Goal: Task Accomplishment & Management: Manage account settings

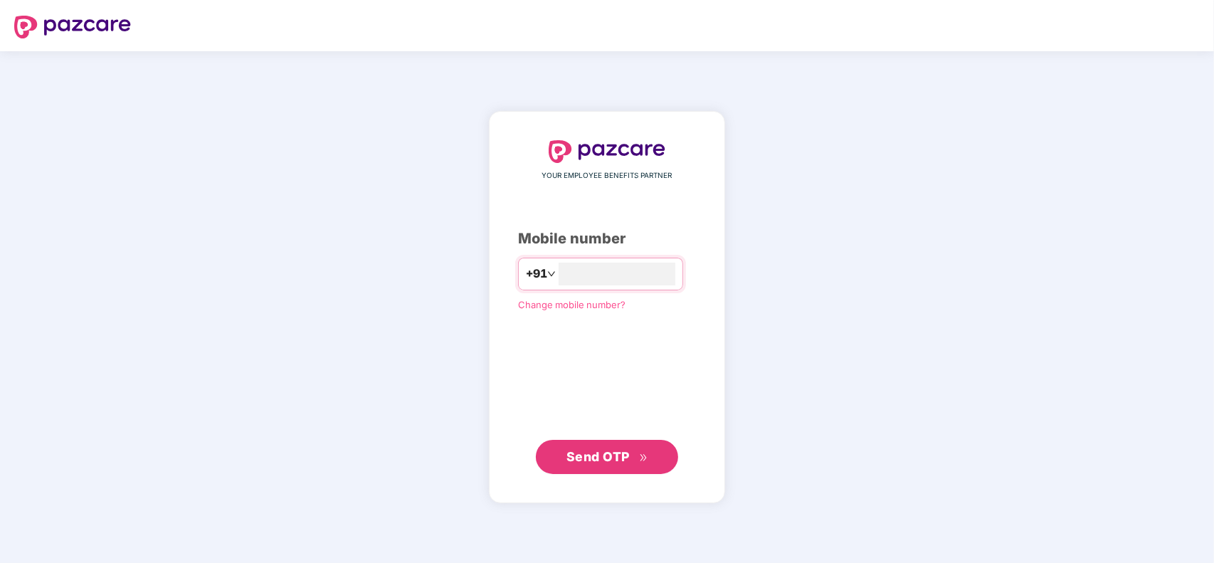
type input "**********"
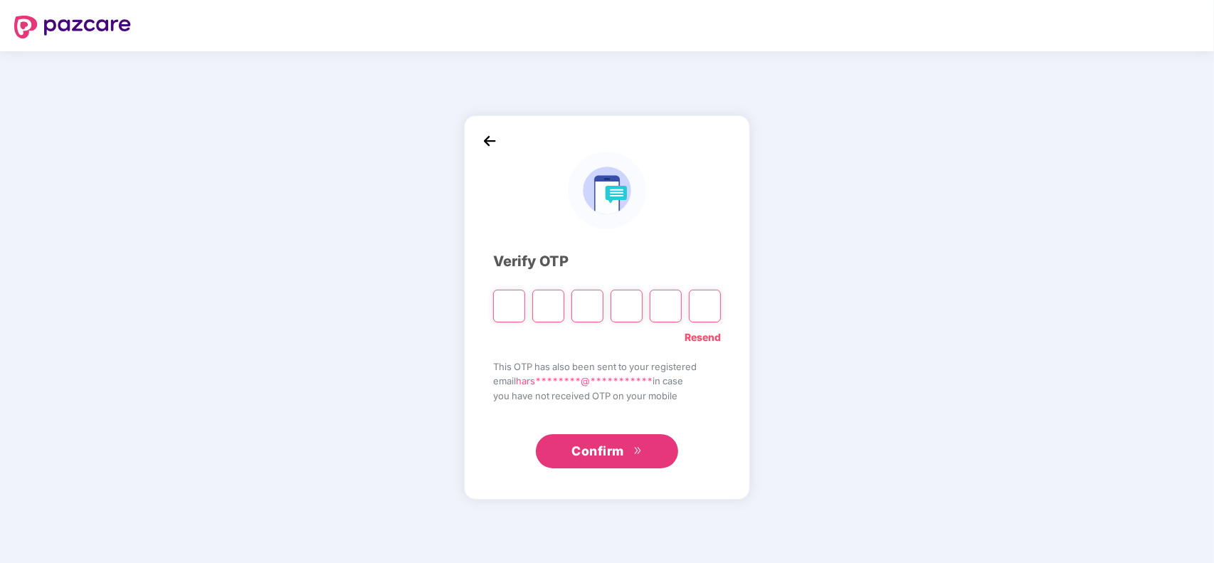
type input "*"
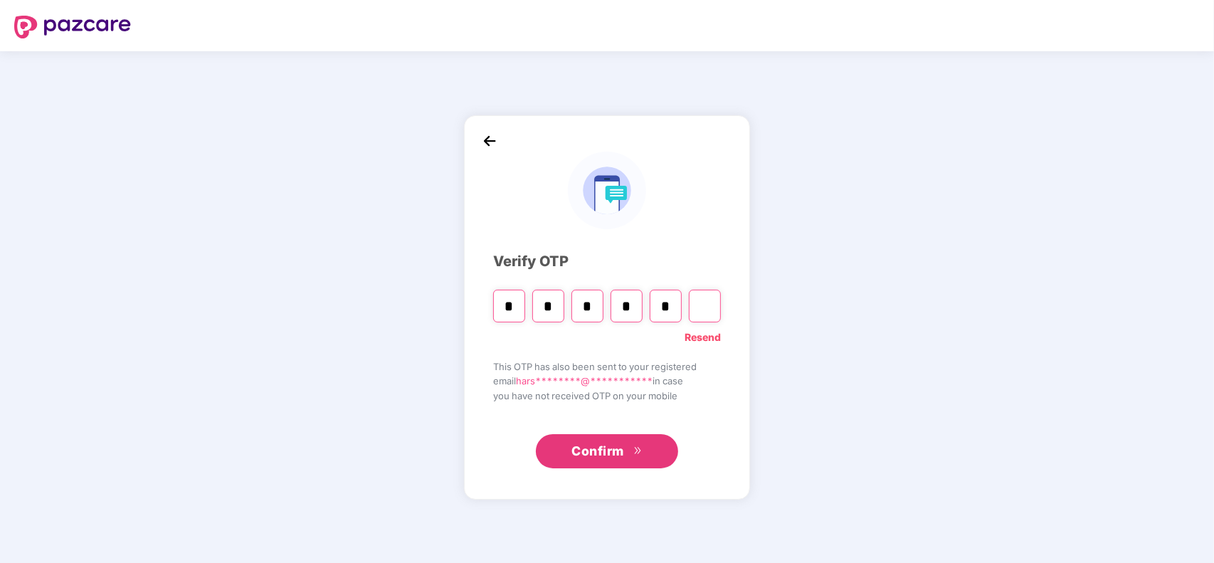
type input "*"
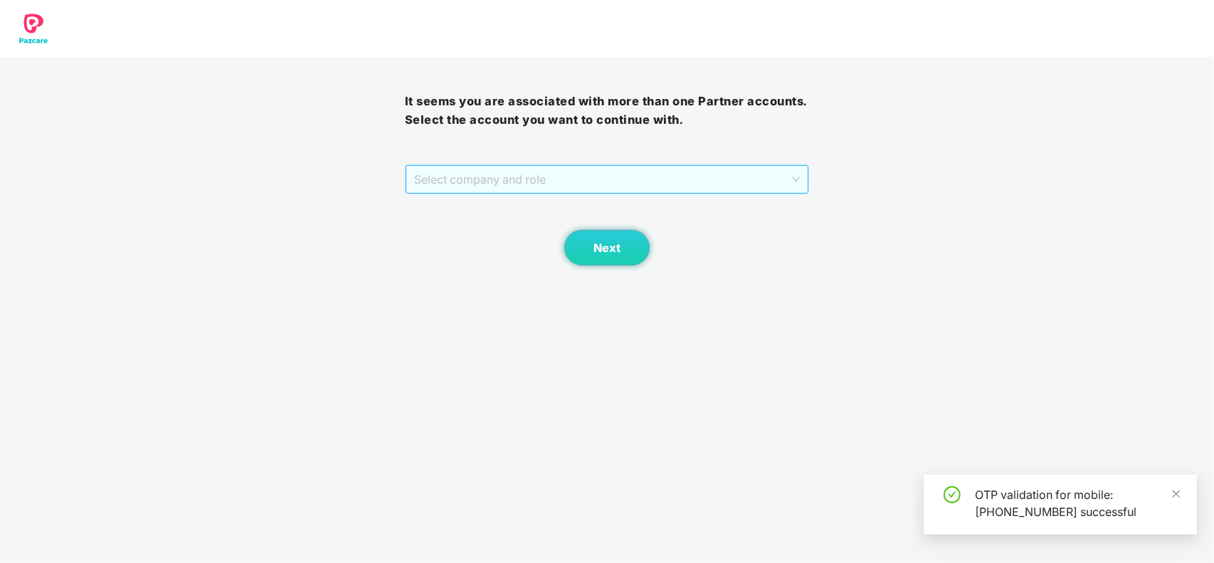
click at [646, 181] on span "Select company and role" at bounding box center [607, 179] width 386 height 27
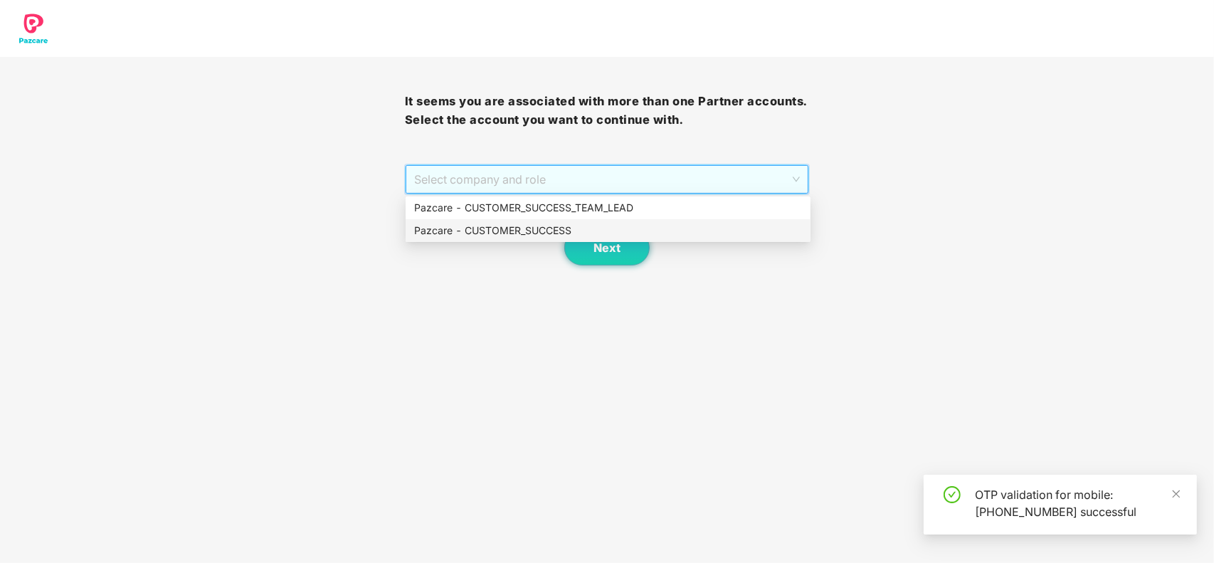
click at [539, 224] on div "Pazcare - CUSTOMER_SUCCESS" at bounding box center [608, 231] width 388 height 16
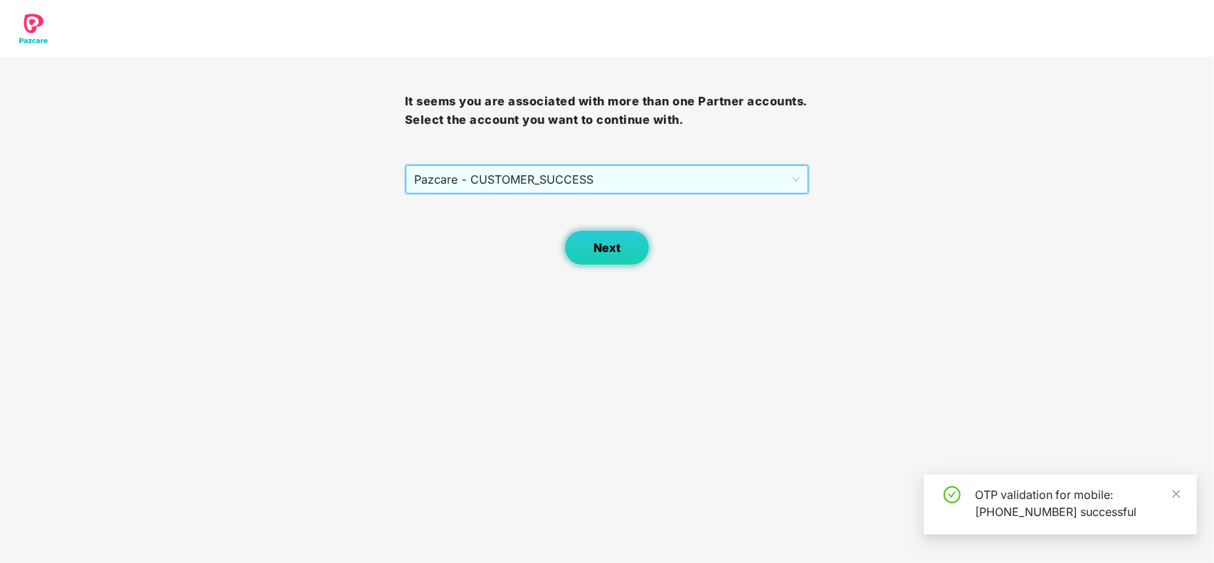
click at [595, 250] on span "Next" at bounding box center [606, 248] width 27 height 14
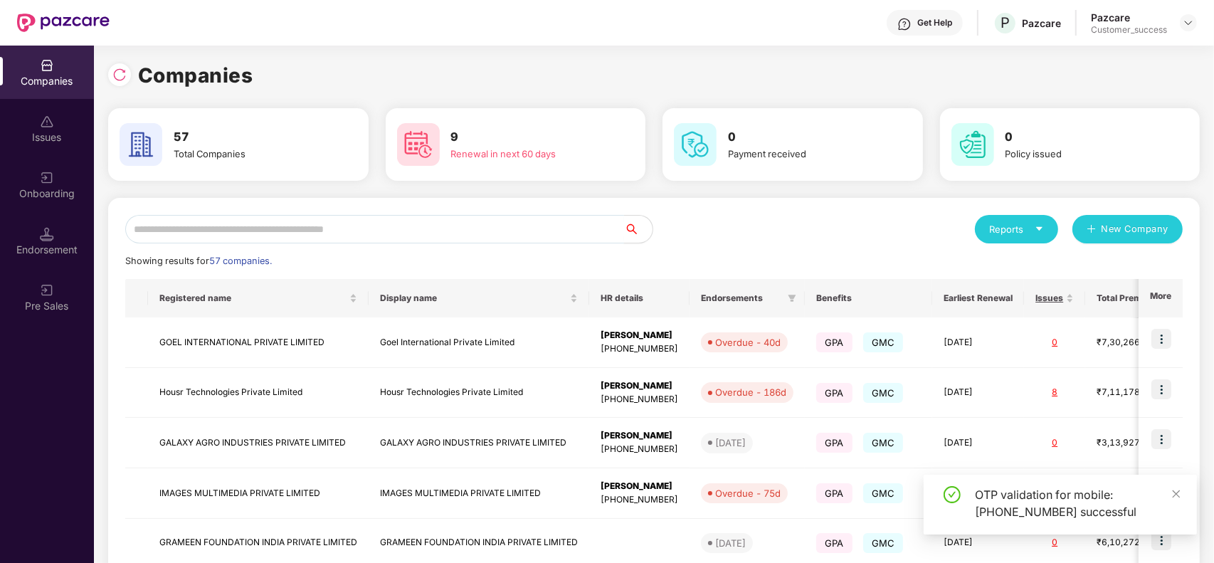
click at [207, 221] on input "text" at bounding box center [374, 229] width 499 height 28
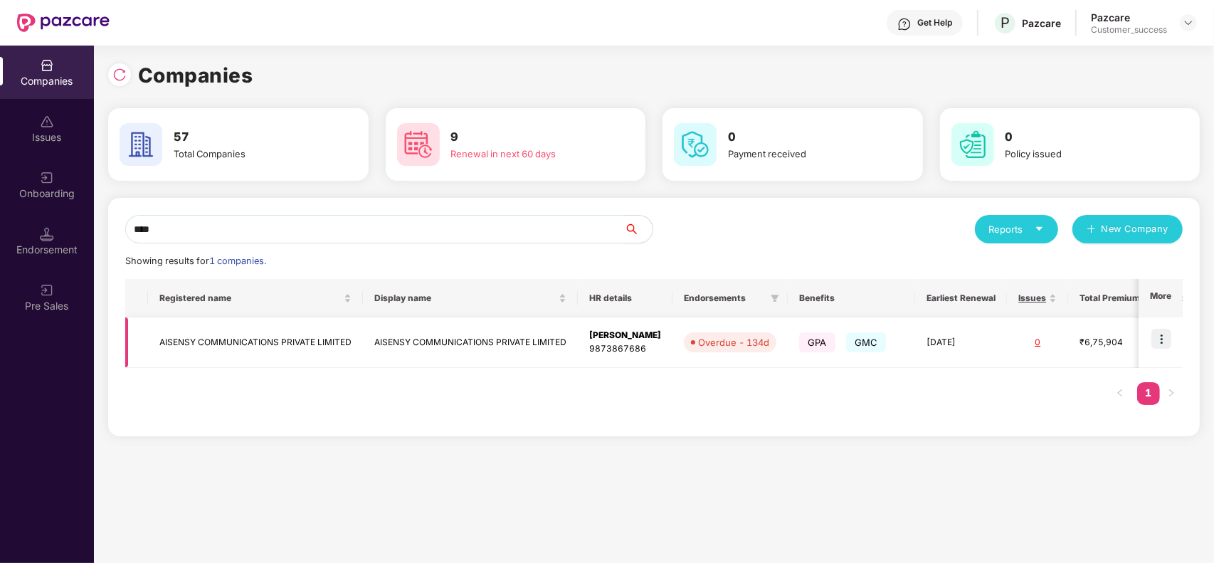
type input "****"
click at [1160, 331] on img at bounding box center [1161, 339] width 20 height 20
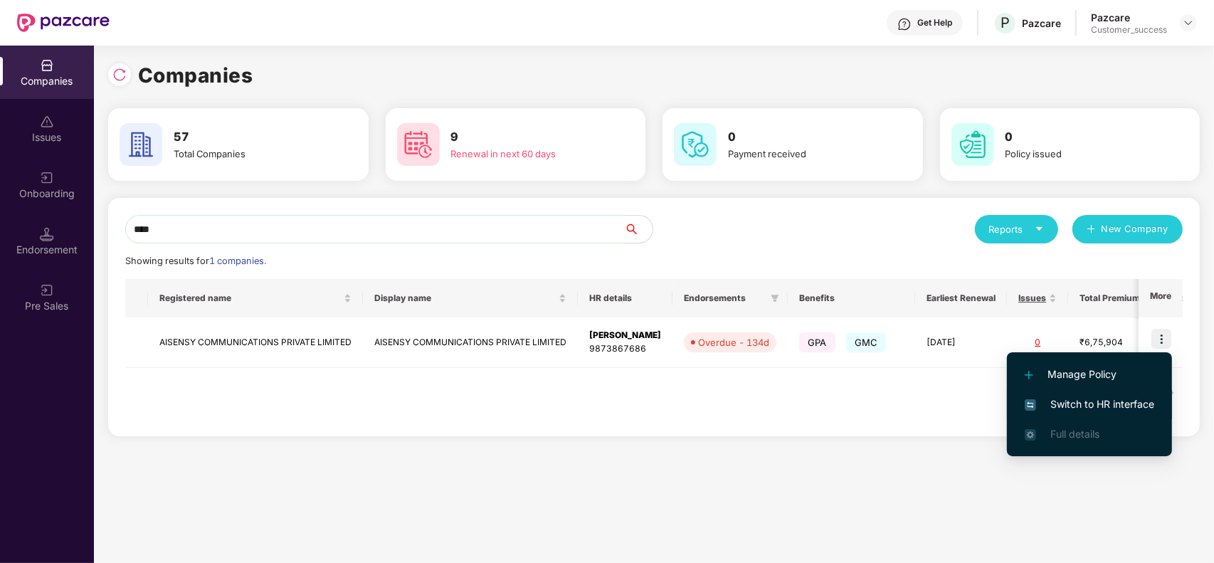
click at [1109, 396] on span "Switch to HR interface" at bounding box center [1089, 404] width 129 height 16
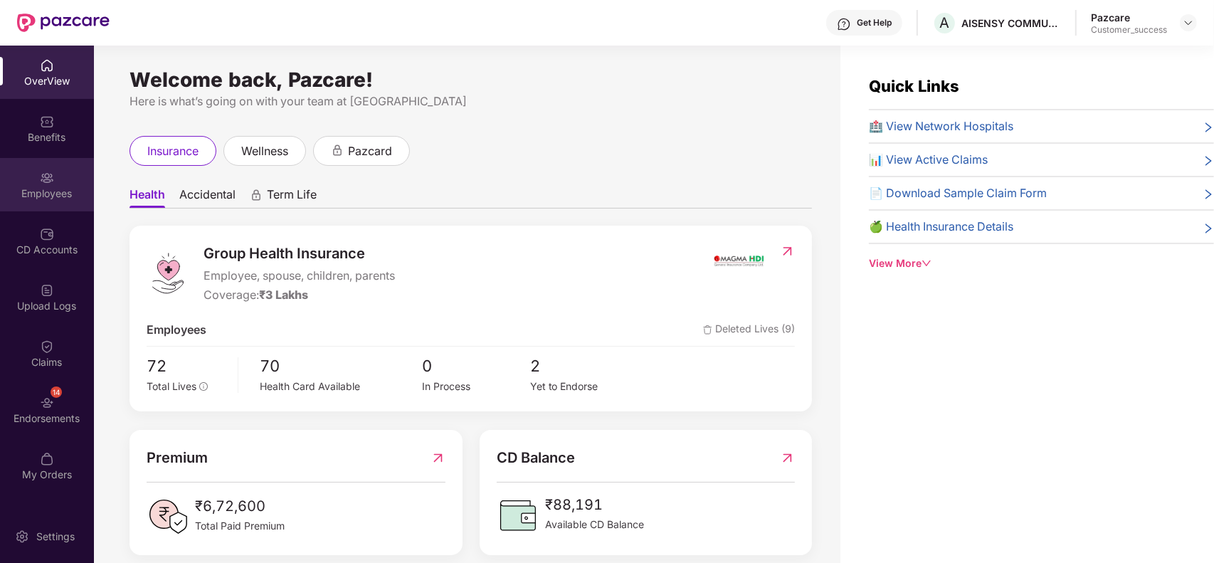
click at [26, 193] on div "Employees" at bounding box center [47, 193] width 94 height 14
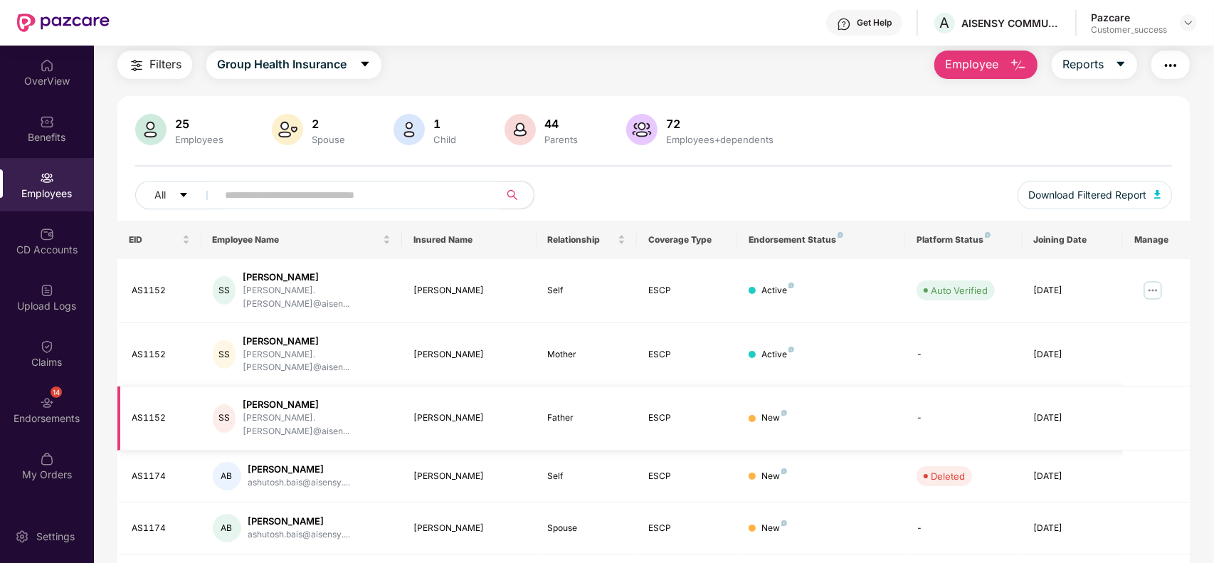
scroll to position [39, 0]
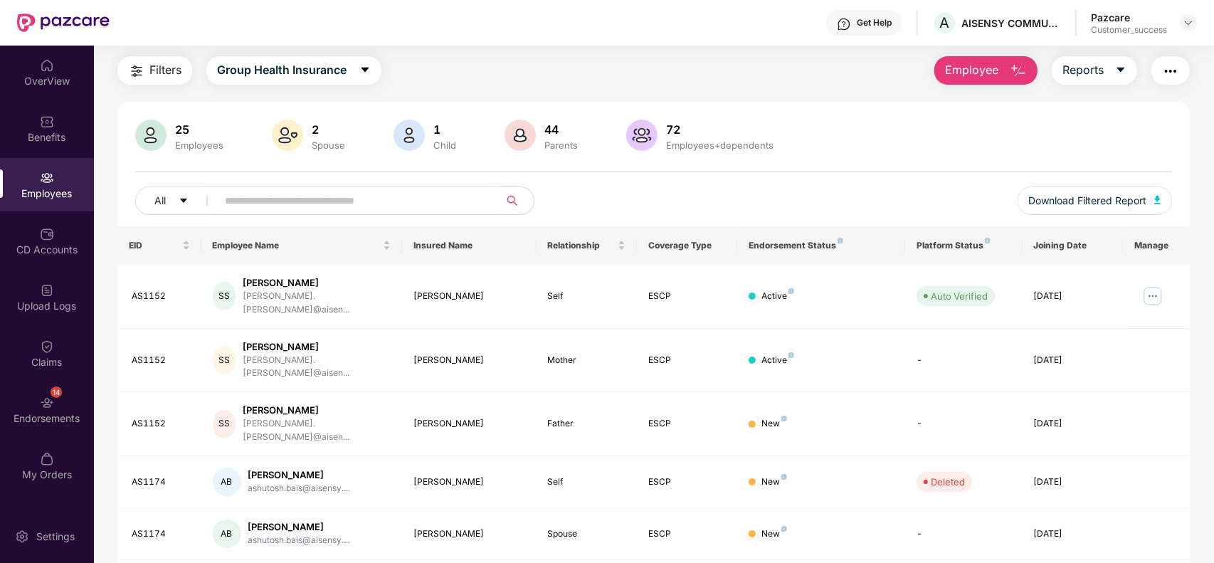
click at [349, 193] on input "text" at bounding box center [352, 200] width 255 height 21
click at [1010, 73] on img "button" at bounding box center [1018, 71] width 17 height 17
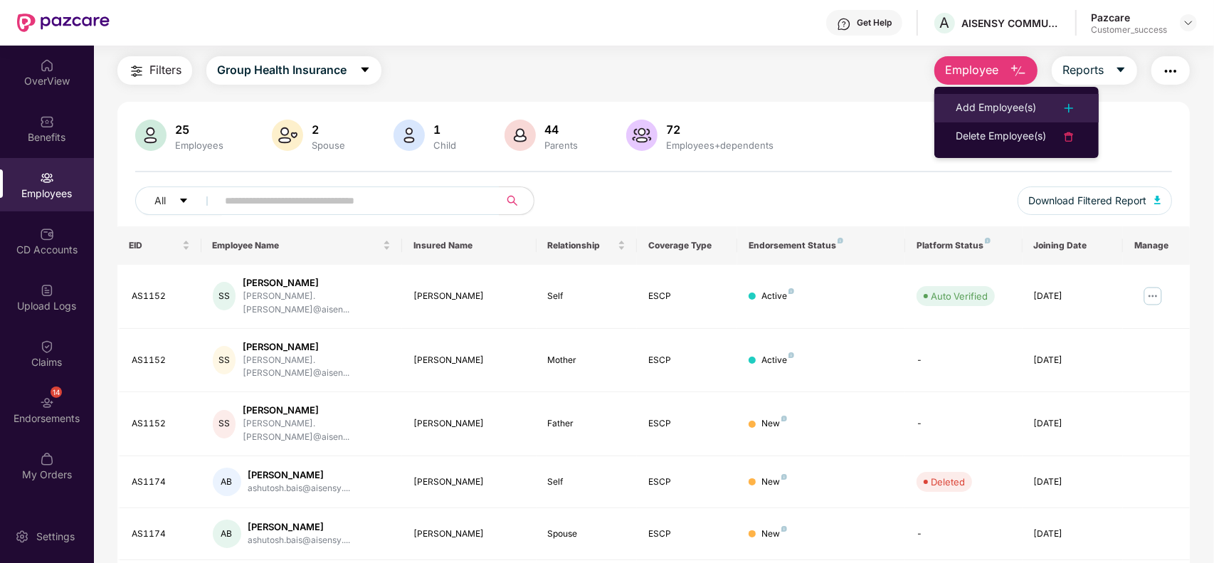
click at [1005, 98] on li "Add Employee(s)" at bounding box center [1016, 108] width 164 height 28
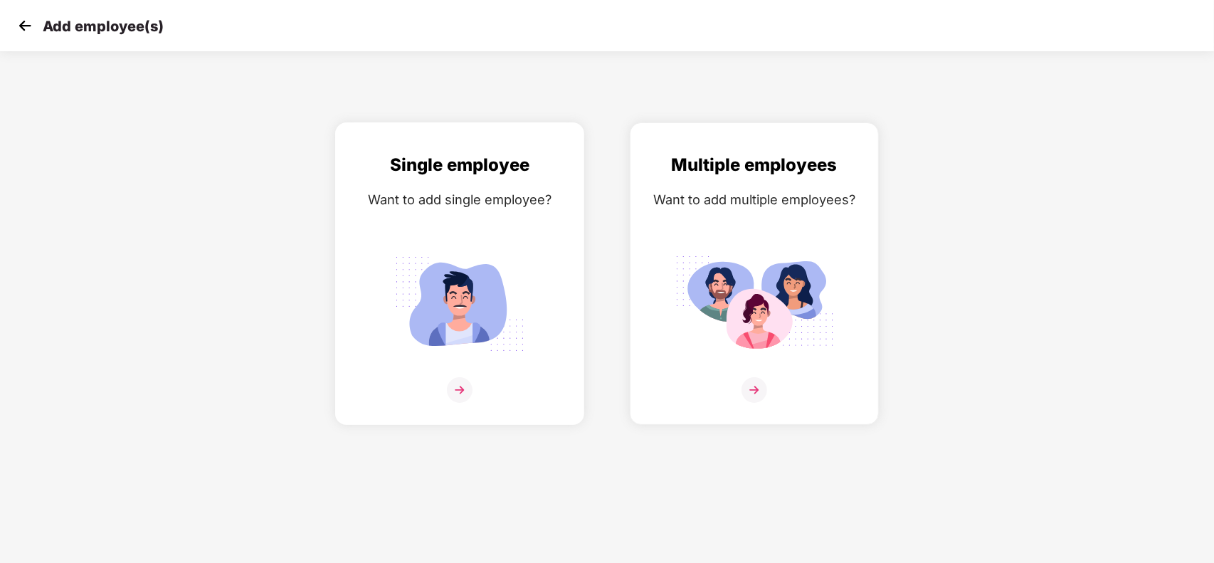
click at [452, 224] on div "Single employee Want to add single employee?" at bounding box center [459, 286] width 219 height 269
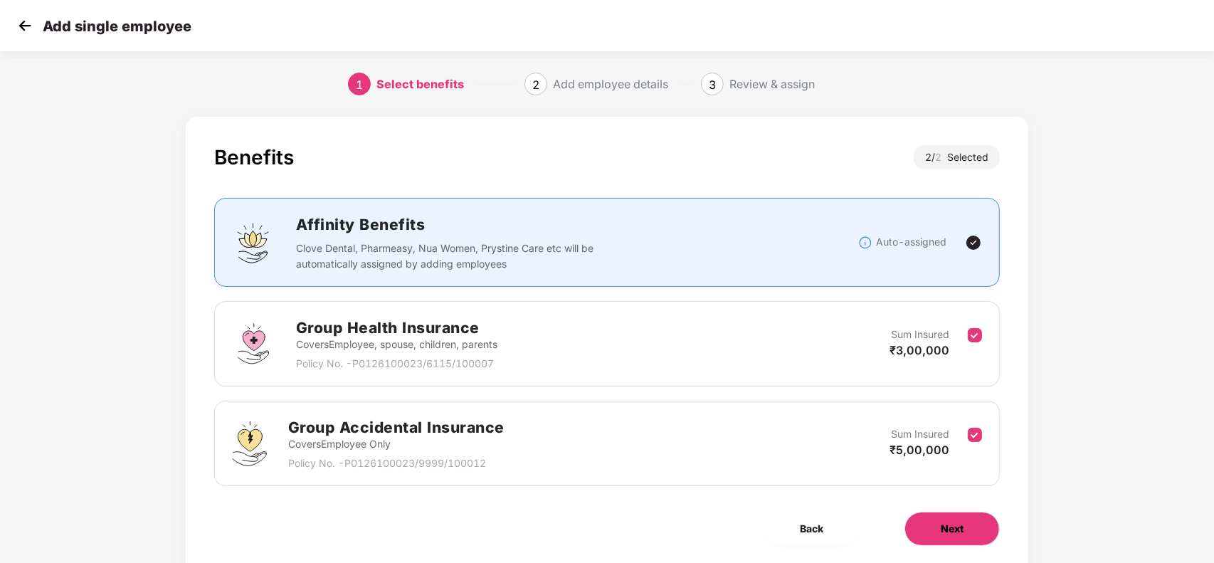
click at [926, 524] on button "Next" at bounding box center [951, 529] width 95 height 34
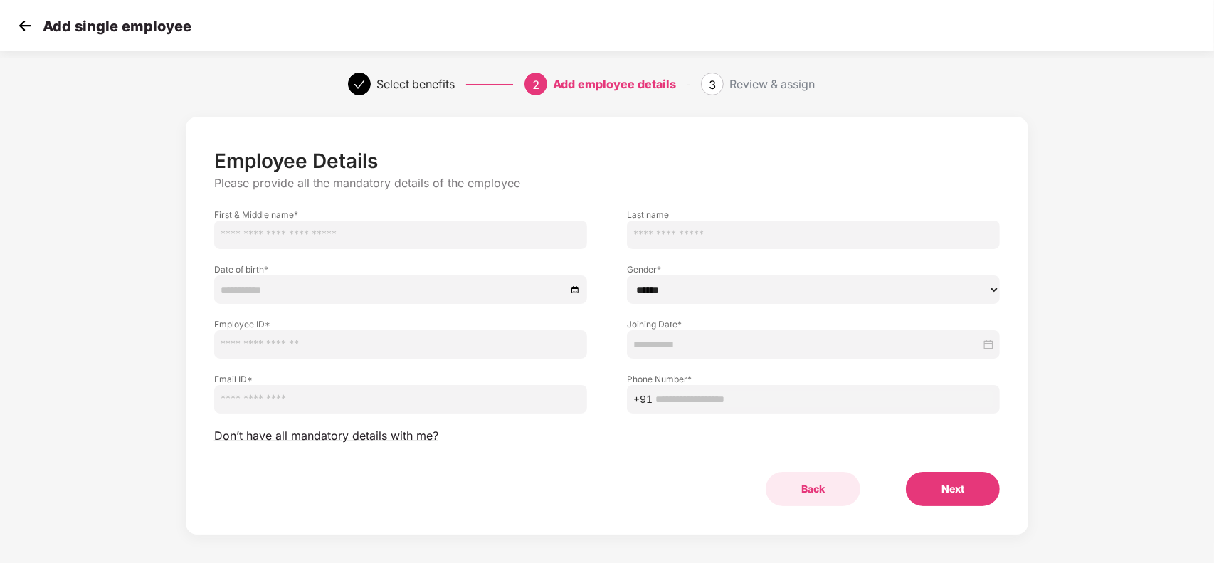
click at [808, 493] on button "Back" at bounding box center [813, 489] width 95 height 34
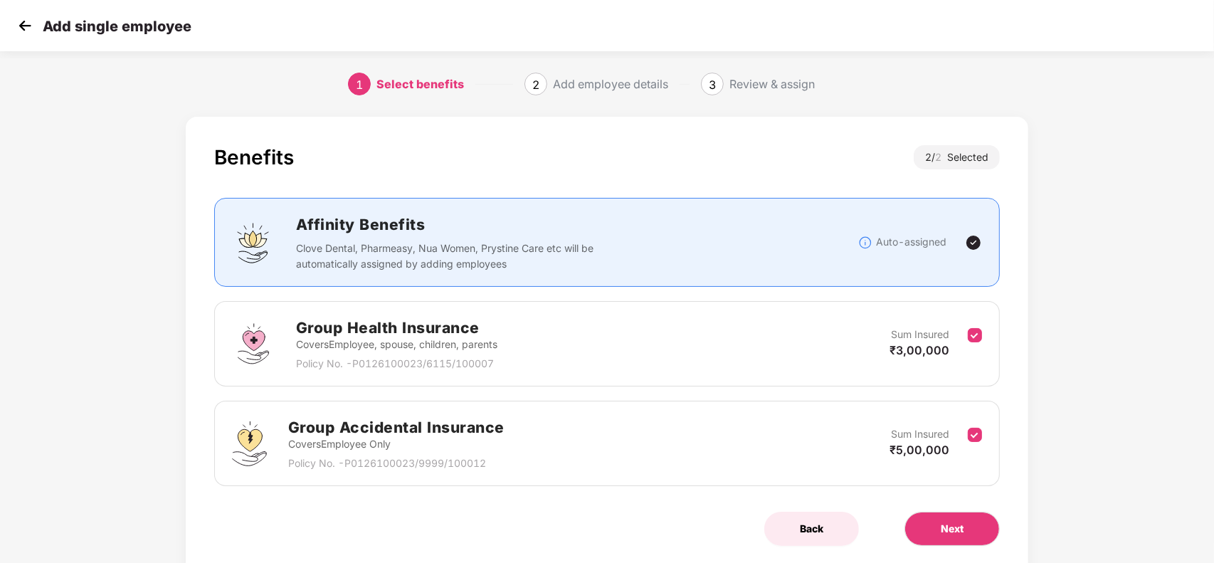
click at [793, 527] on button "Back" at bounding box center [811, 529] width 95 height 34
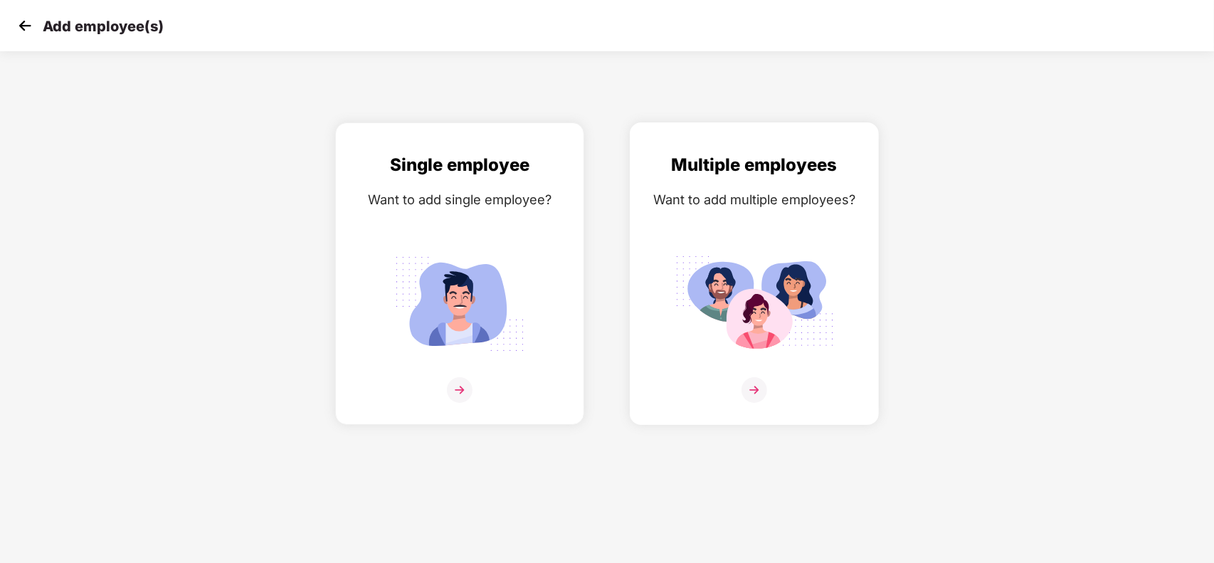
click at [755, 288] on img at bounding box center [754, 303] width 159 height 111
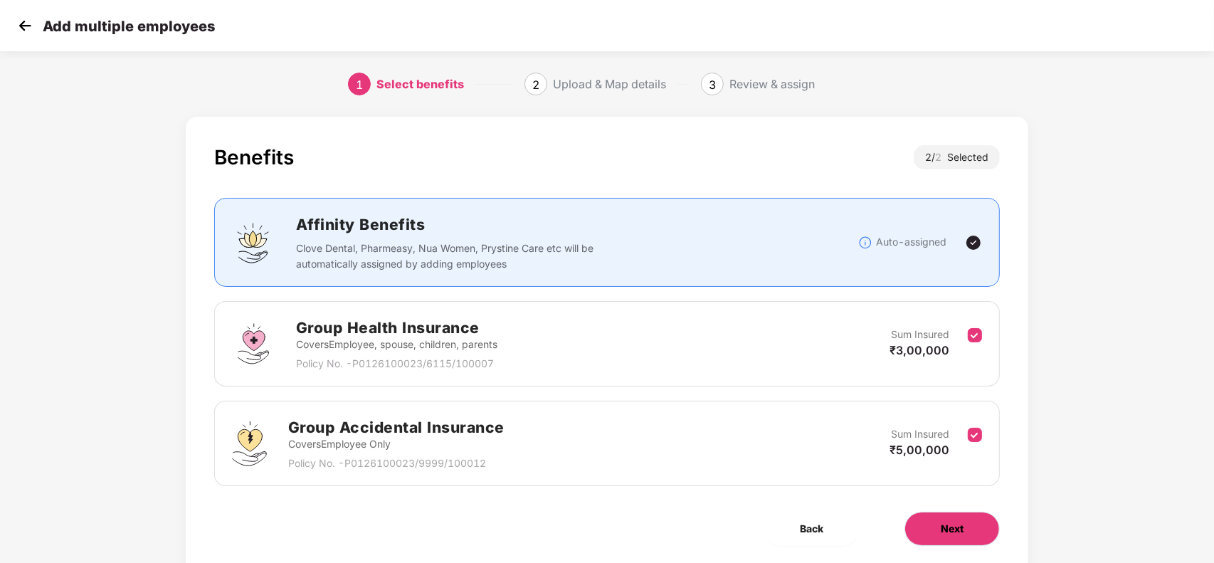
click at [963, 524] on span "Next" at bounding box center [952, 529] width 23 height 16
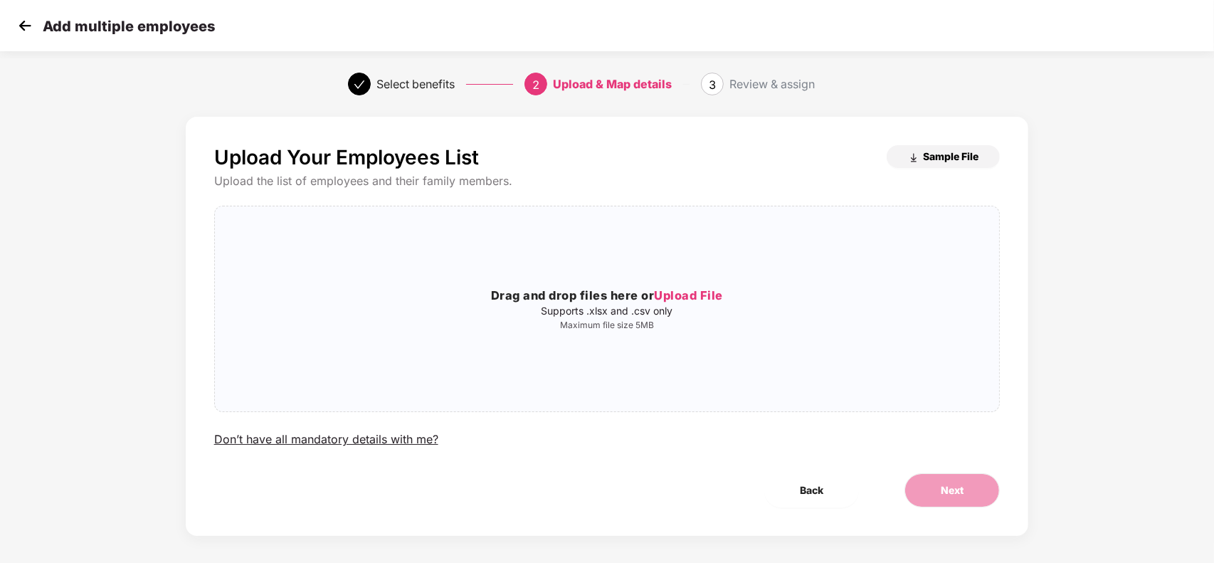
click at [933, 151] on span "Sample File" at bounding box center [950, 156] width 55 height 14
click at [705, 321] on p "Maximum file size 5MB" at bounding box center [607, 324] width 785 height 11
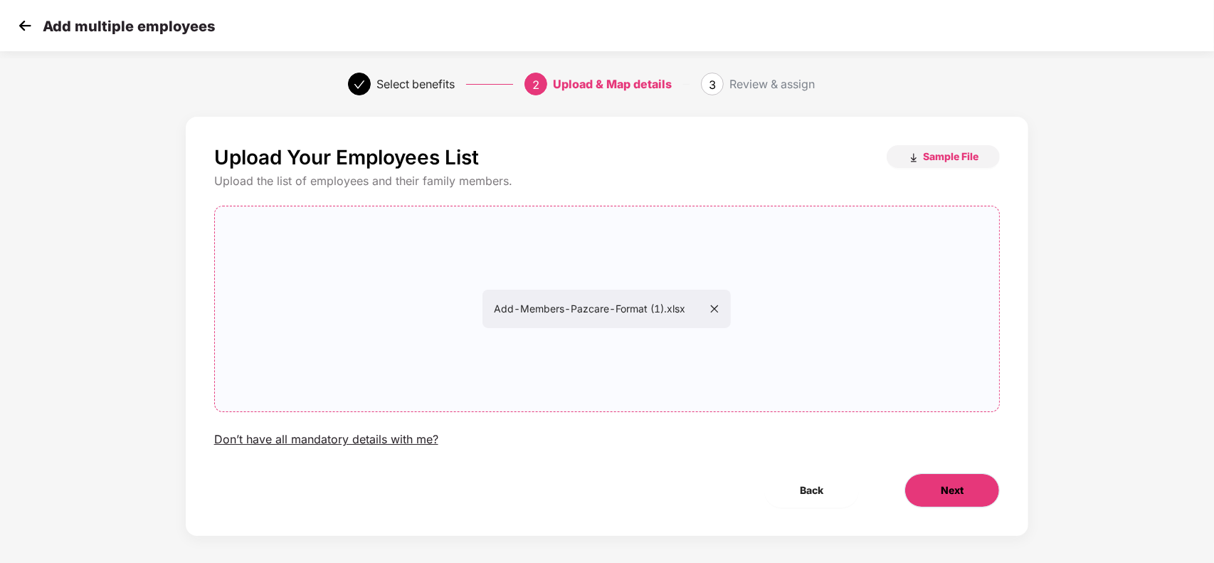
click at [926, 497] on button "Next" at bounding box center [951, 490] width 95 height 34
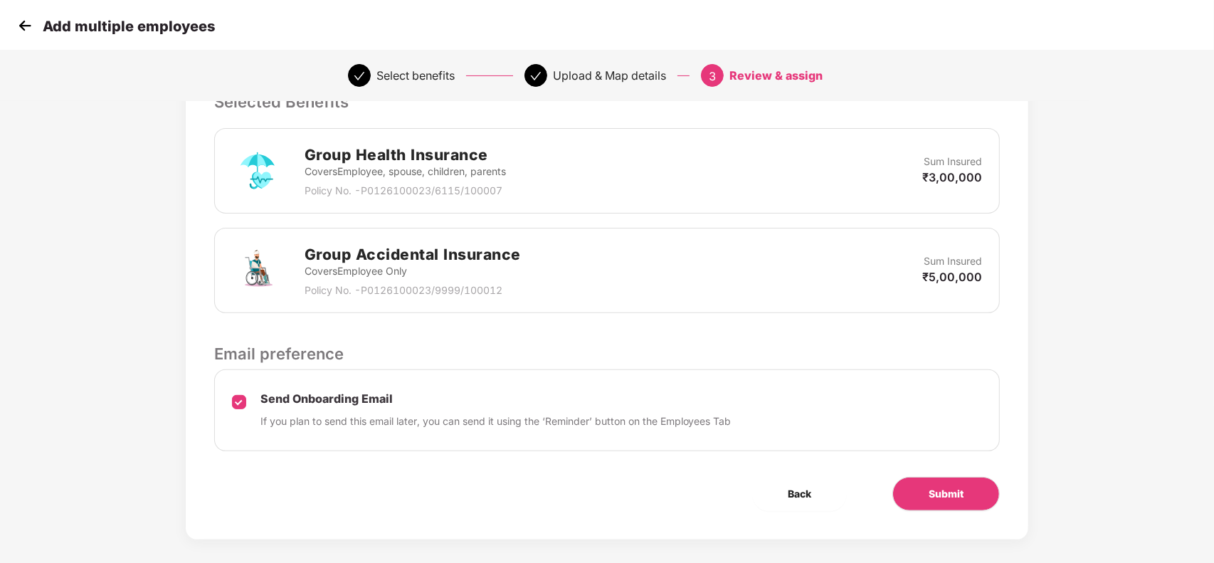
scroll to position [332, 0]
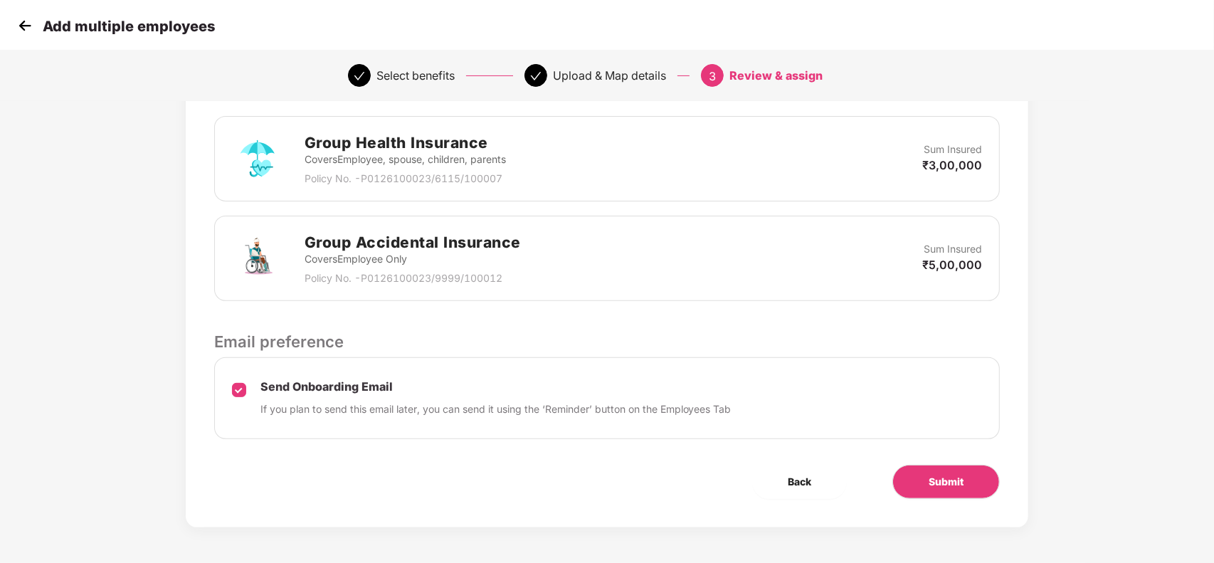
click at [734, 179] on div "Group Health Insurance Covers Employee, spouse, children, parents Policy No. - …" at bounding box center [607, 158] width 751 height 55
click at [22, 29] on img at bounding box center [24, 25] width 21 height 21
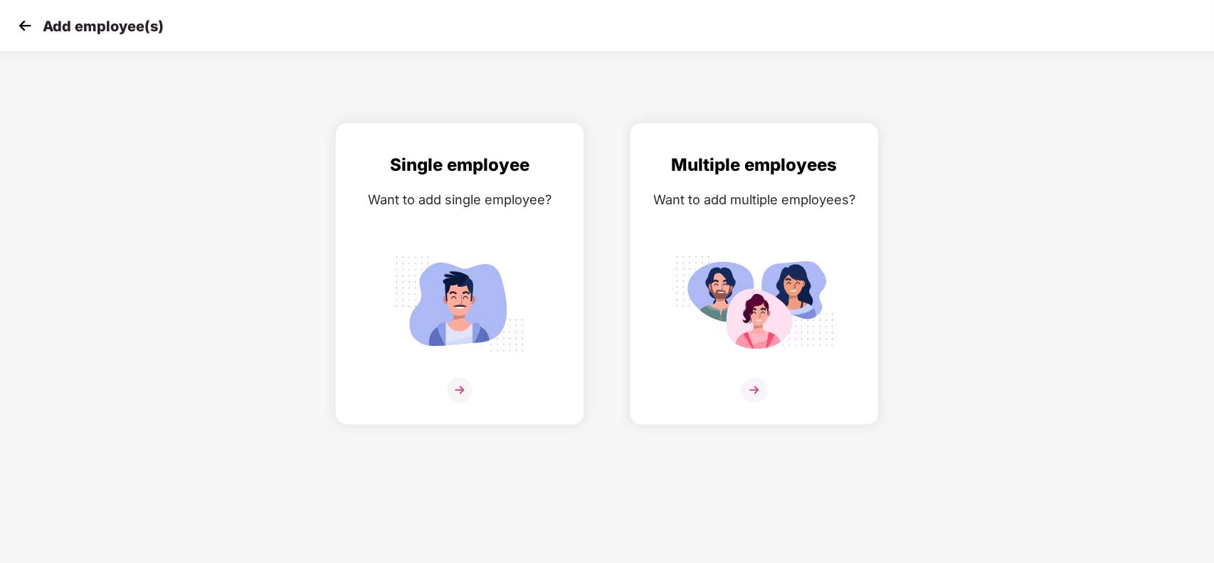
scroll to position [0, 0]
click at [22, 29] on img at bounding box center [24, 25] width 21 height 21
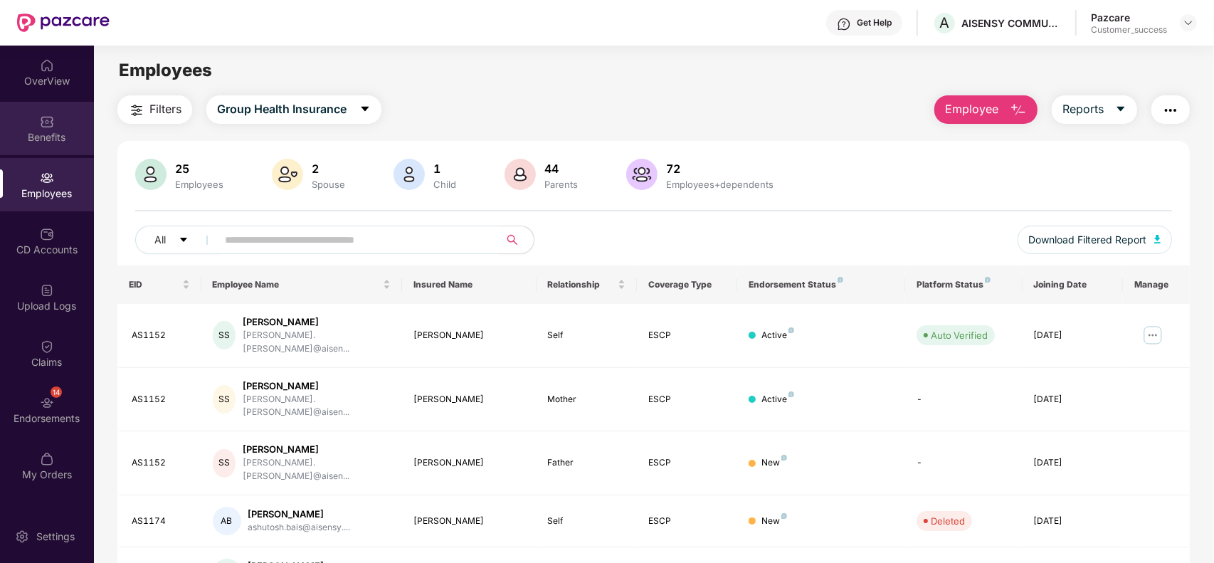
click at [65, 135] on div "Benefits" at bounding box center [47, 137] width 94 height 14
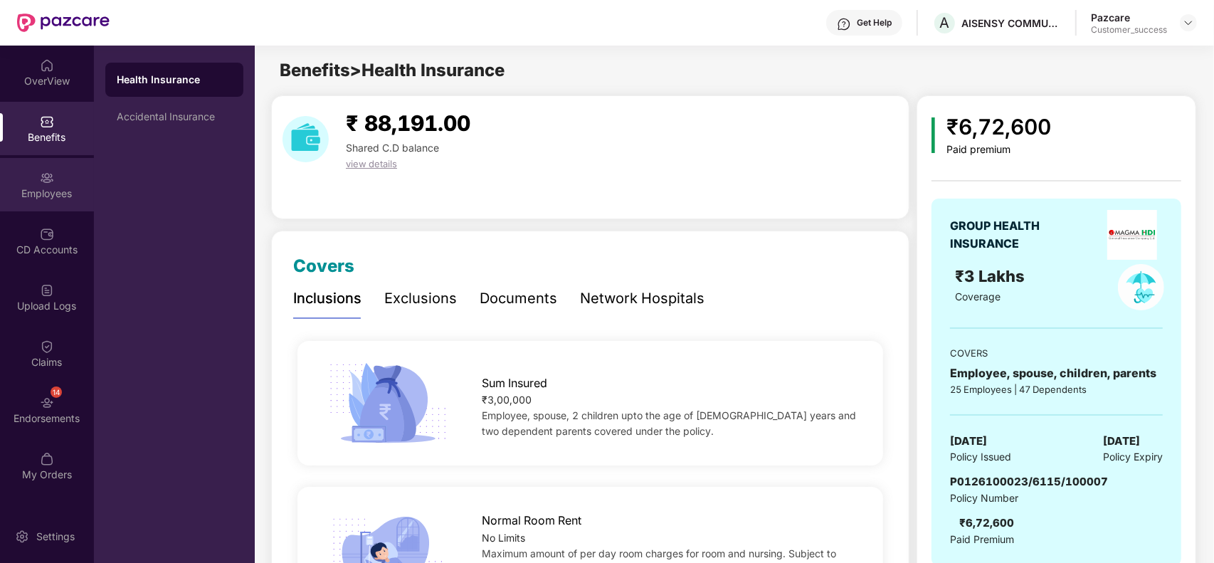
click at [21, 185] on div "Employees" at bounding box center [47, 184] width 94 height 53
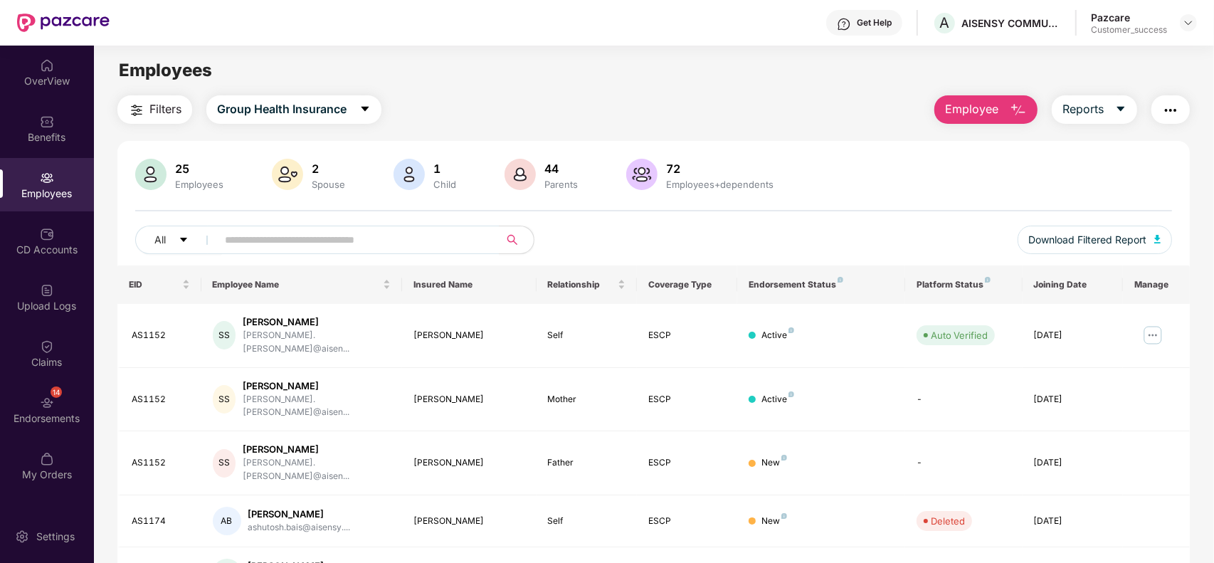
click at [317, 185] on div "Spouse" at bounding box center [328, 184] width 39 height 11
click at [441, 181] on div "Child" at bounding box center [444, 184] width 28 height 11
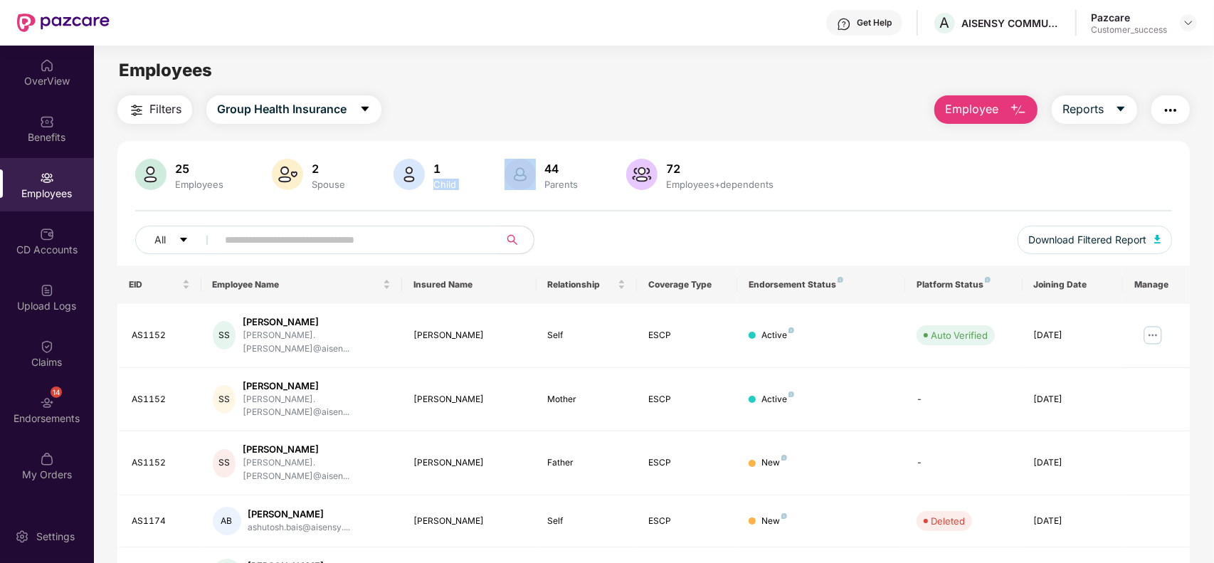
click at [441, 181] on div "Child" at bounding box center [444, 184] width 28 height 11
click at [560, 182] on div "Parents" at bounding box center [560, 184] width 39 height 11
click at [1188, 20] on img at bounding box center [1188, 22] width 11 height 11
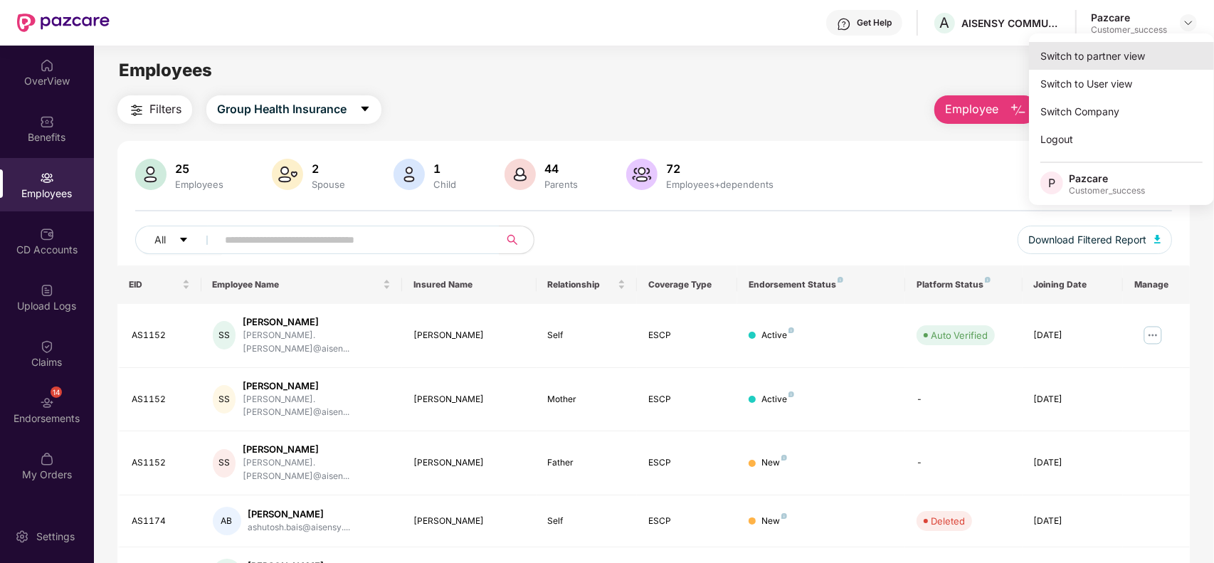
click at [1107, 52] on div "Switch to partner view" at bounding box center [1121, 56] width 185 height 28
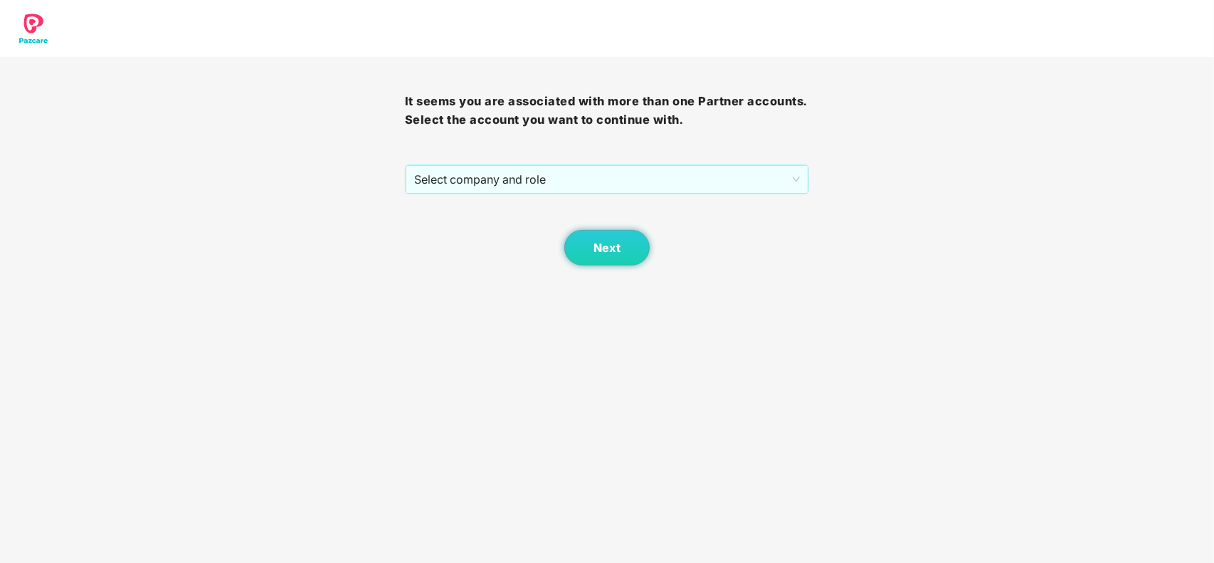
click at [648, 162] on div "It seems you are associated with more than one Partner accounts. Select the acc…" at bounding box center [607, 161] width 405 height 208
click at [619, 178] on span "Select company and role" at bounding box center [607, 179] width 386 height 27
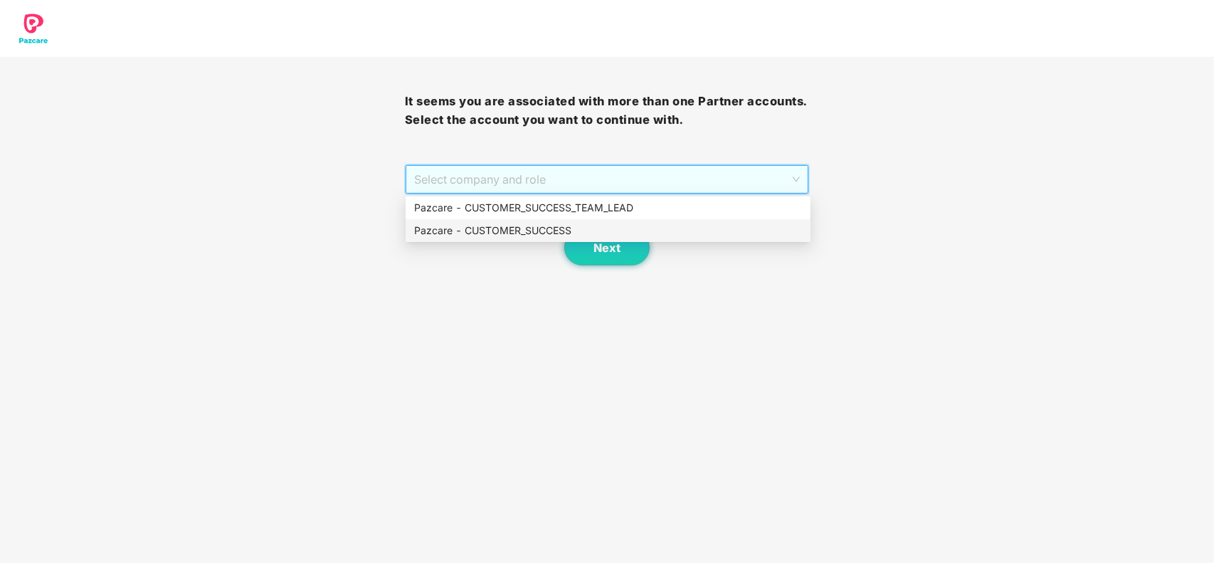
click at [495, 229] on div "Pazcare - CUSTOMER_SUCCESS" at bounding box center [608, 231] width 388 height 16
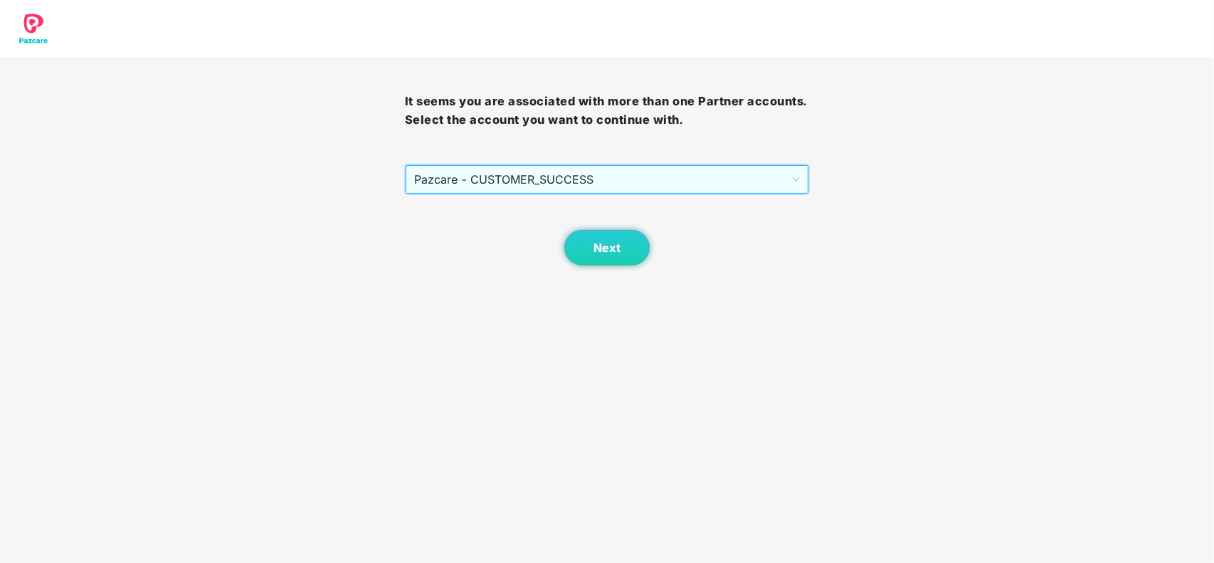
click at [598, 268] on body "It seems you are associated with more than one Partner accounts. Select the acc…" at bounding box center [607, 281] width 1214 height 563
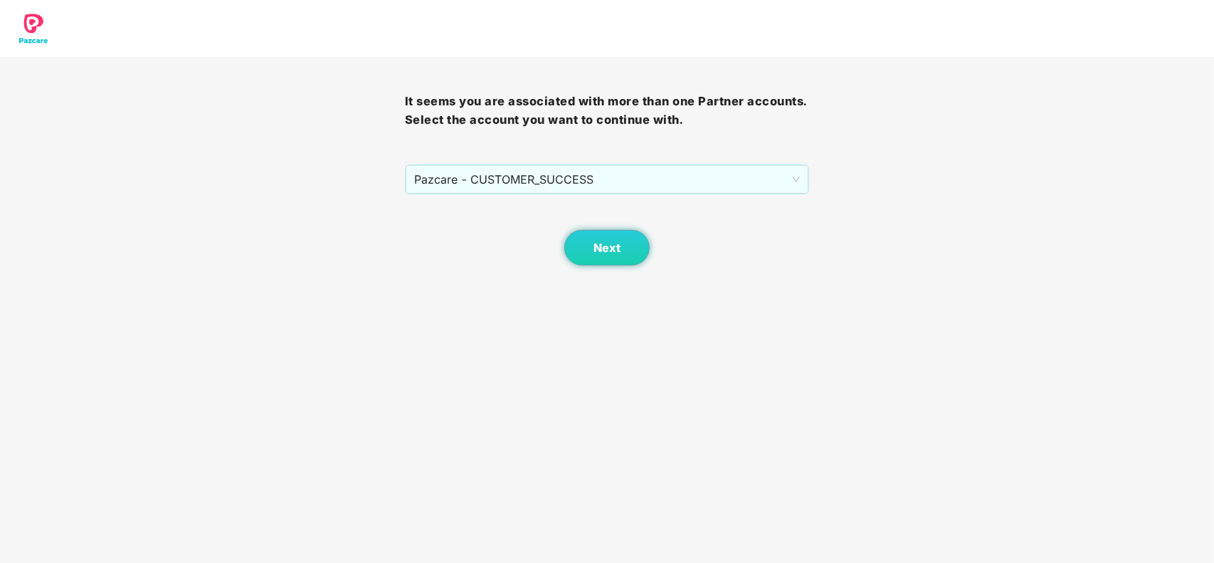
click at [564, 257] on div "Next" at bounding box center [607, 229] width 405 height 71
click at [588, 257] on button "Next" at bounding box center [606, 248] width 85 height 36
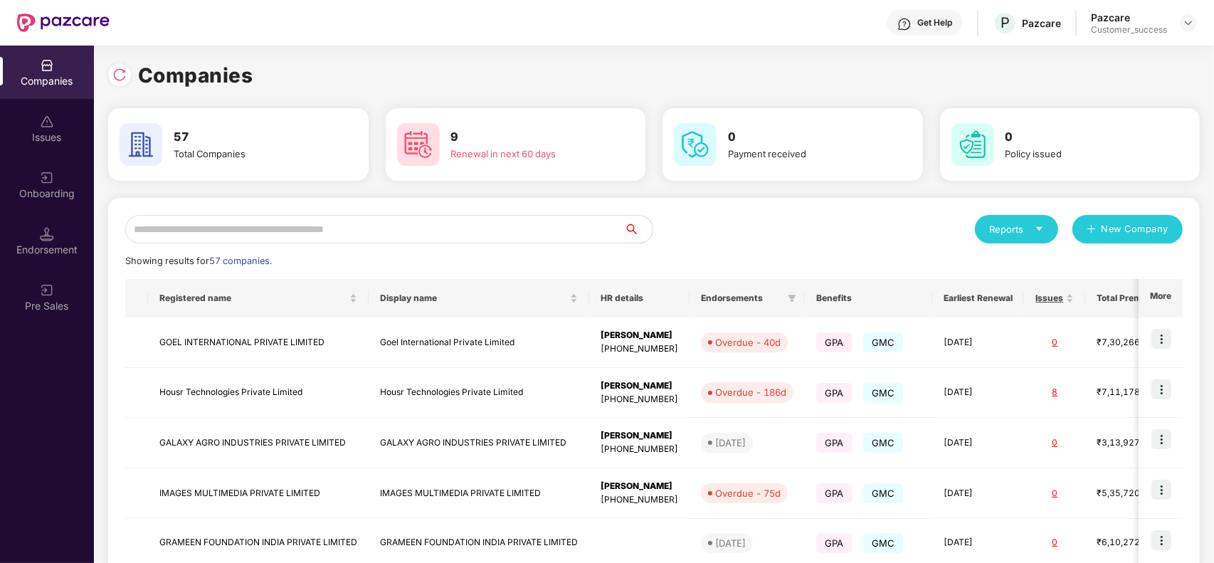
click at [450, 228] on input "text" at bounding box center [374, 229] width 499 height 28
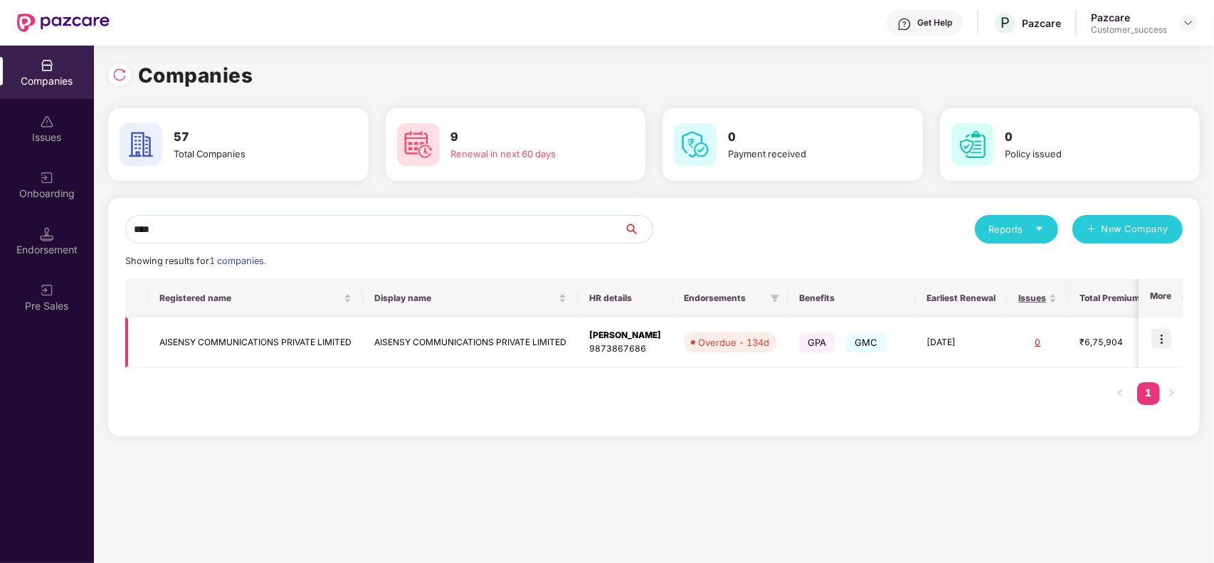
type input "****"
click at [472, 352] on td "AISENSY COMMUNICATIONS PRIVATE LIMITED" at bounding box center [470, 342] width 215 height 51
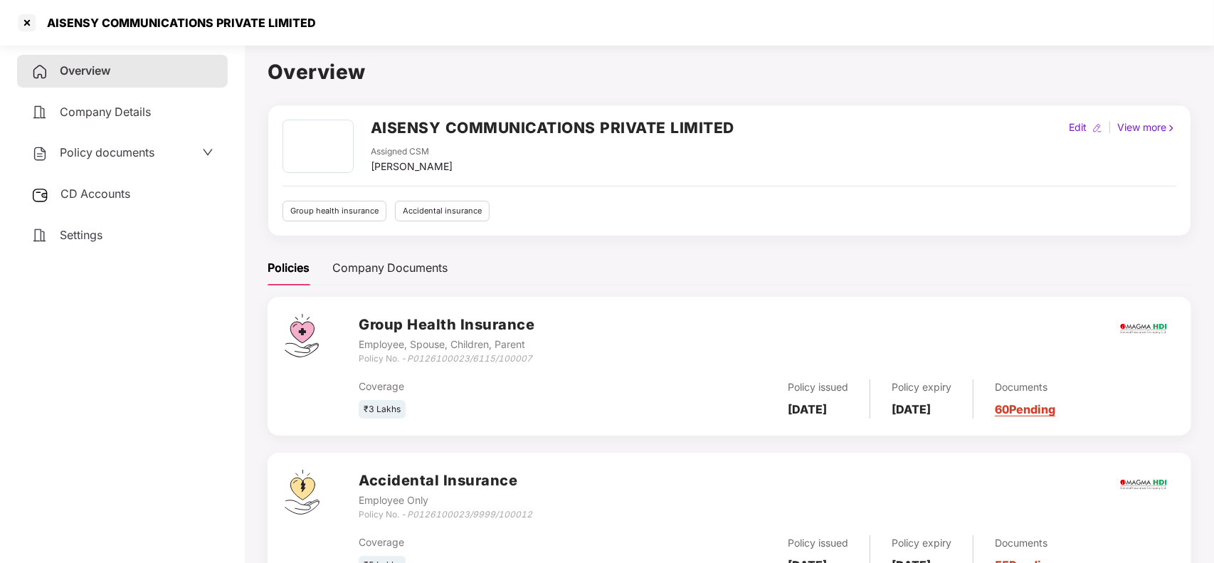
click at [1034, 407] on link "60 Pending" at bounding box center [1025, 409] width 60 height 14
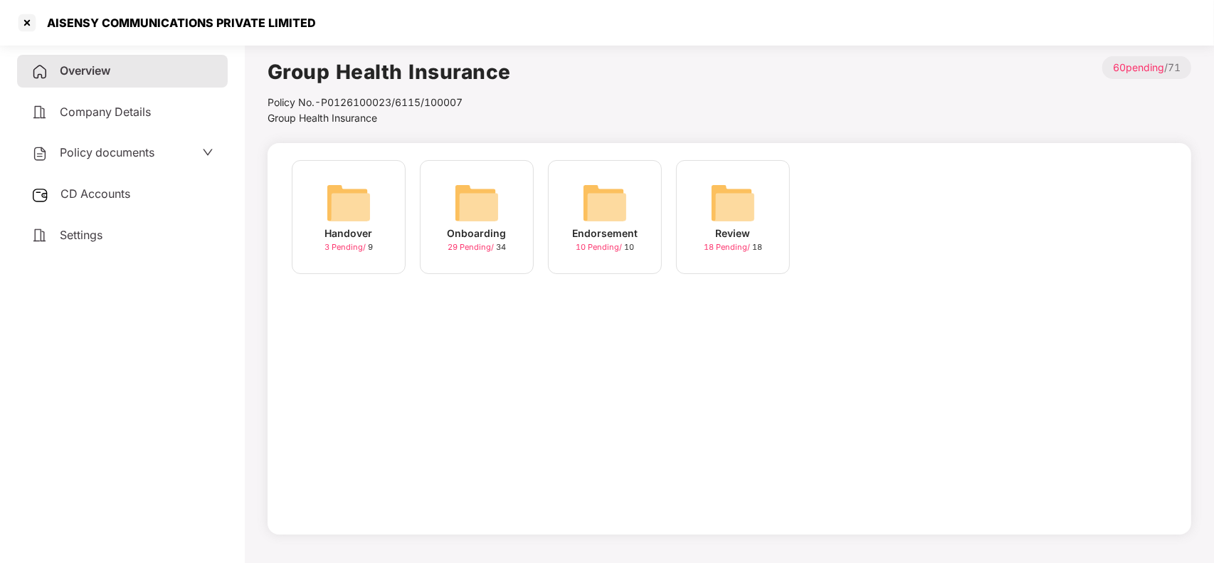
scroll to position [9, 0]
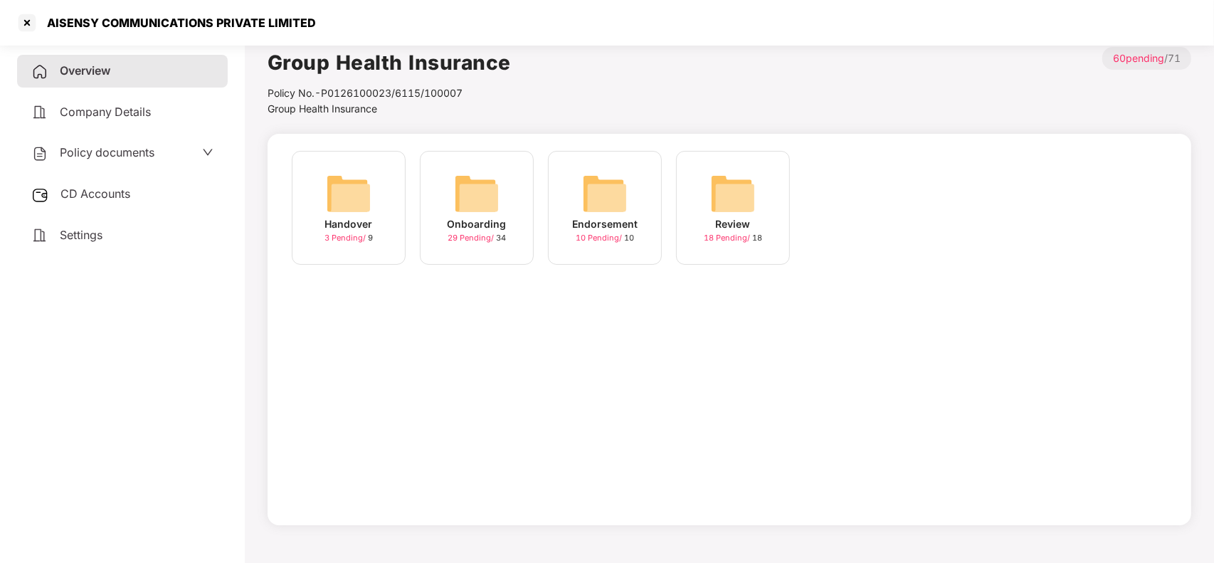
click at [492, 246] on div "Onboarding 29 Pending / 34" at bounding box center [477, 208] width 114 height 114
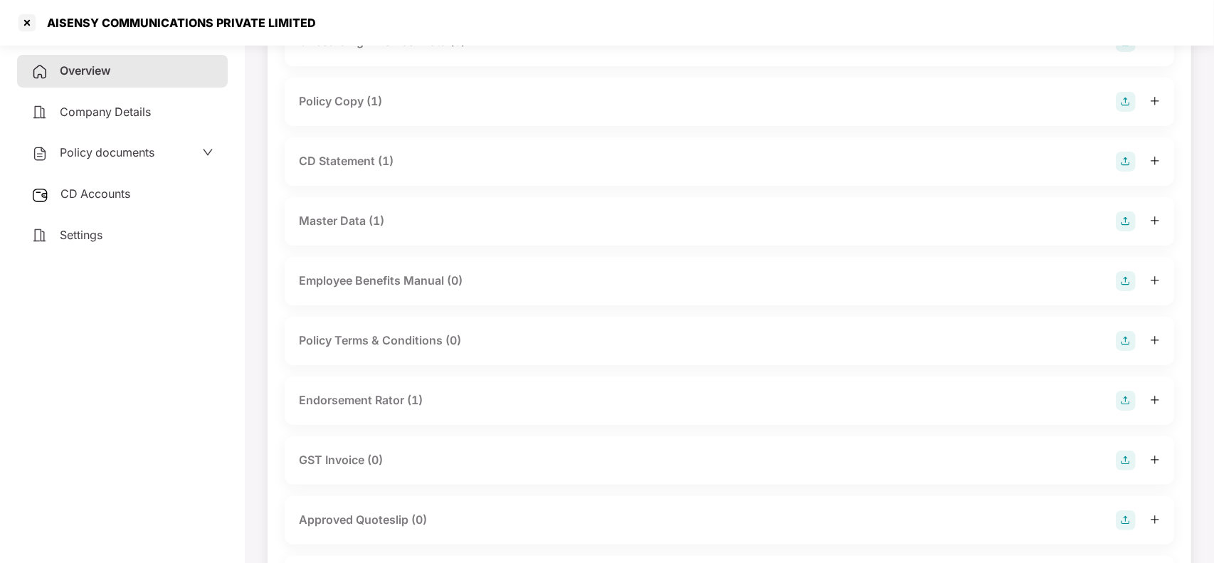
scroll to position [146, 0]
click at [425, 395] on div "Endorsement Rator (1)" at bounding box center [729, 397] width 861 height 20
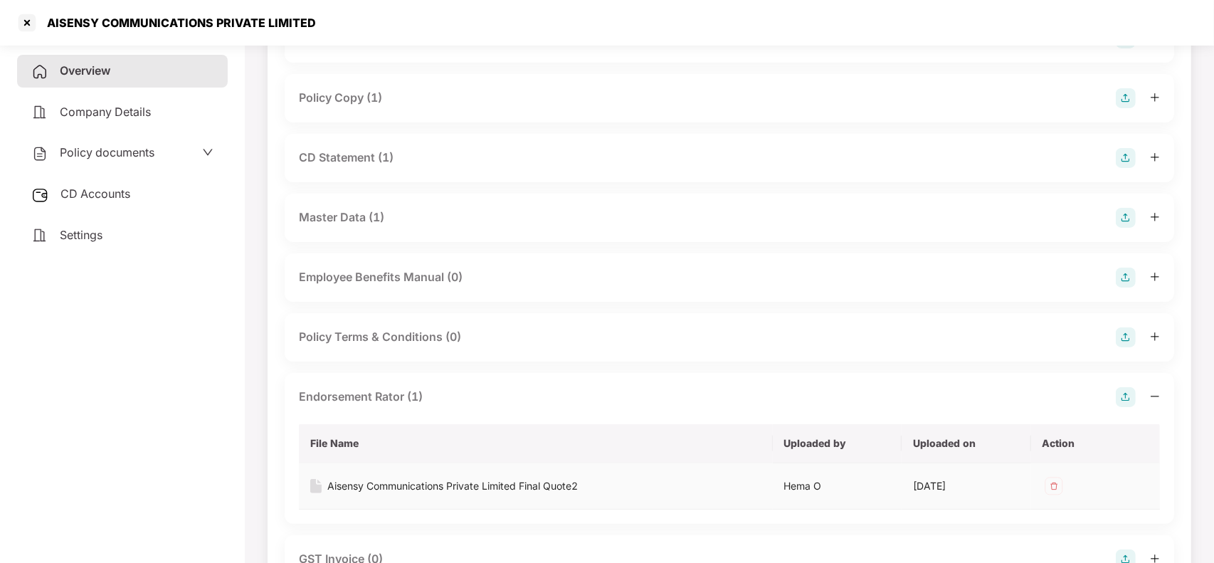
click at [372, 485] on div "Aisensy Communications Private Limited Final Quote2" at bounding box center [452, 486] width 250 height 16
click at [152, 55] on div "Overview" at bounding box center [122, 71] width 211 height 33
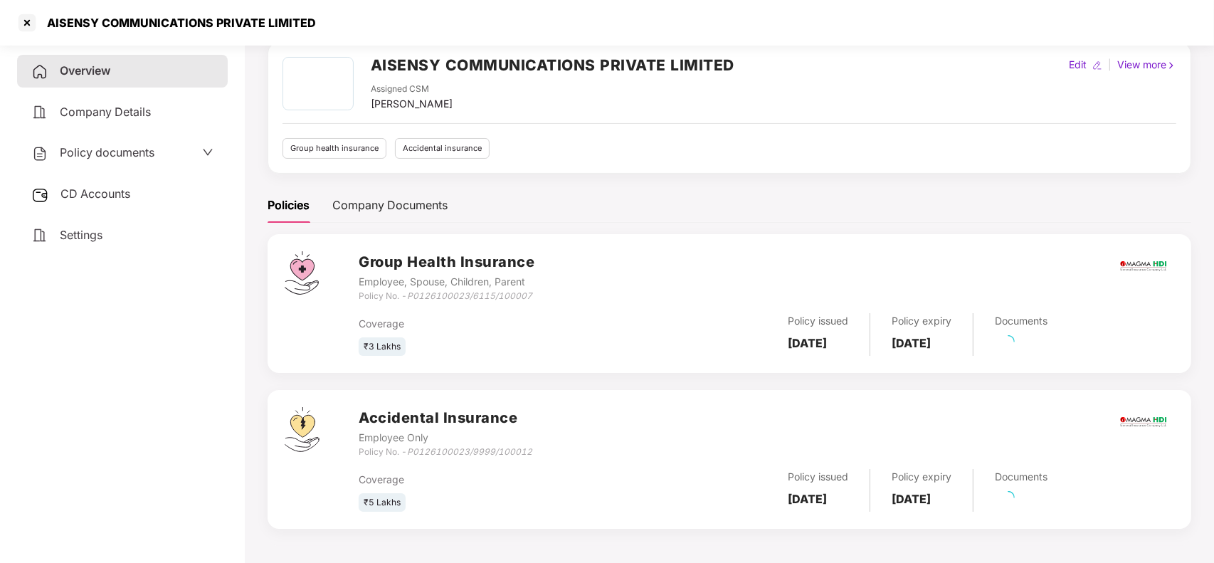
scroll to position [63, 0]
click at [23, 18] on div at bounding box center [27, 22] width 23 height 23
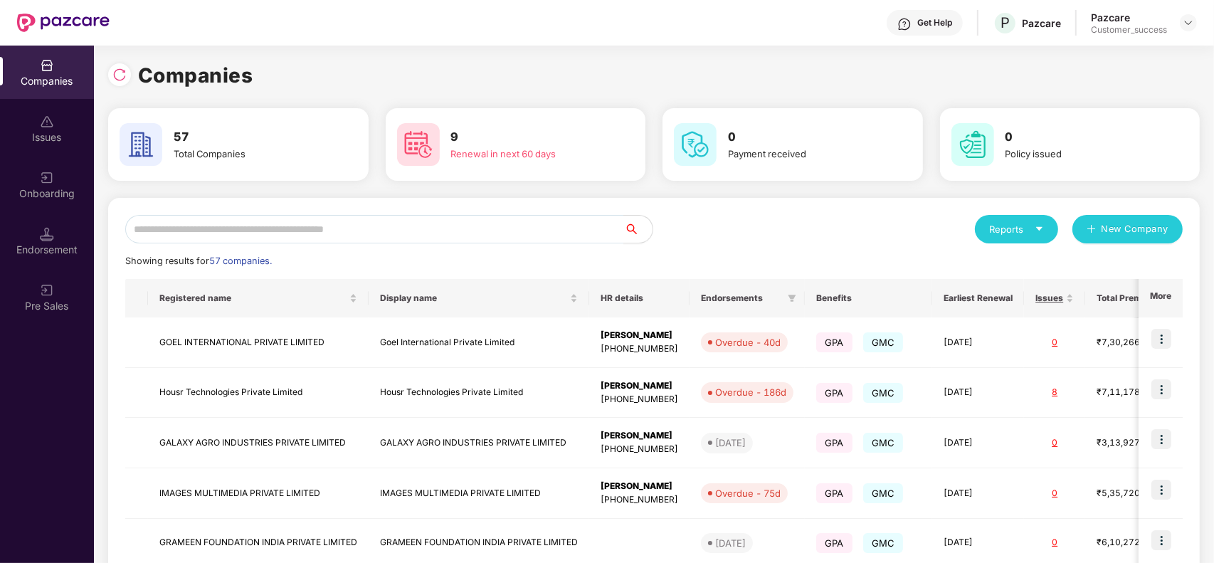
scroll to position [0, 0]
click at [339, 236] on input "text" at bounding box center [374, 229] width 499 height 28
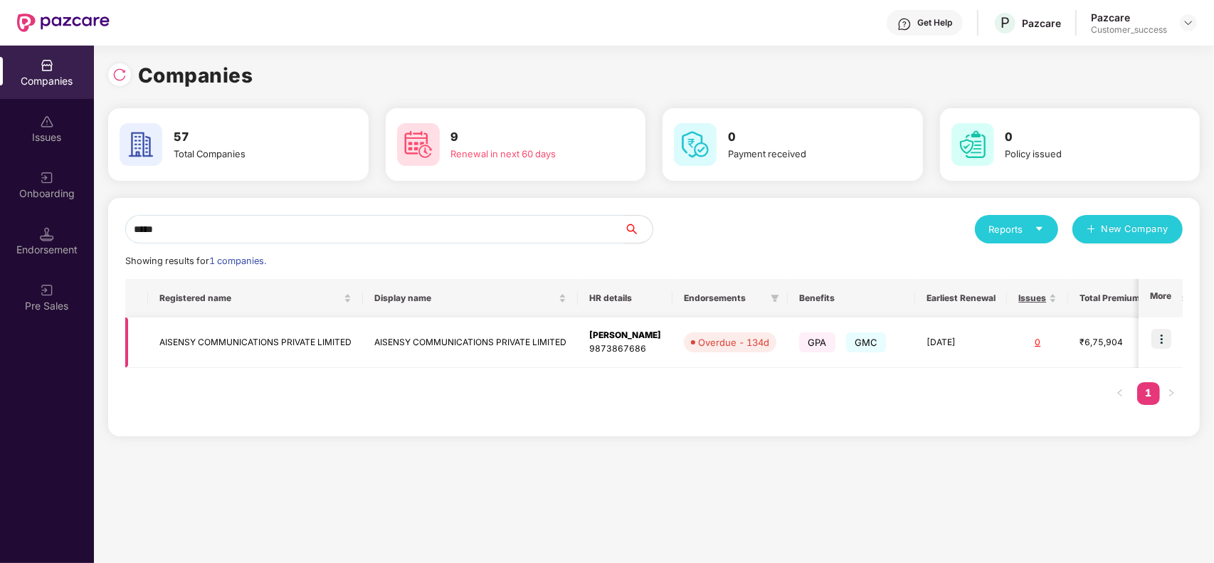
type input "*****"
click at [1162, 332] on img at bounding box center [1161, 339] width 20 height 20
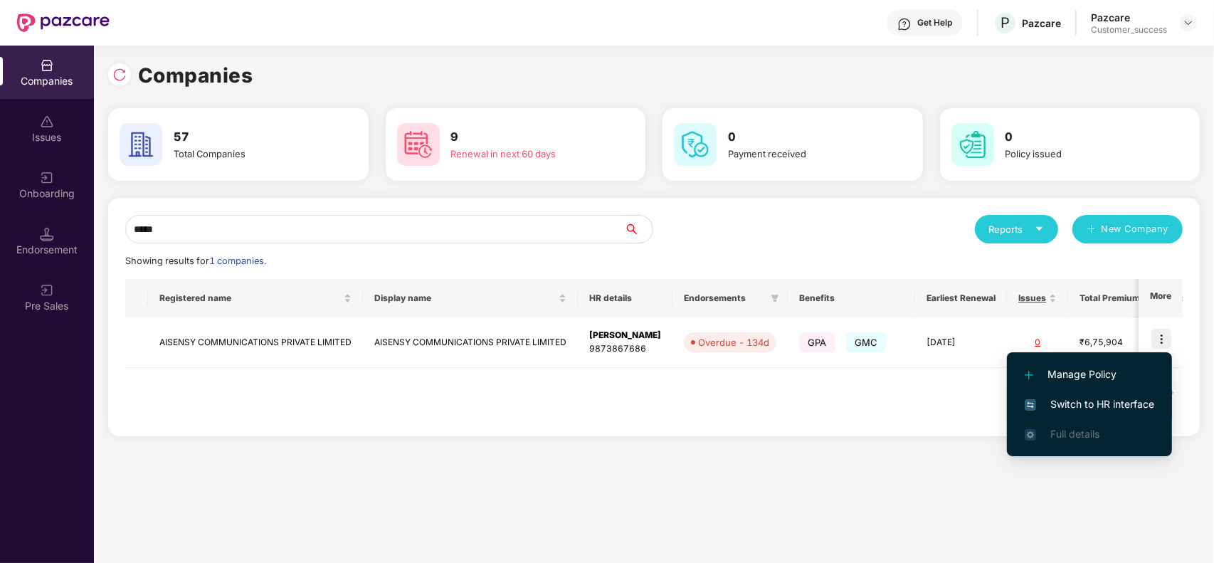
click at [1101, 403] on span "Switch to HR interface" at bounding box center [1089, 404] width 129 height 16
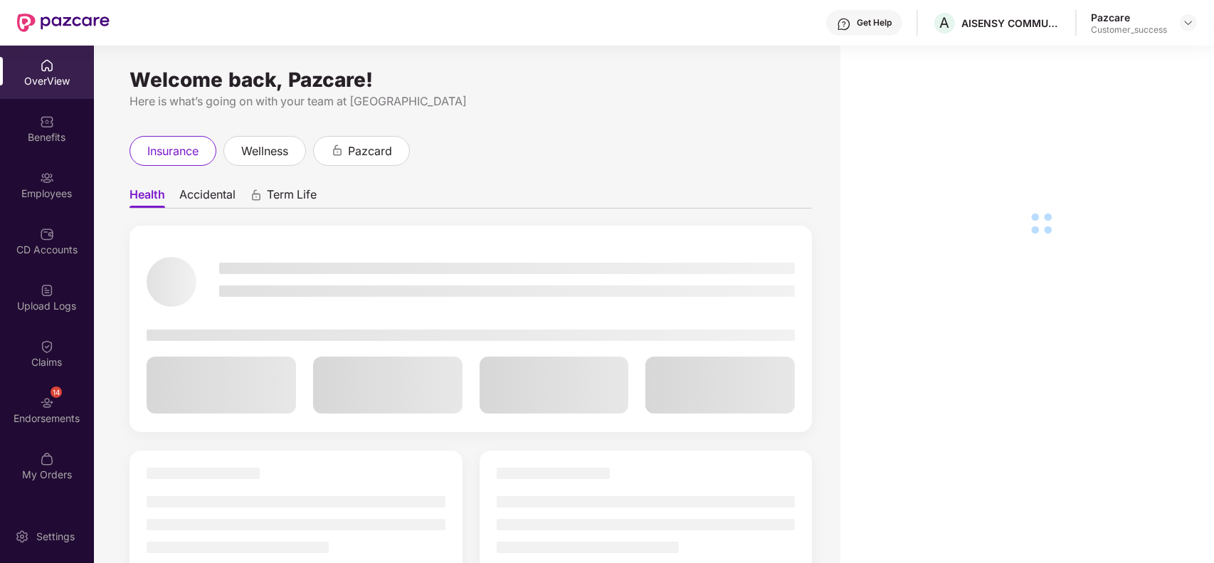
click at [75, 186] on div "Employees" at bounding box center [47, 193] width 94 height 14
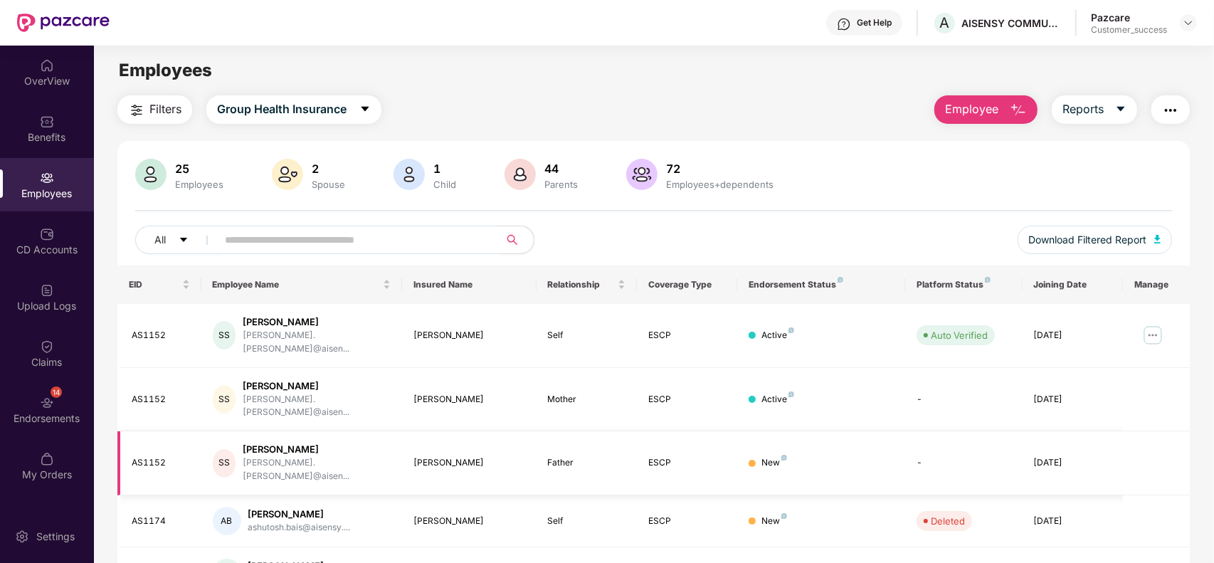
scroll to position [313, 0]
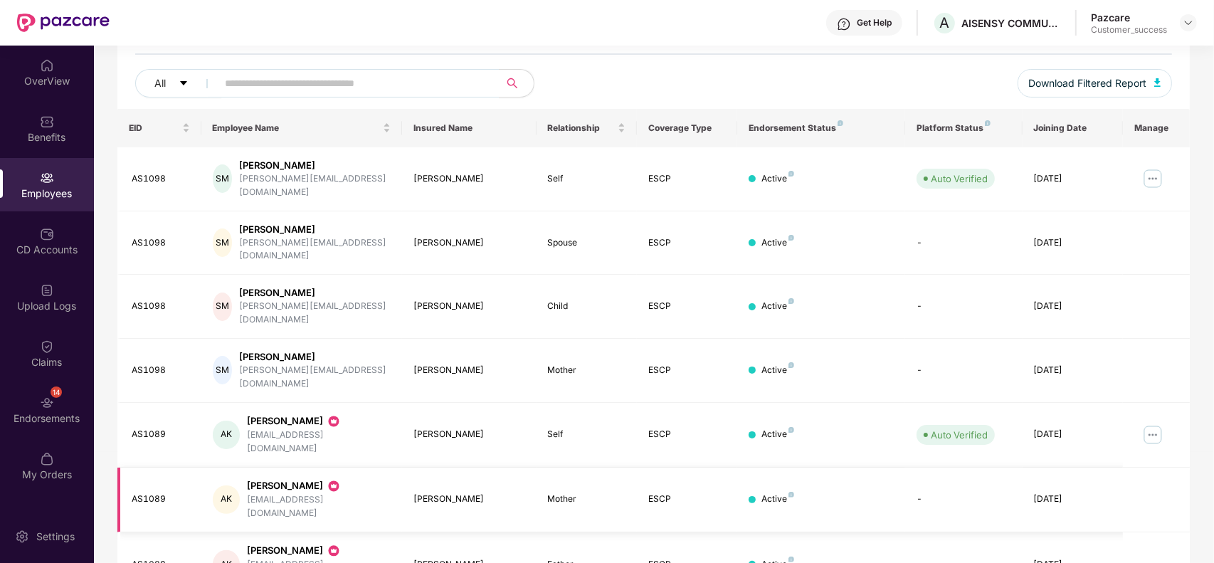
scroll to position [130, 0]
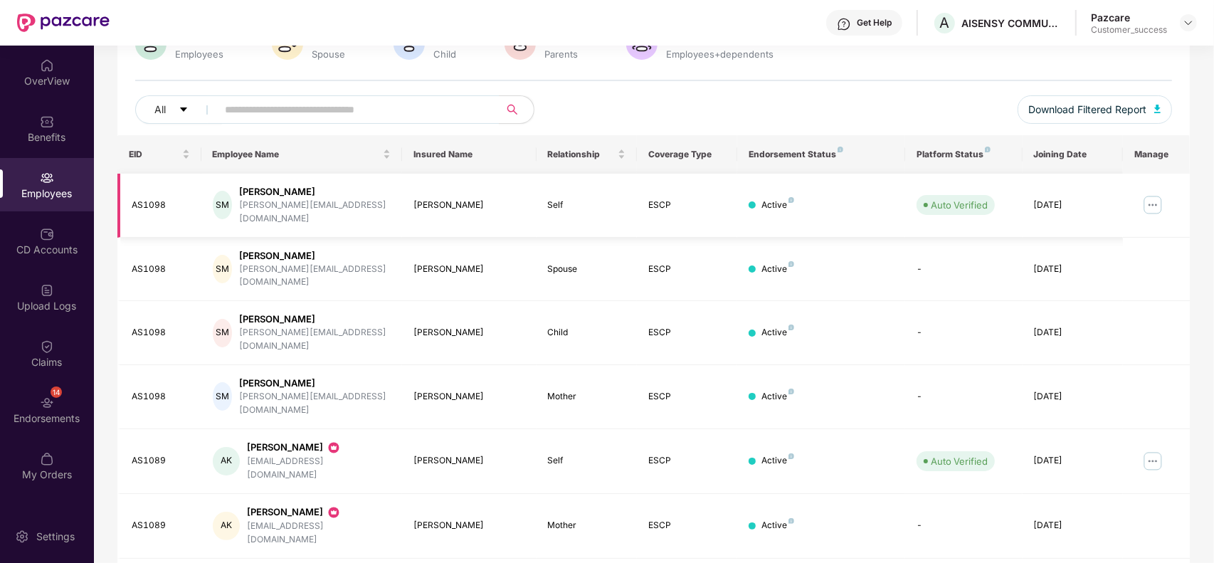
click at [1154, 200] on img at bounding box center [1152, 205] width 23 height 23
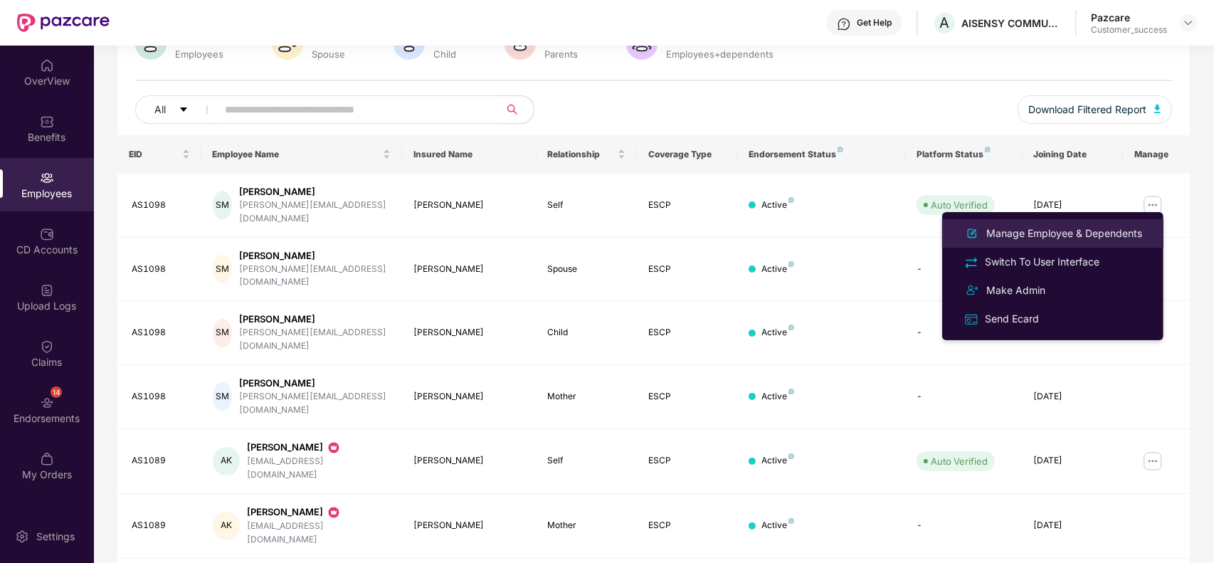
click at [1066, 233] on div "Manage Employee & Dependents" at bounding box center [1064, 234] width 162 height 16
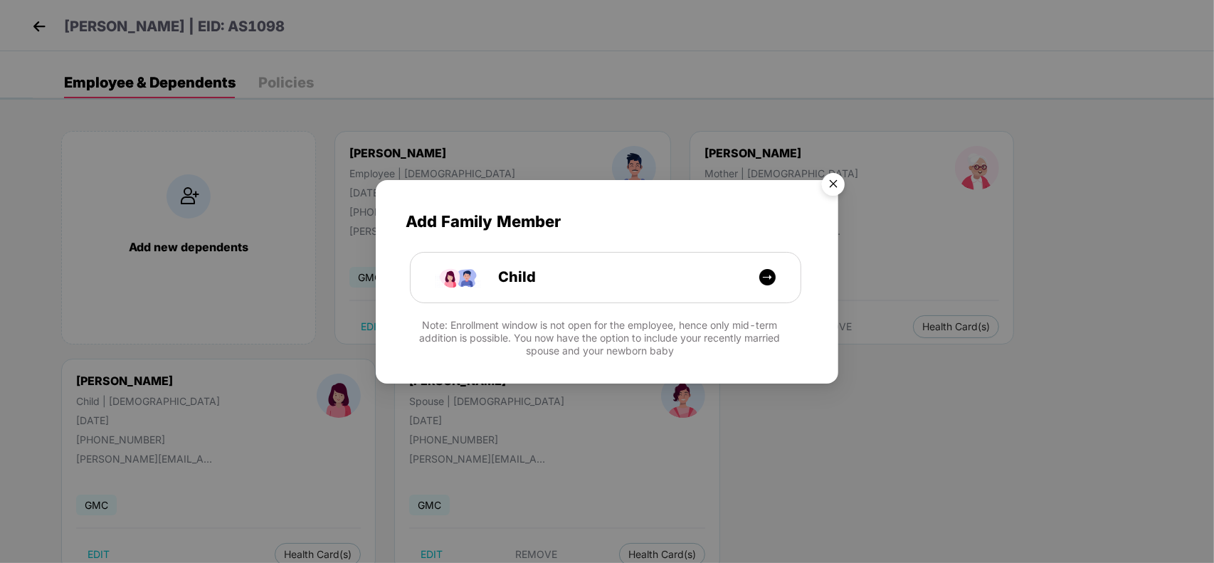
click at [838, 176] on img "Close" at bounding box center [833, 186] width 40 height 40
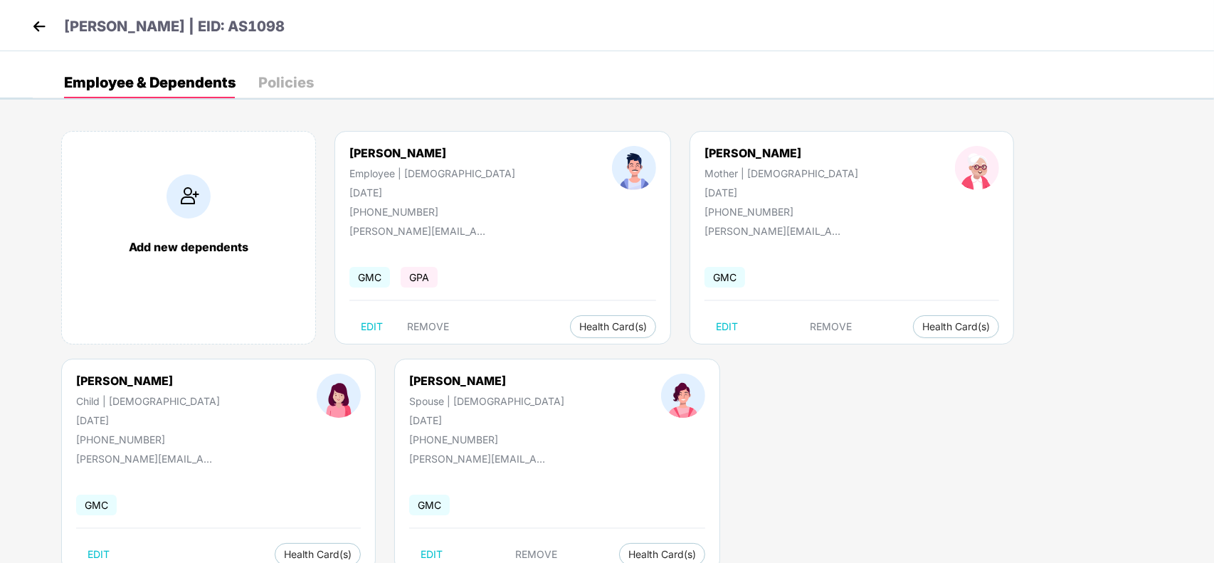
click at [36, 33] on img at bounding box center [38, 26] width 21 height 21
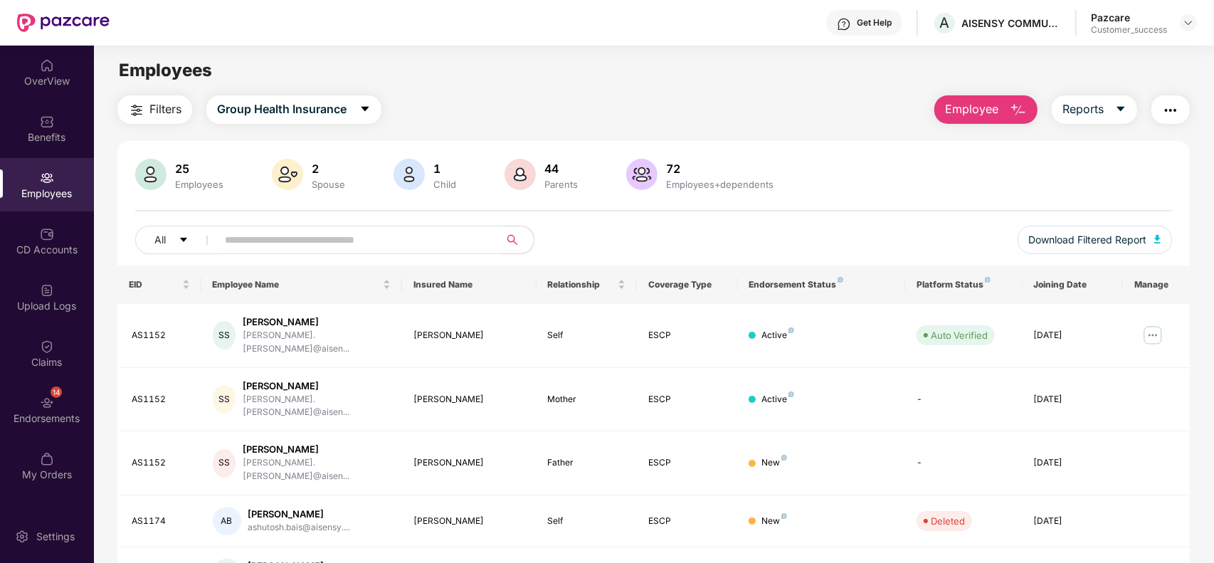
click at [1016, 108] on img "button" at bounding box center [1018, 110] width 17 height 17
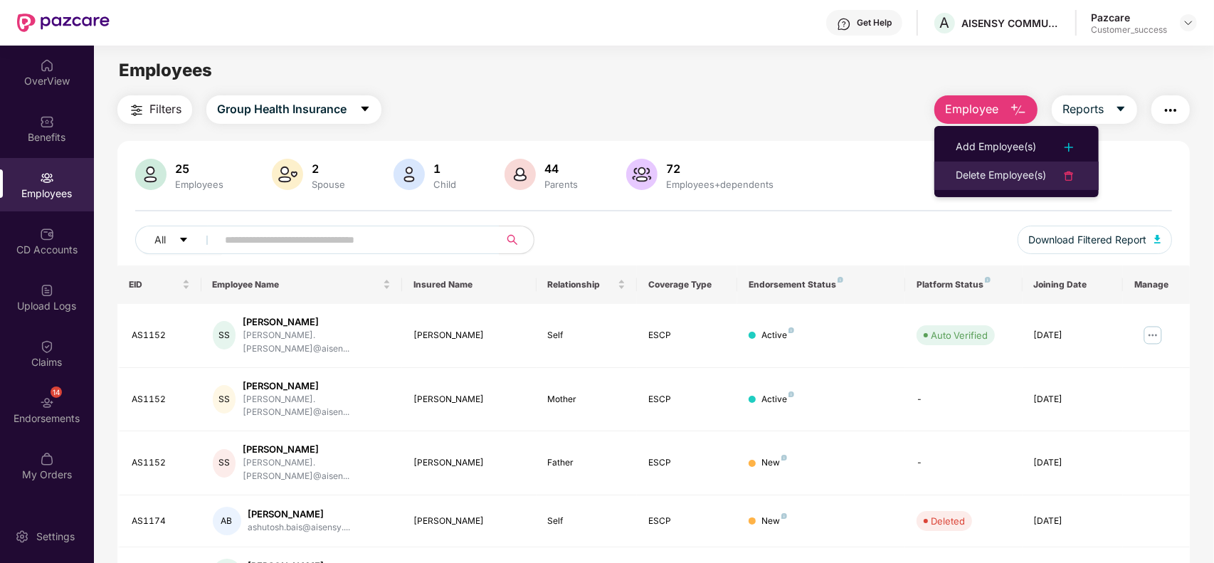
click at [973, 186] on li "Delete Employee(s)" at bounding box center [1016, 176] width 164 height 28
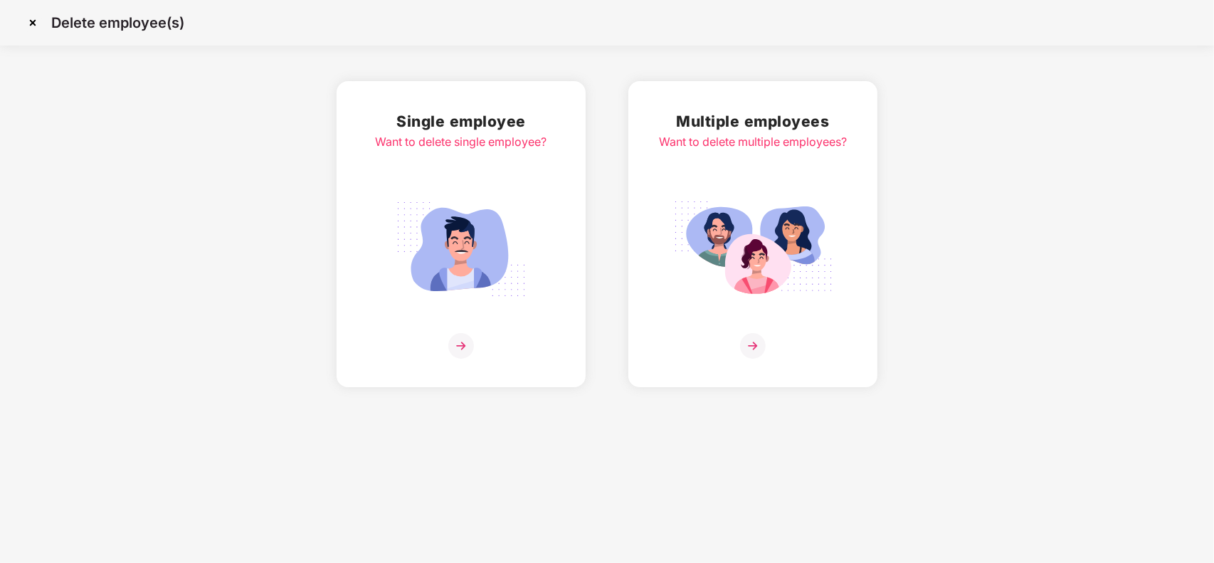
click at [509, 251] on img at bounding box center [460, 249] width 159 height 111
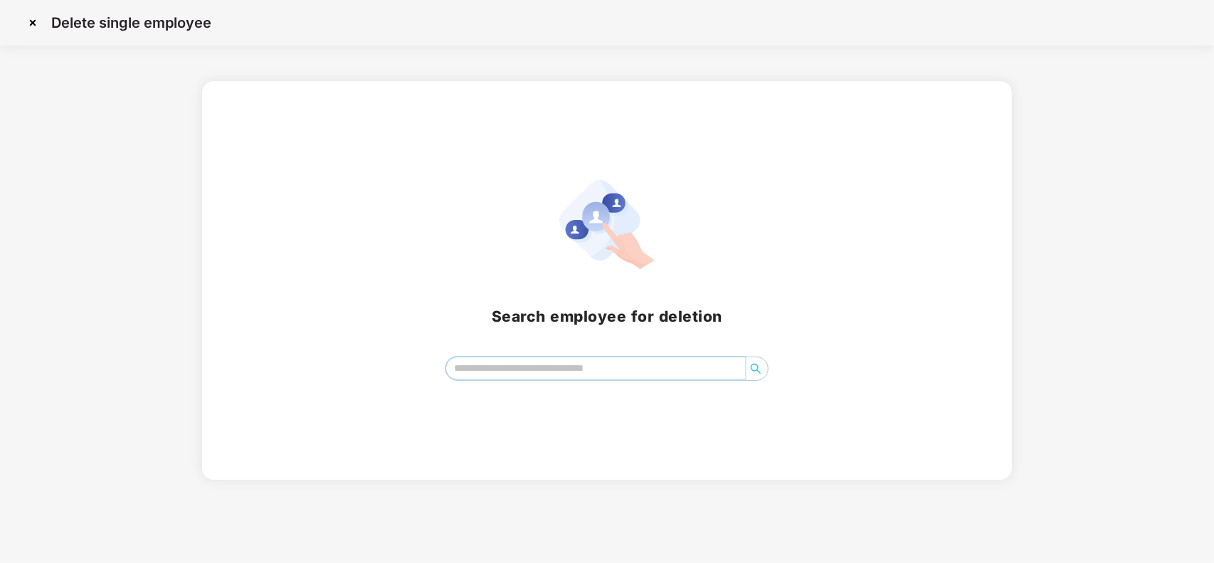
click at [529, 357] on input "search" at bounding box center [595, 367] width 299 height 21
type input "*"
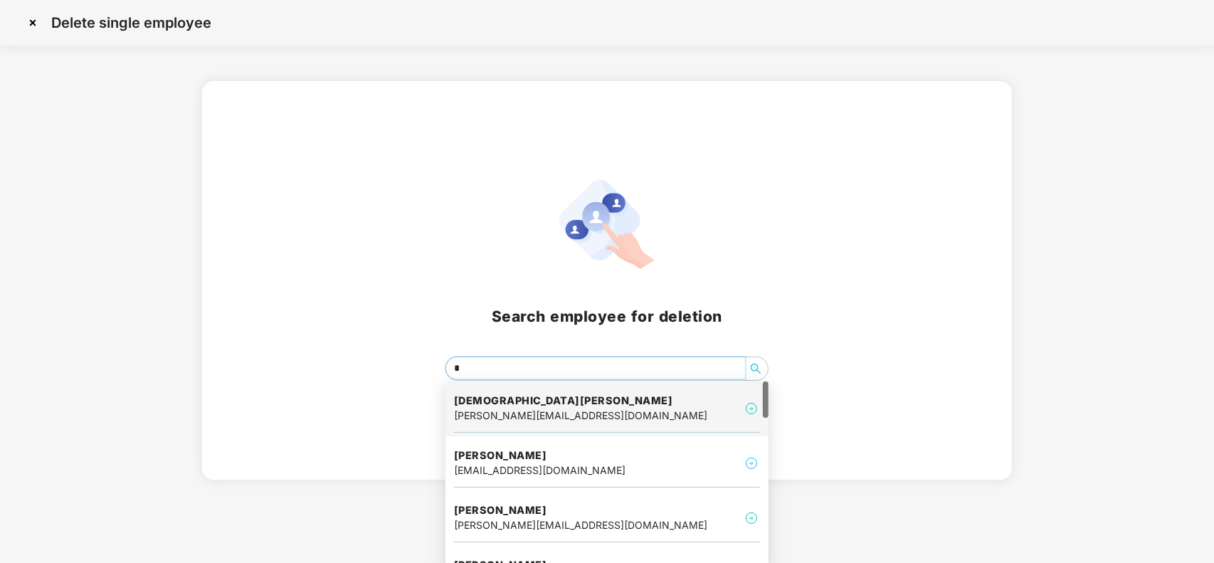
click at [509, 397] on h4 "[DEMOGRAPHIC_DATA][PERSON_NAME]" at bounding box center [580, 400] width 253 height 14
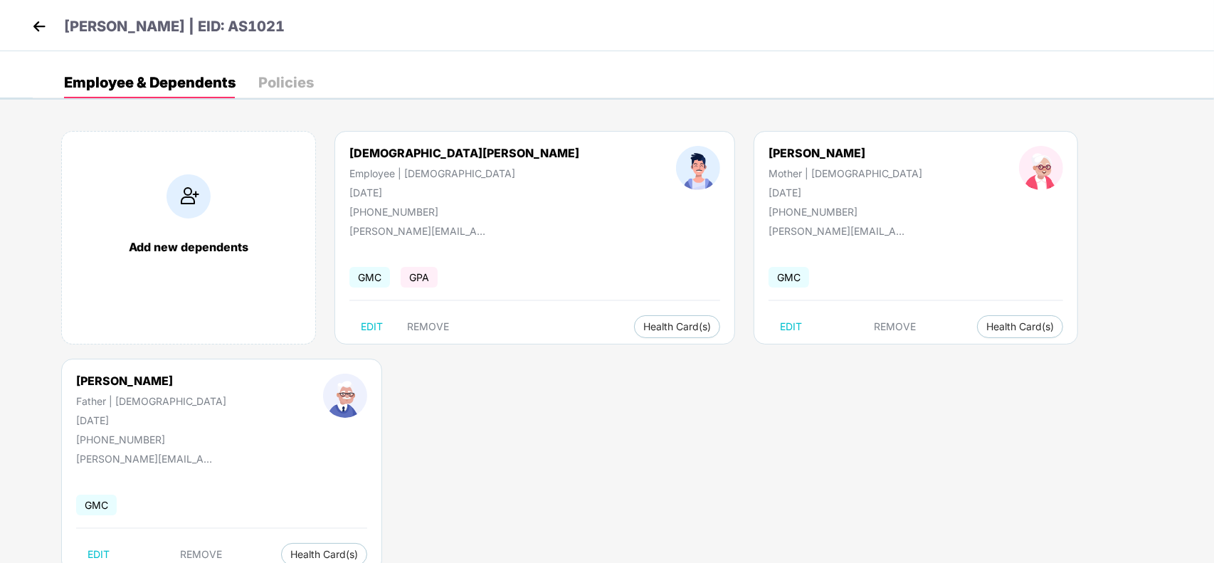
click at [37, 18] on img at bounding box center [38, 26] width 21 height 21
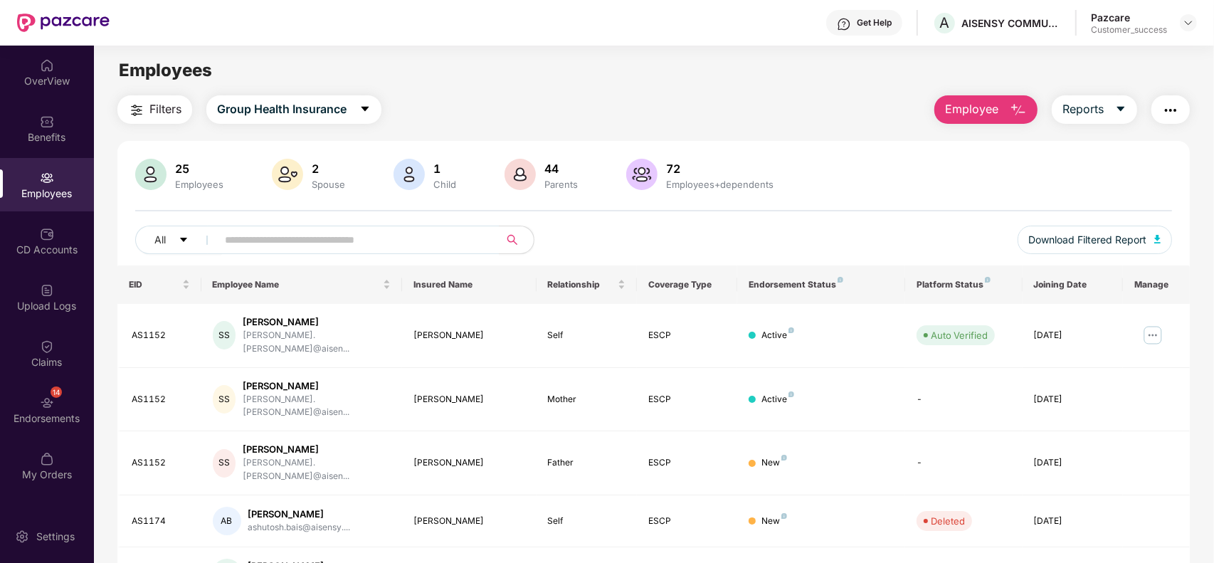
click at [973, 112] on span "Employee" at bounding box center [971, 109] width 53 height 18
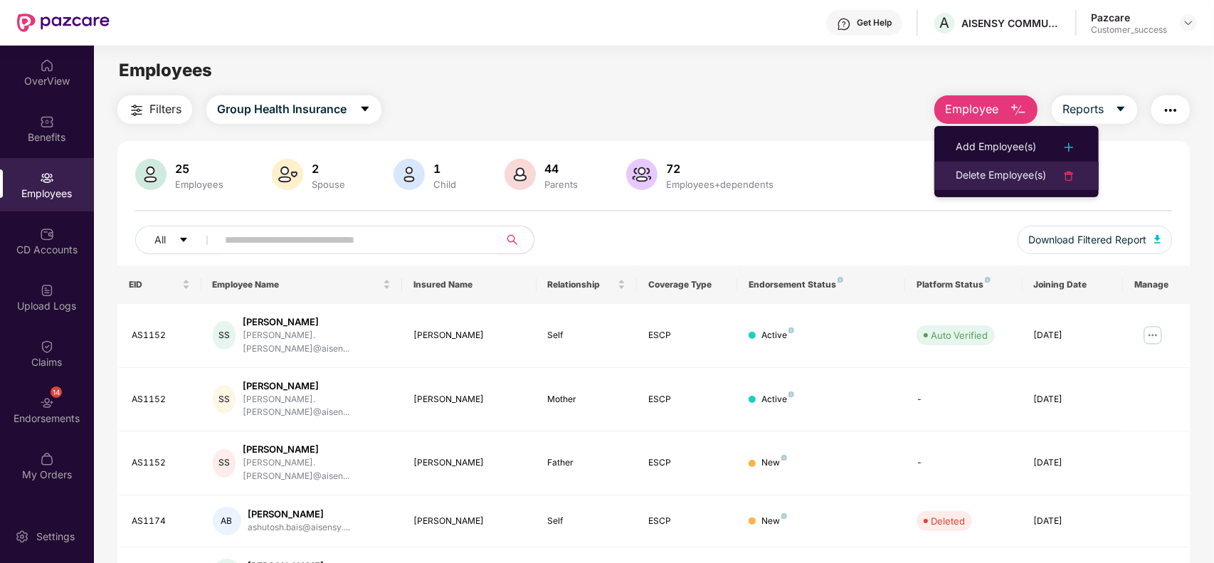
click at [977, 171] on div "Delete Employee(s)" at bounding box center [1001, 175] width 90 height 17
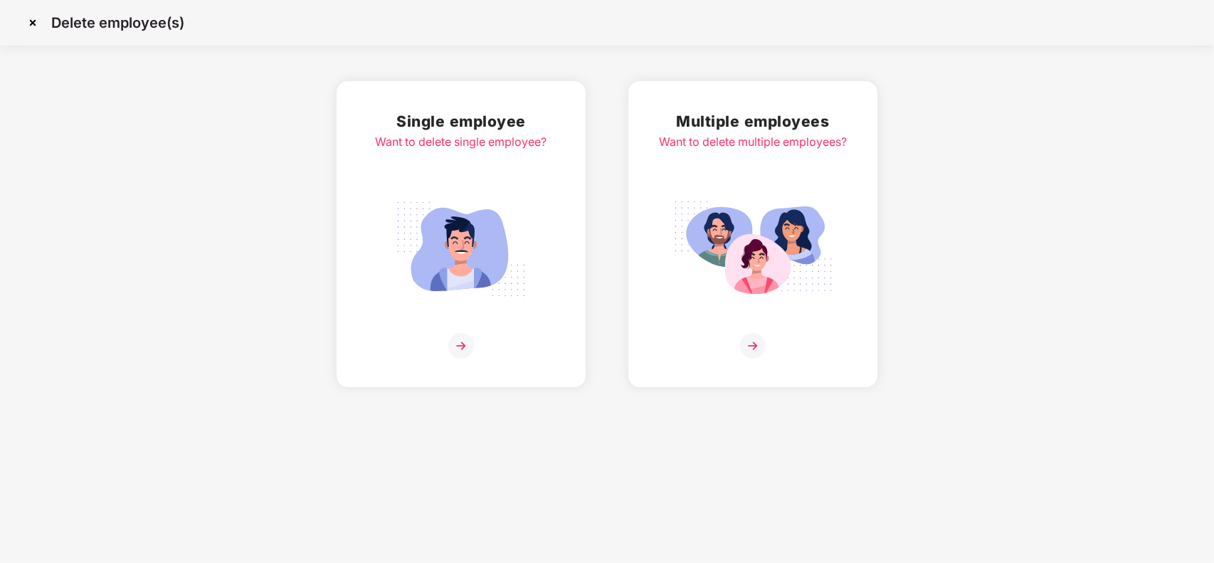
click at [716, 172] on div "Multiple employees Want to delete multiple employees?" at bounding box center [753, 234] width 188 height 249
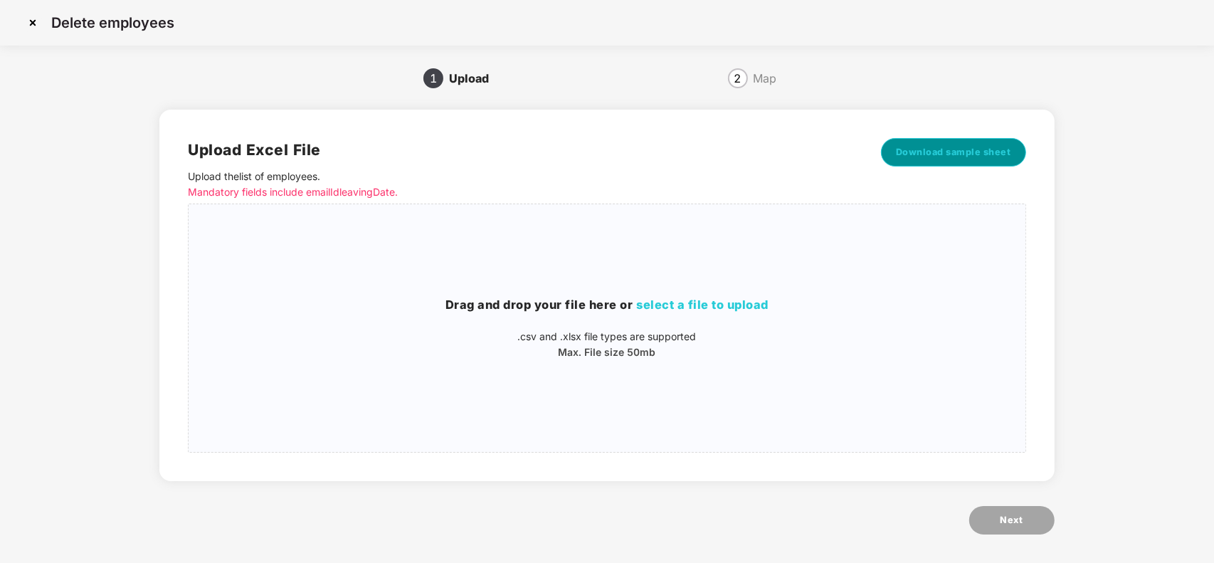
click at [911, 144] on button "Download sample sheet" at bounding box center [953, 152] width 145 height 28
click at [29, 15] on img at bounding box center [32, 22] width 23 height 23
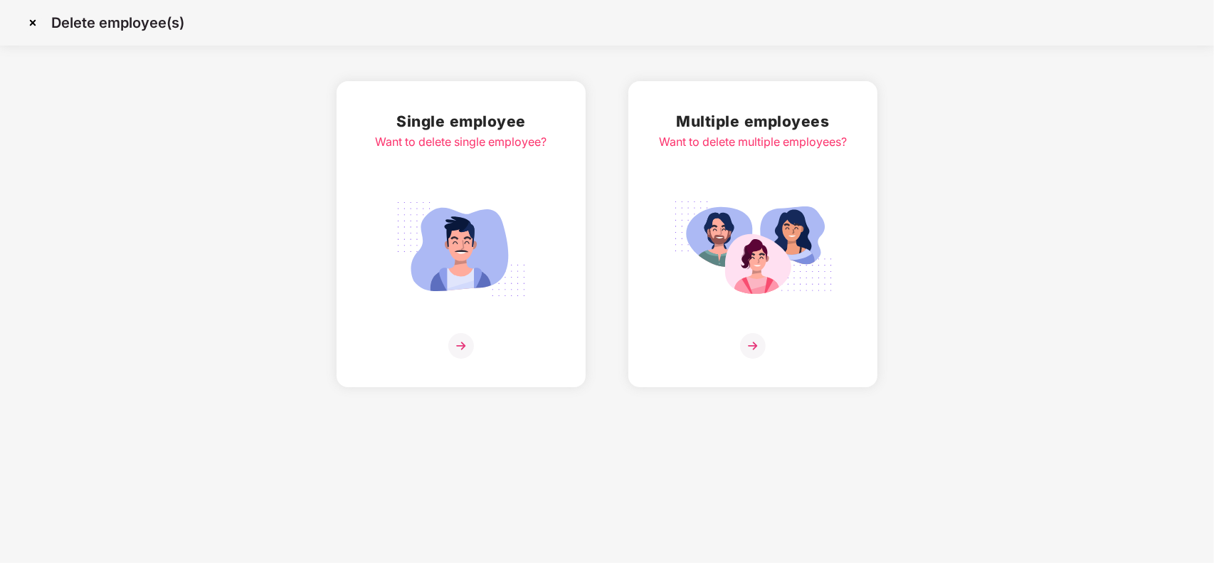
click at [29, 15] on img at bounding box center [32, 22] width 23 height 23
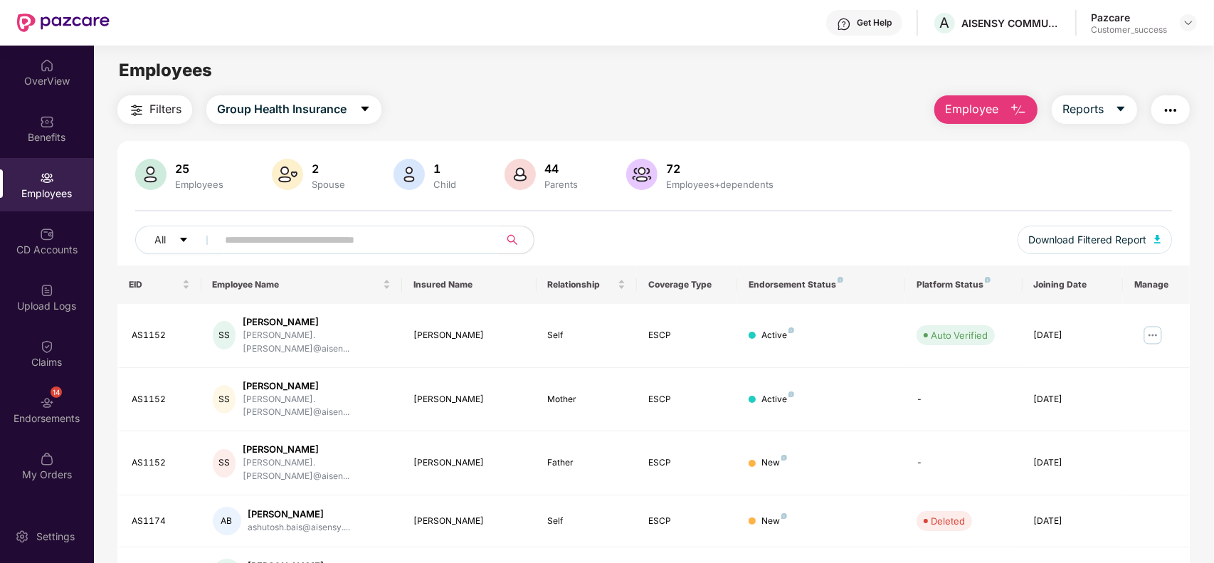
click at [843, 34] on div "Get Help" at bounding box center [864, 23] width 76 height 26
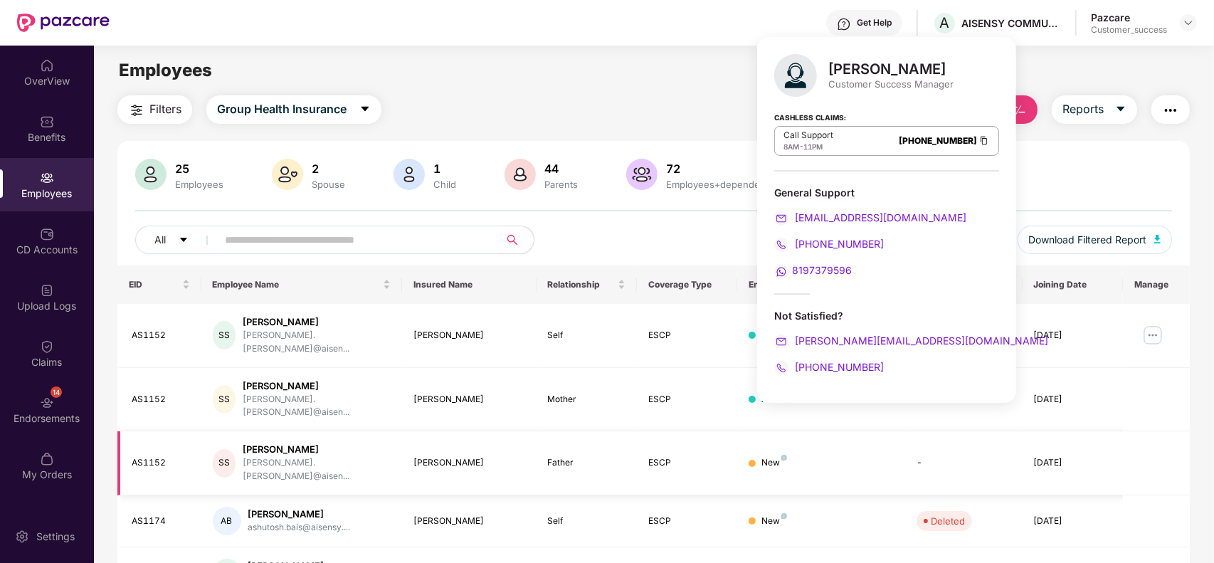
click at [634, 431] on td "Father" at bounding box center [586, 463] width 100 height 64
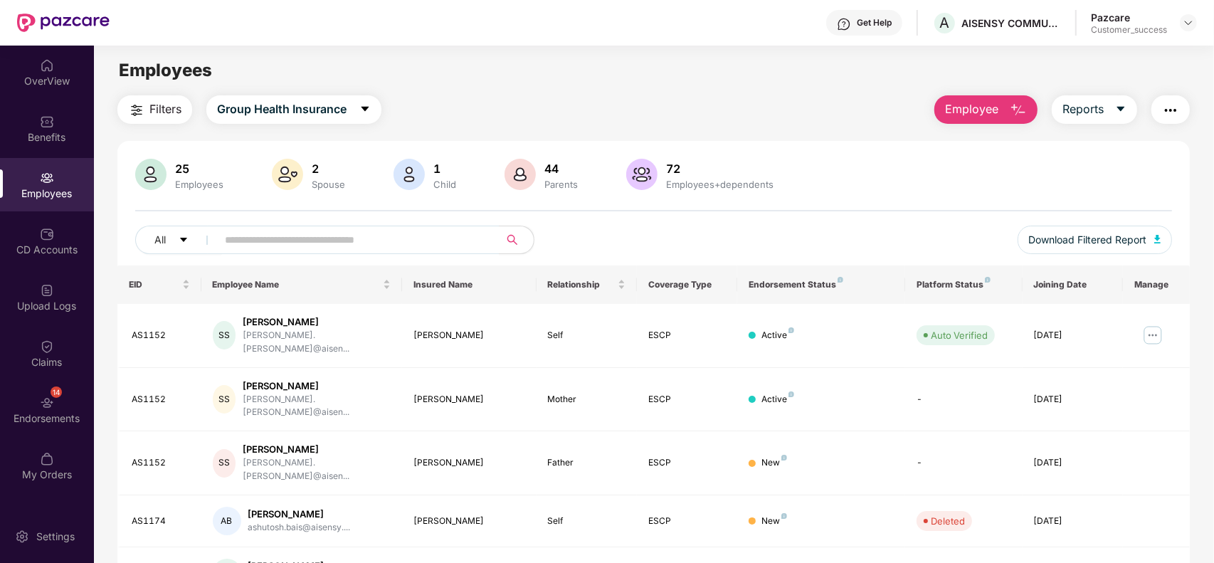
click at [872, 33] on div "Get Help" at bounding box center [864, 23] width 76 height 26
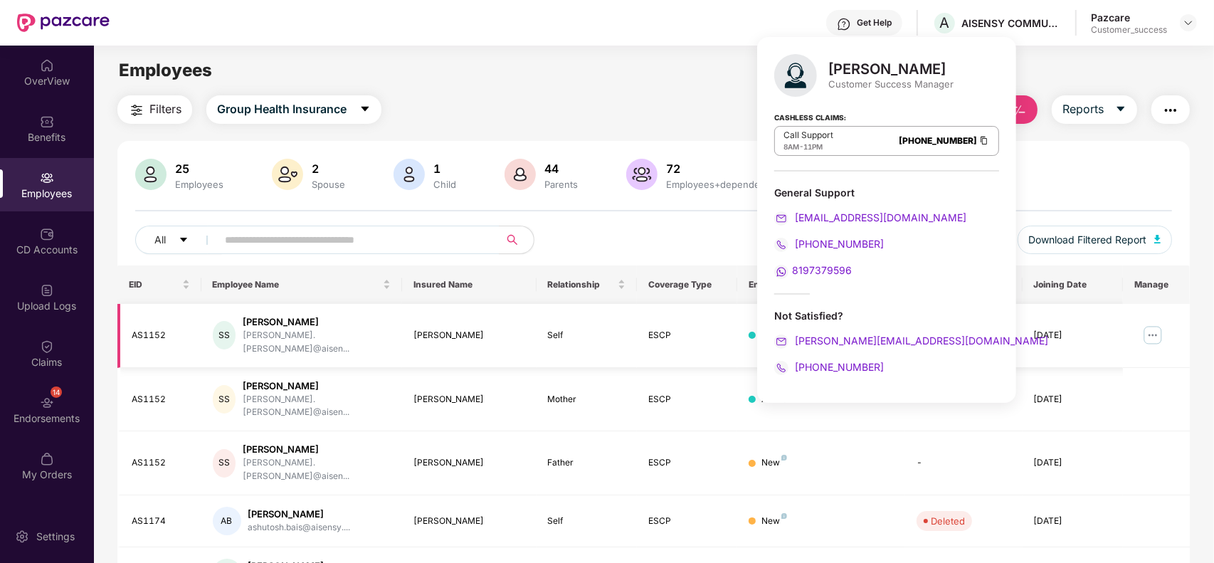
click at [1165, 339] on td at bounding box center [1156, 336] width 67 height 64
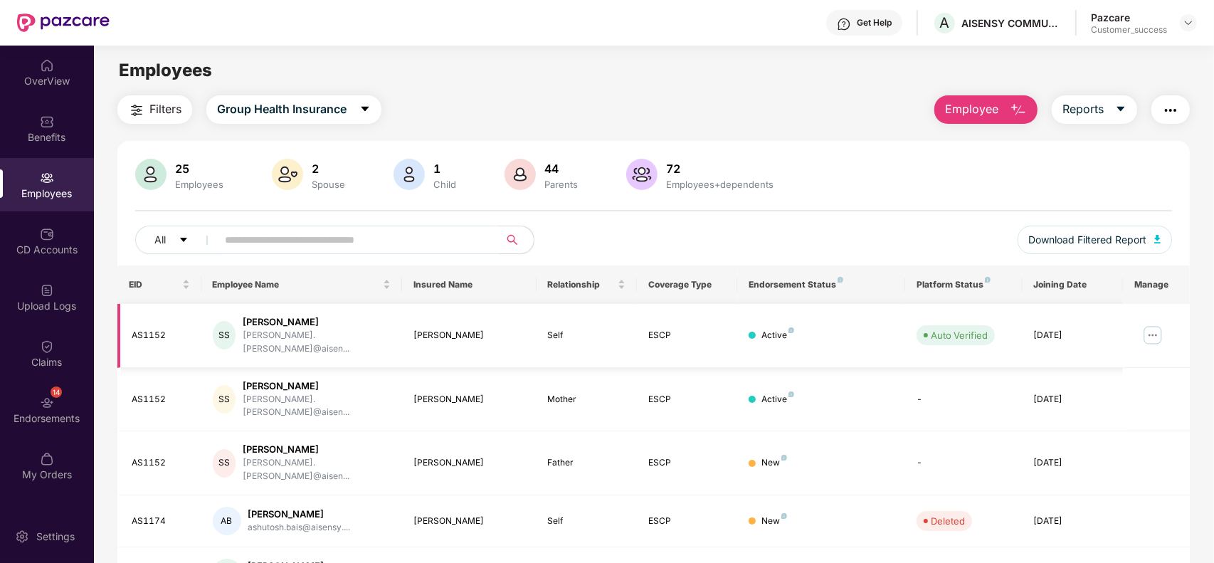
click at [1153, 332] on img at bounding box center [1152, 335] width 23 height 23
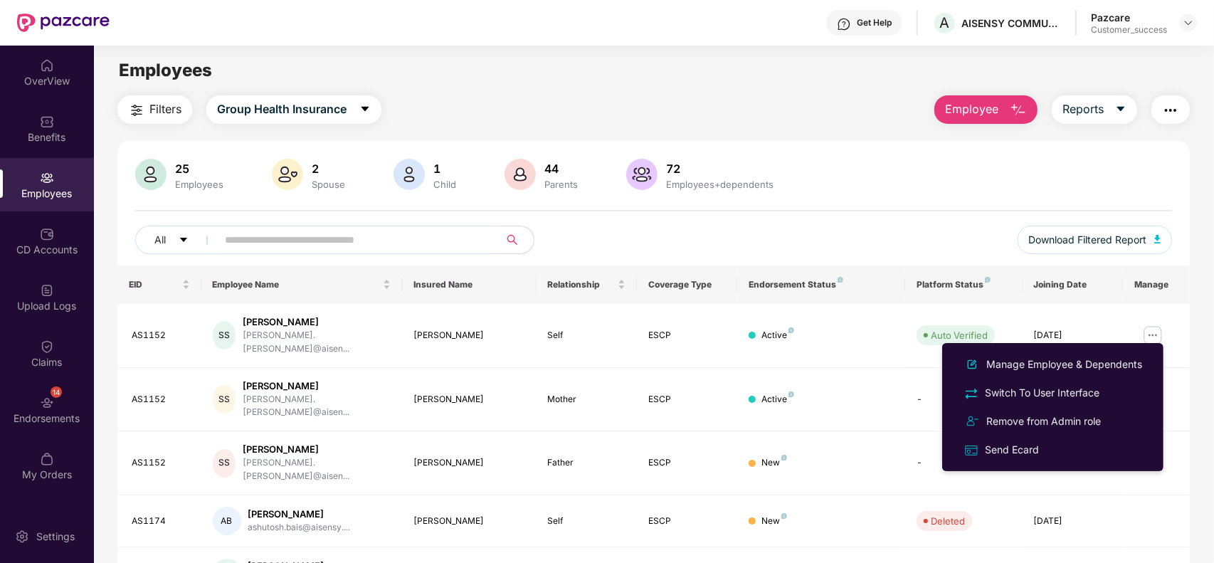
click at [835, 208] on div "25 Employees 2 Spouse 1 Child [DEMOGRAPHIC_DATA] Parents 72 Employees+dependent…" at bounding box center [653, 212] width 1072 height 107
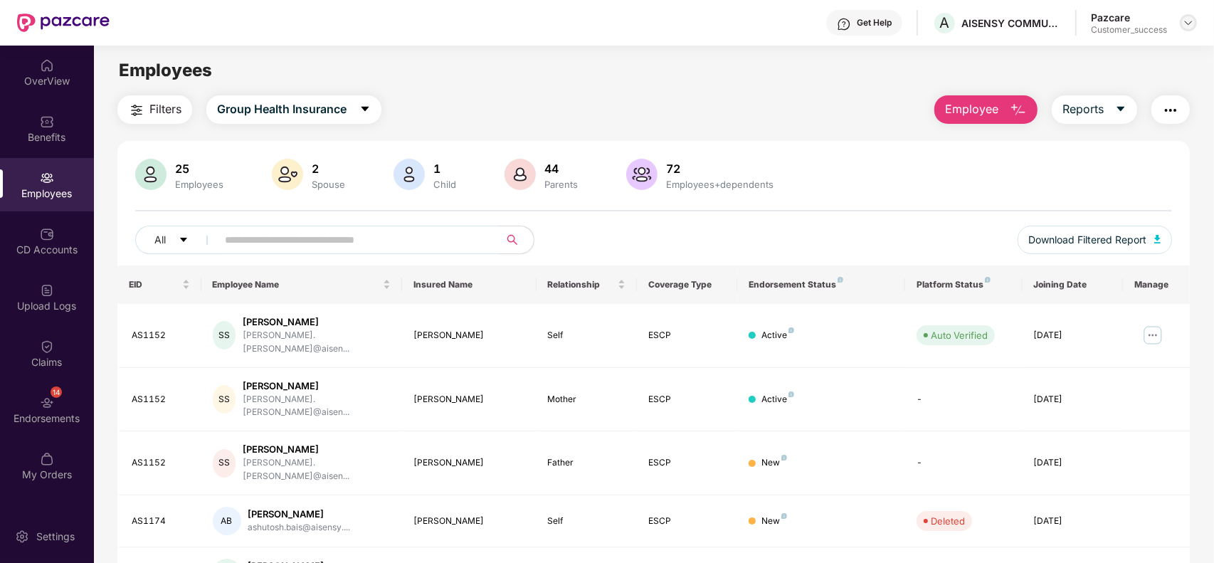
click at [1187, 21] on img at bounding box center [1188, 22] width 11 height 11
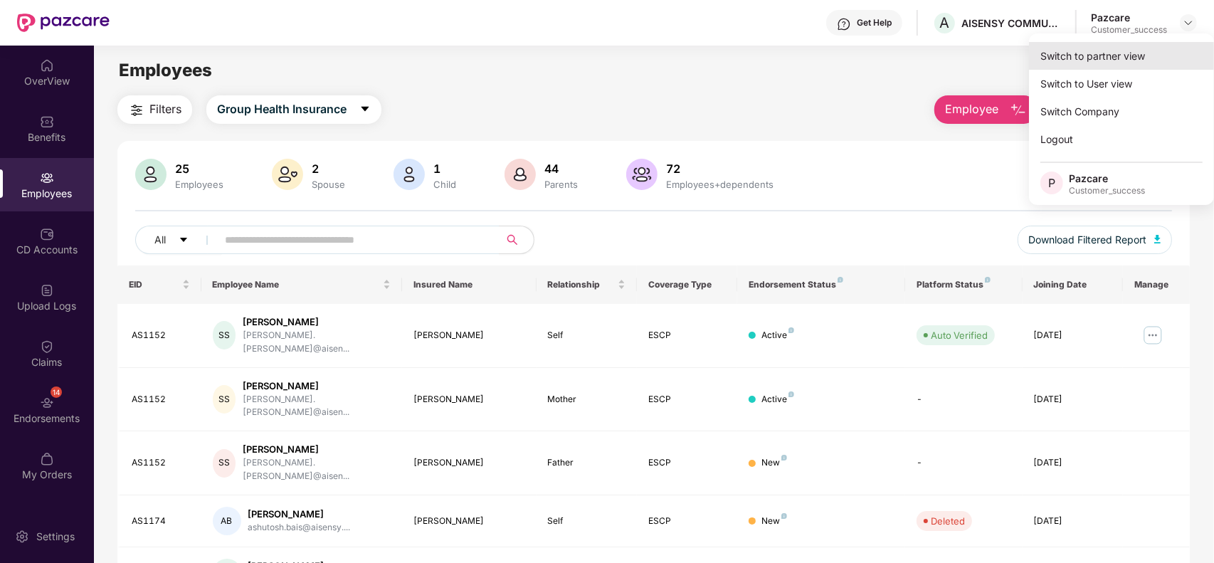
click at [1155, 45] on div "Switch to partner view" at bounding box center [1121, 56] width 185 height 28
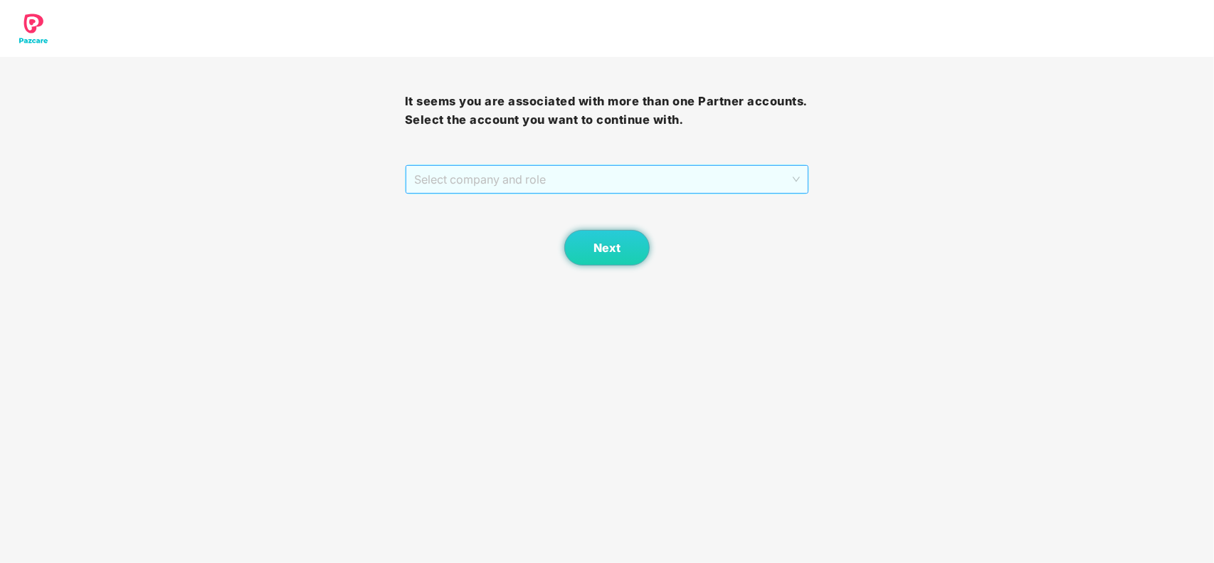
click at [598, 179] on span "Select company and role" at bounding box center [607, 179] width 386 height 27
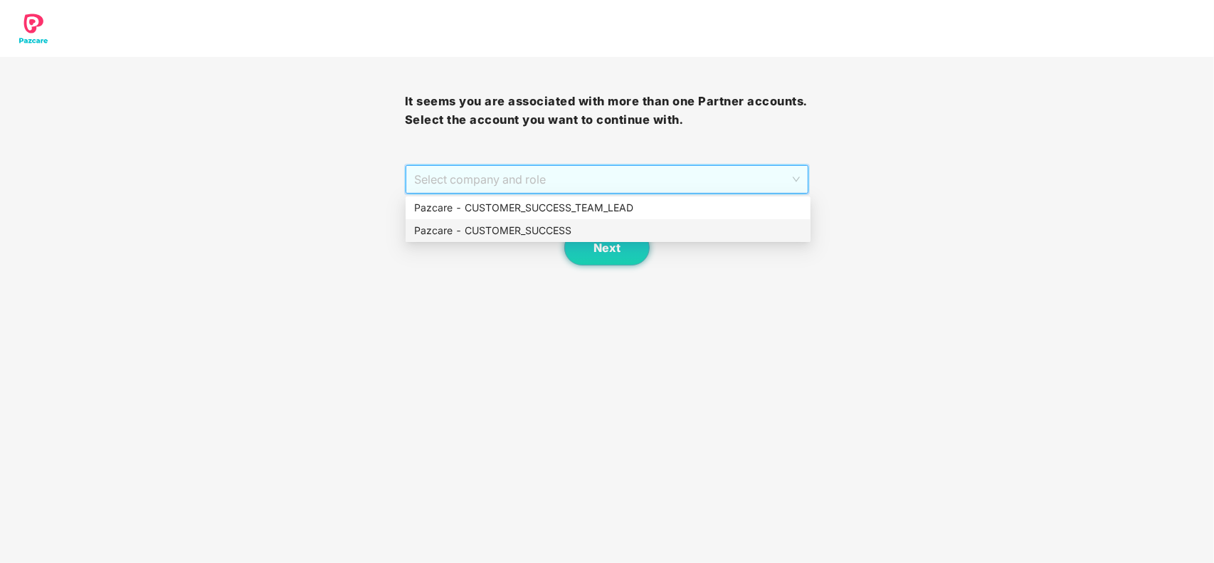
click at [530, 221] on div "Pazcare - CUSTOMER_SUCCESS" at bounding box center [608, 230] width 405 height 23
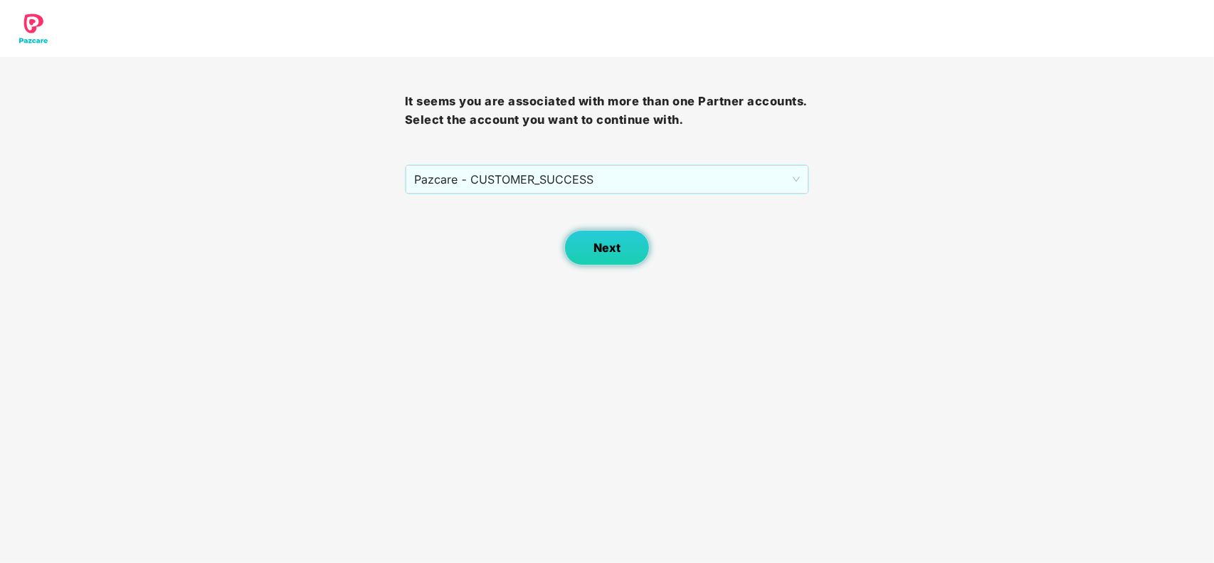
click at [577, 233] on button "Next" at bounding box center [606, 248] width 85 height 36
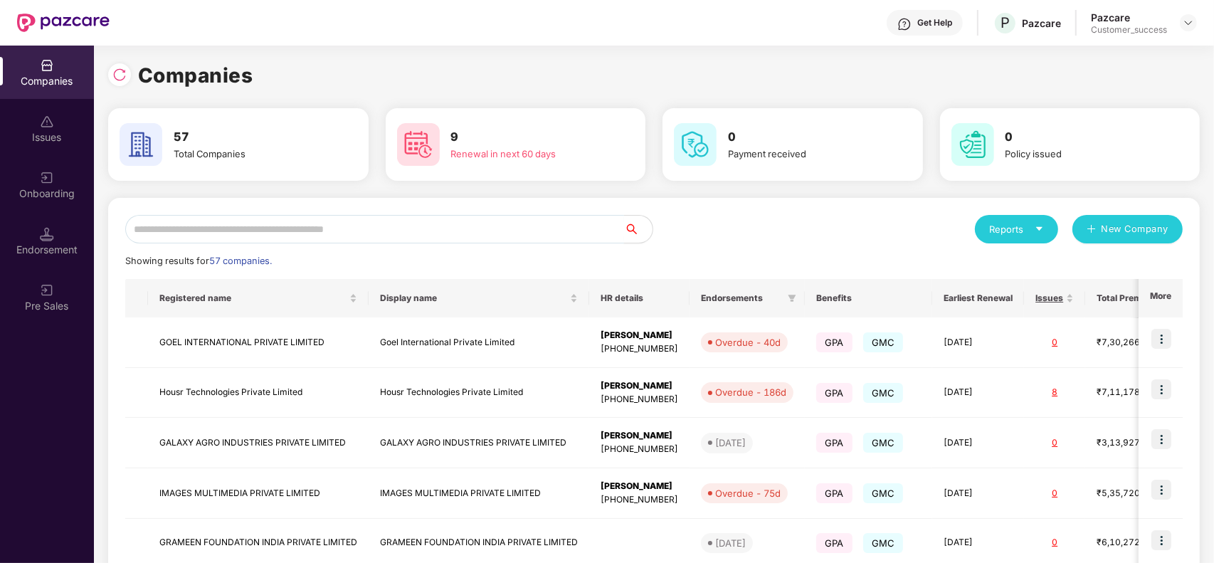
click at [542, 233] on input "text" at bounding box center [374, 229] width 499 height 28
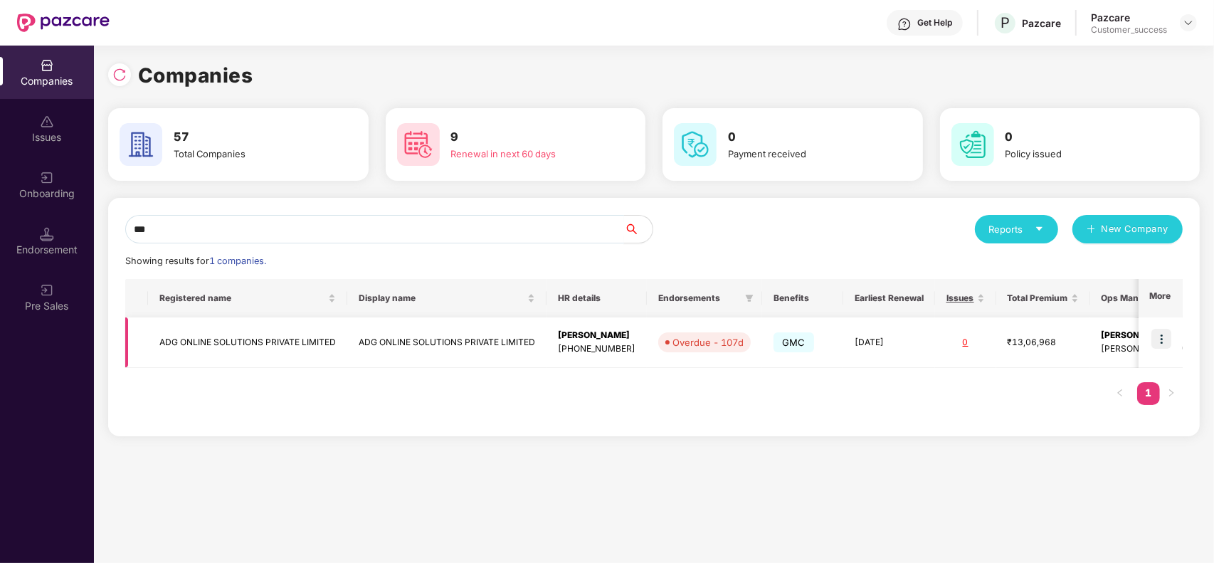
type input "***"
click at [396, 342] on td "ADG ONLINE SOLUTIONS PRIVATE LIMITED" at bounding box center [446, 342] width 199 height 51
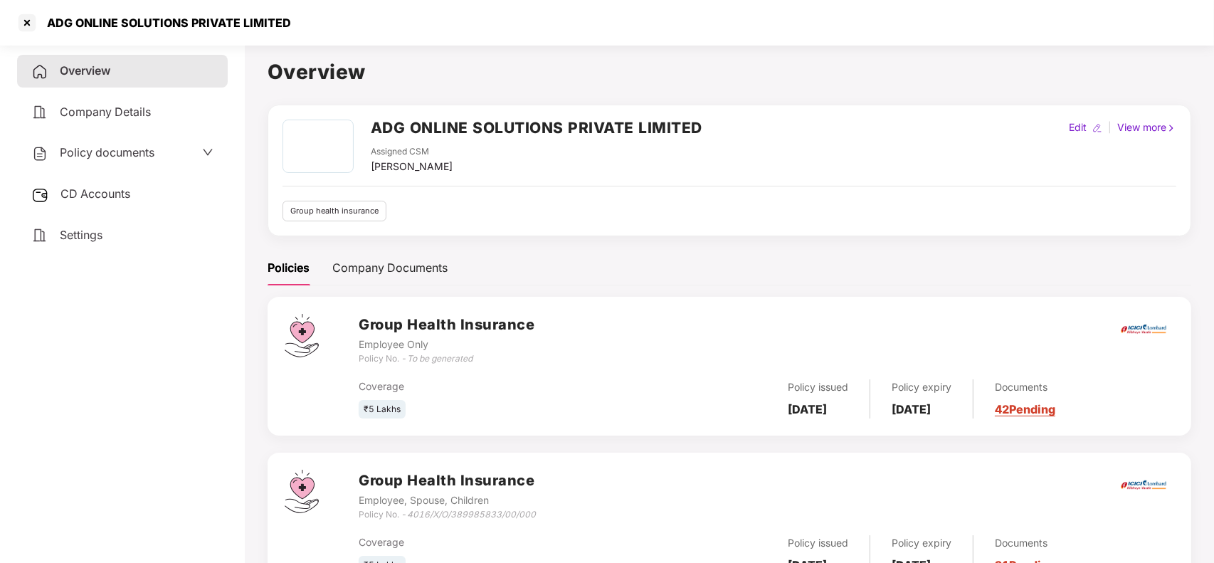
click at [84, 181] on div "CD Accounts" at bounding box center [122, 194] width 211 height 33
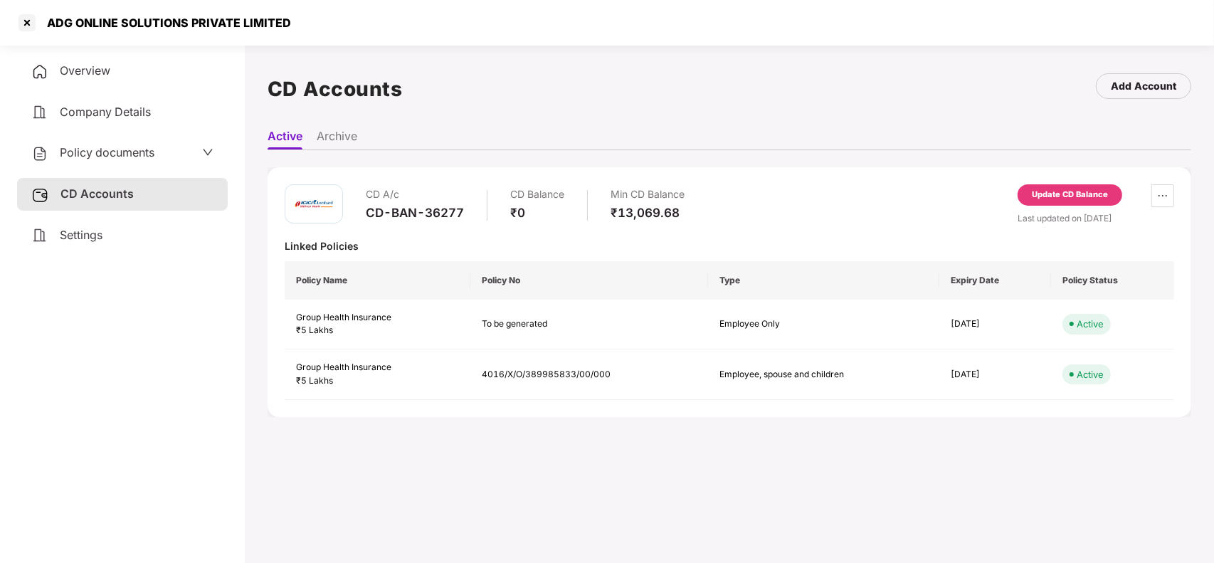
click at [408, 208] on div "CD-BAN-36277" at bounding box center [415, 213] width 98 height 16
copy div "CD-BAN-36277"
click at [29, 23] on div at bounding box center [27, 22] width 23 height 23
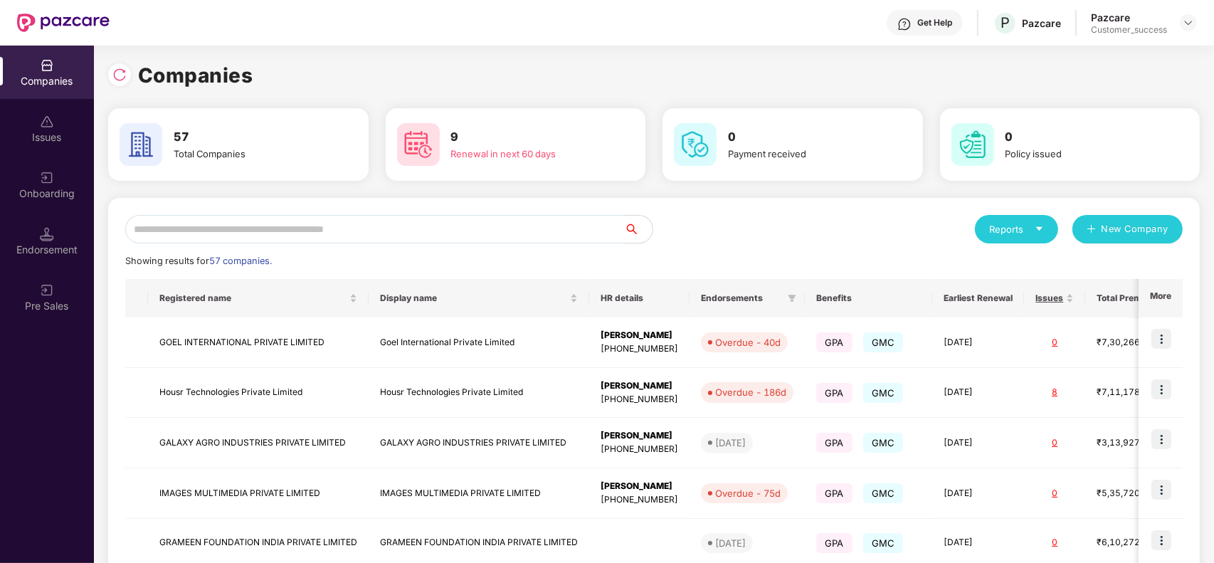
click at [264, 226] on input "text" at bounding box center [374, 229] width 499 height 28
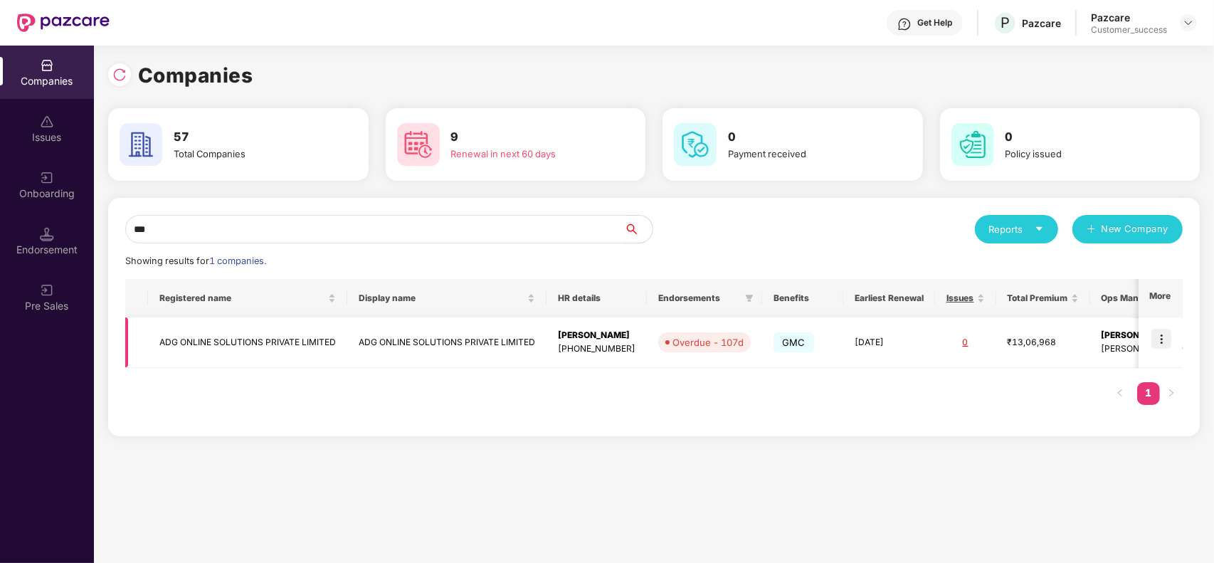
type input "***"
click at [1162, 342] on img at bounding box center [1161, 339] width 20 height 20
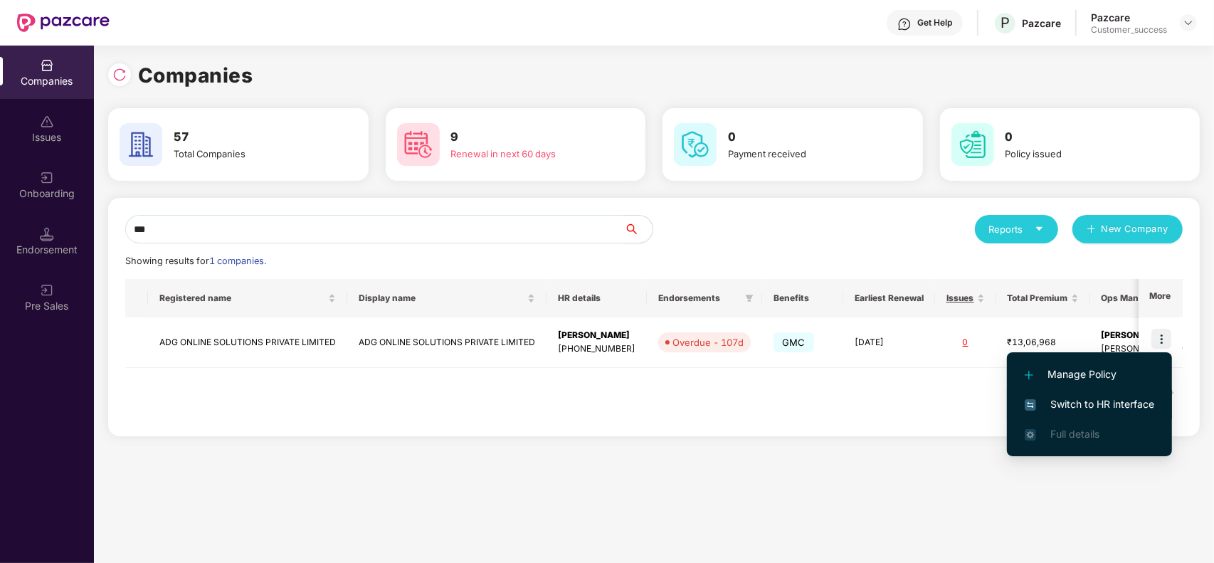
click at [1119, 396] on span "Switch to HR interface" at bounding box center [1089, 404] width 129 height 16
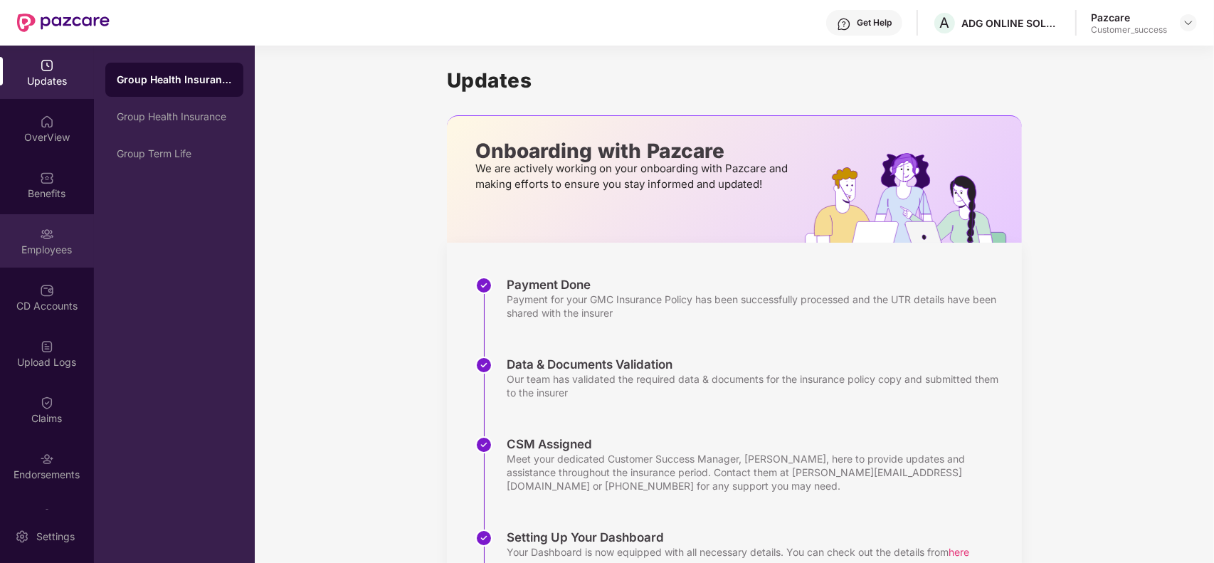
click at [48, 238] on img at bounding box center [47, 234] width 14 height 14
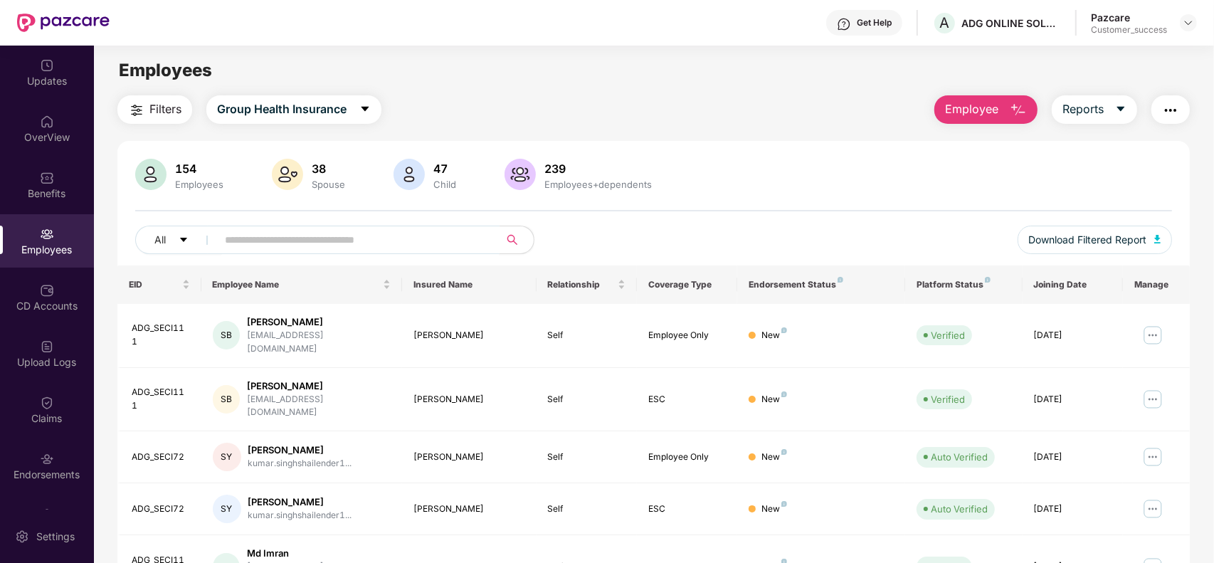
click at [339, 236] on input "text" at bounding box center [352, 239] width 255 height 21
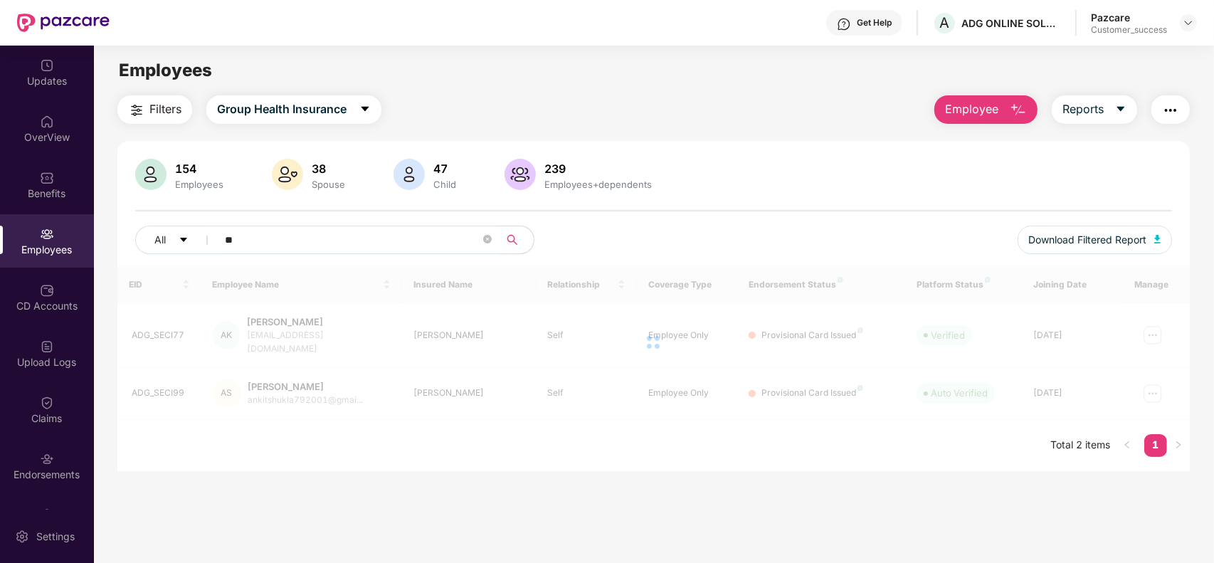
type input "*"
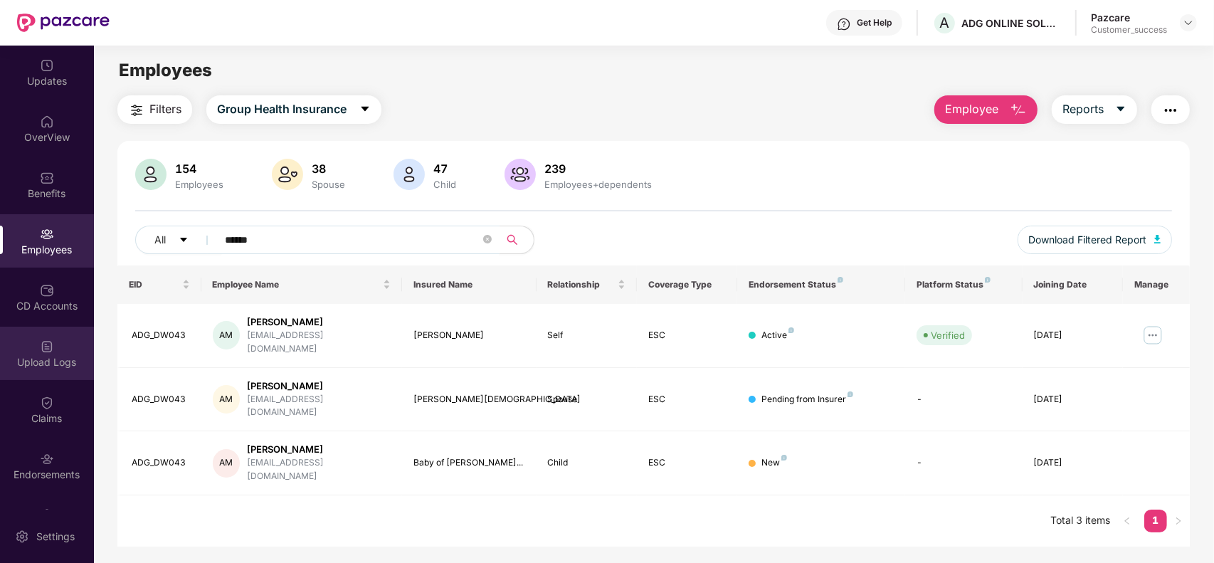
type input "******"
click at [25, 351] on div "Upload Logs" at bounding box center [47, 353] width 94 height 53
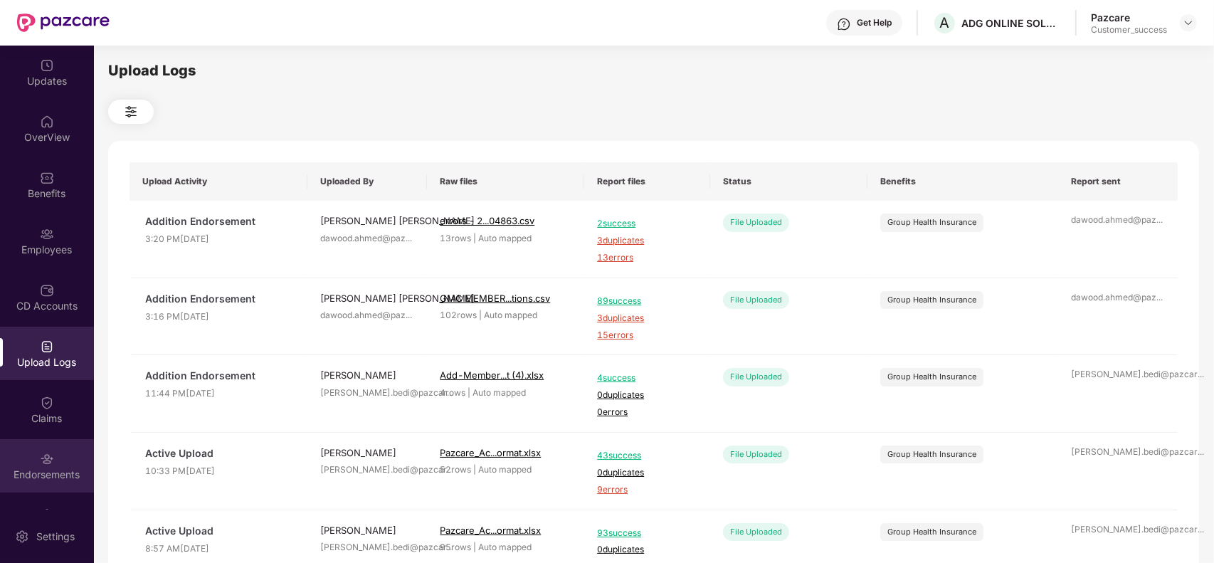
click at [63, 464] on div "Endorsements" at bounding box center [47, 465] width 94 height 53
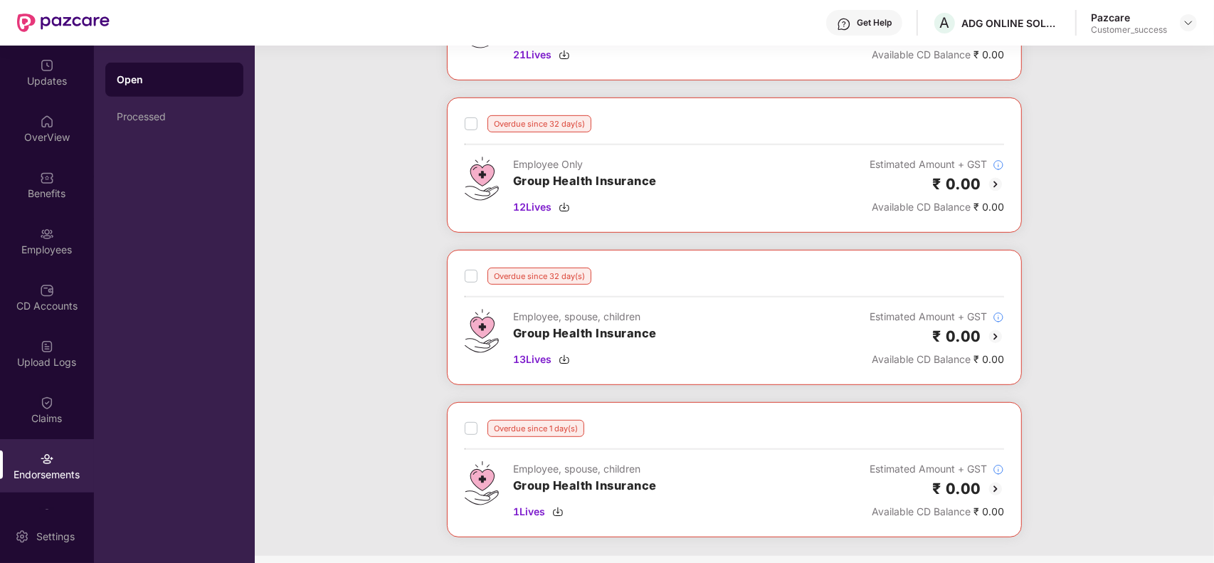
scroll to position [779, 0]
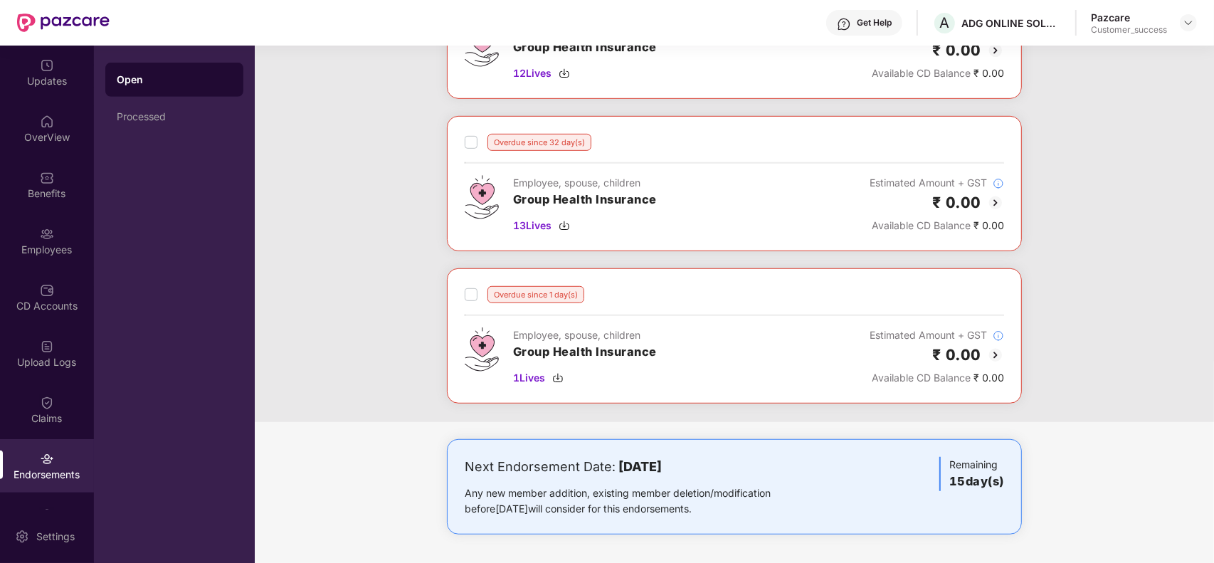
click at [993, 354] on img at bounding box center [995, 355] width 17 height 17
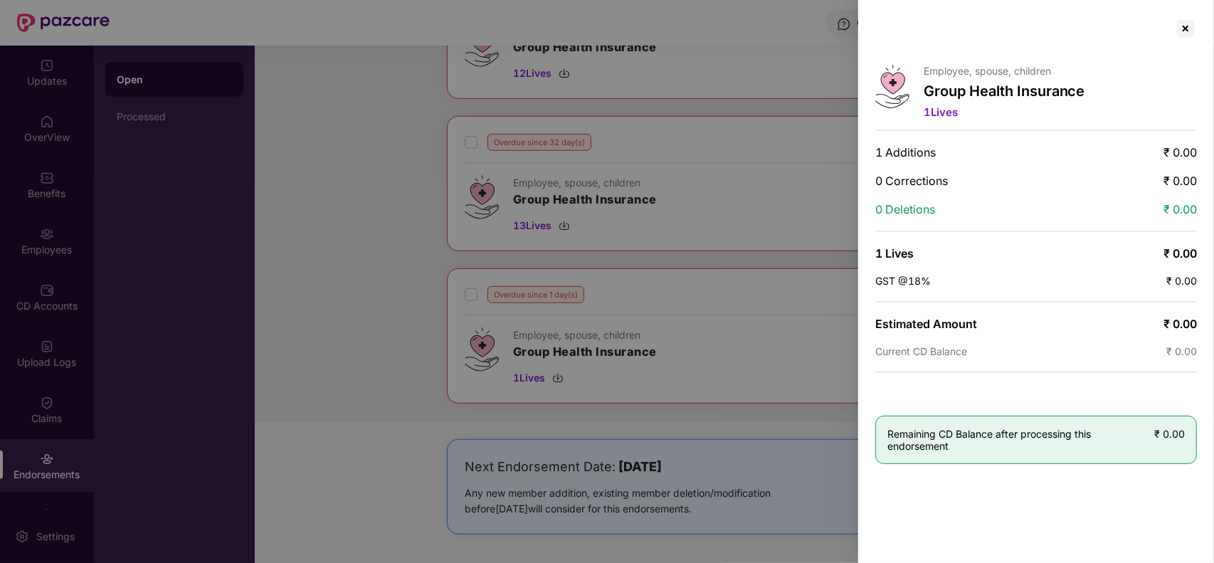
click at [728, 271] on div at bounding box center [607, 281] width 1214 height 563
click at [556, 379] on div at bounding box center [607, 281] width 1214 height 563
click at [1183, 26] on div at bounding box center [1185, 28] width 23 height 23
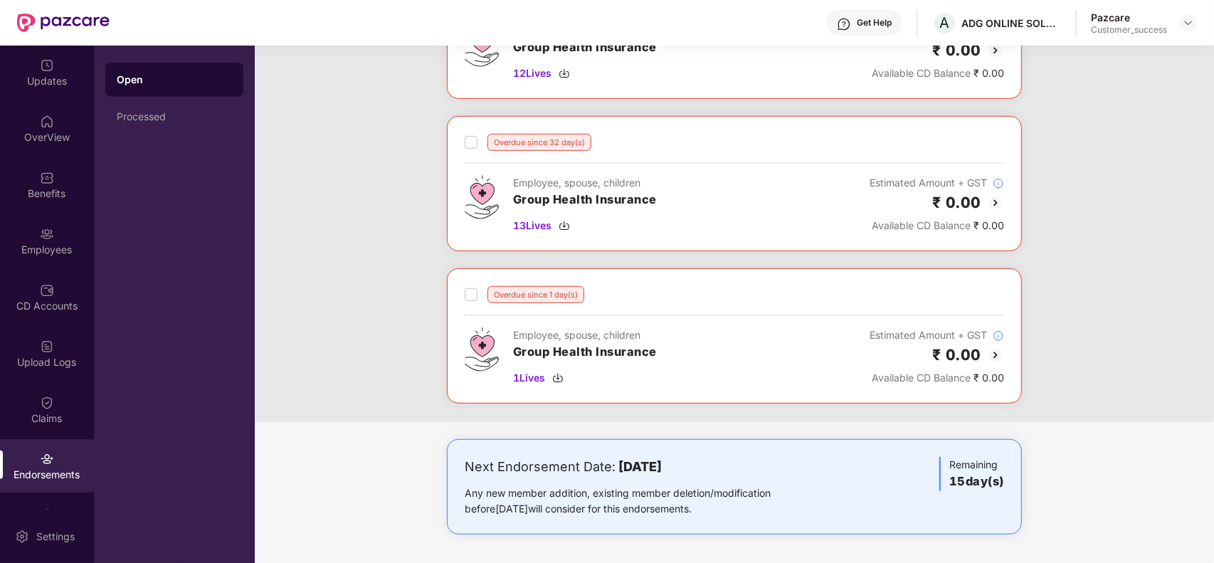
click at [993, 354] on img at bounding box center [995, 355] width 17 height 17
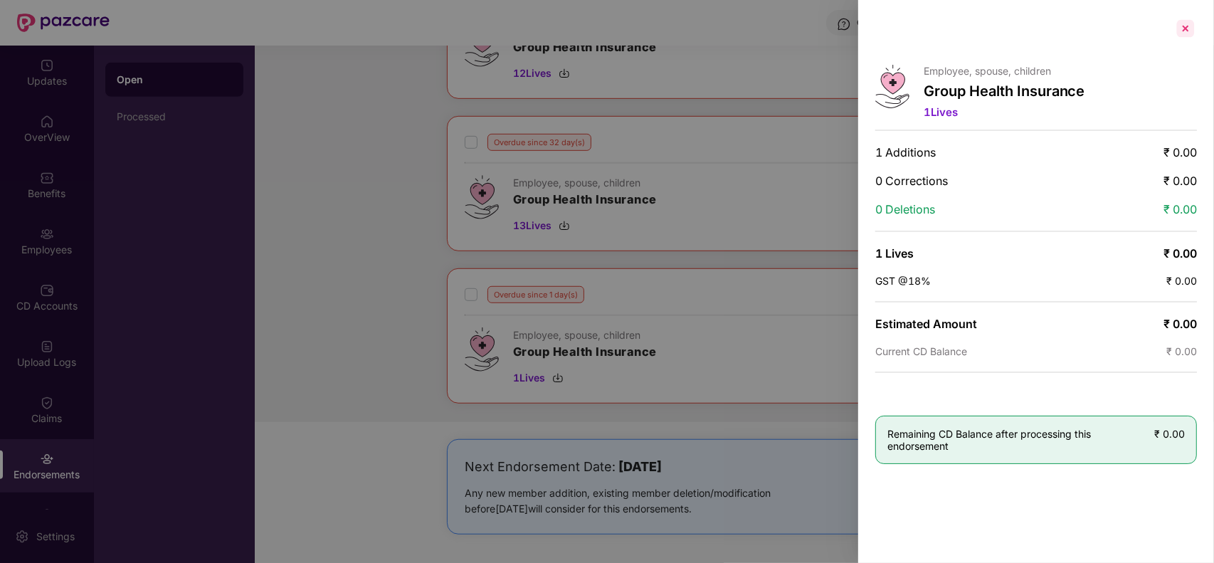
click at [1183, 26] on div at bounding box center [1185, 28] width 23 height 23
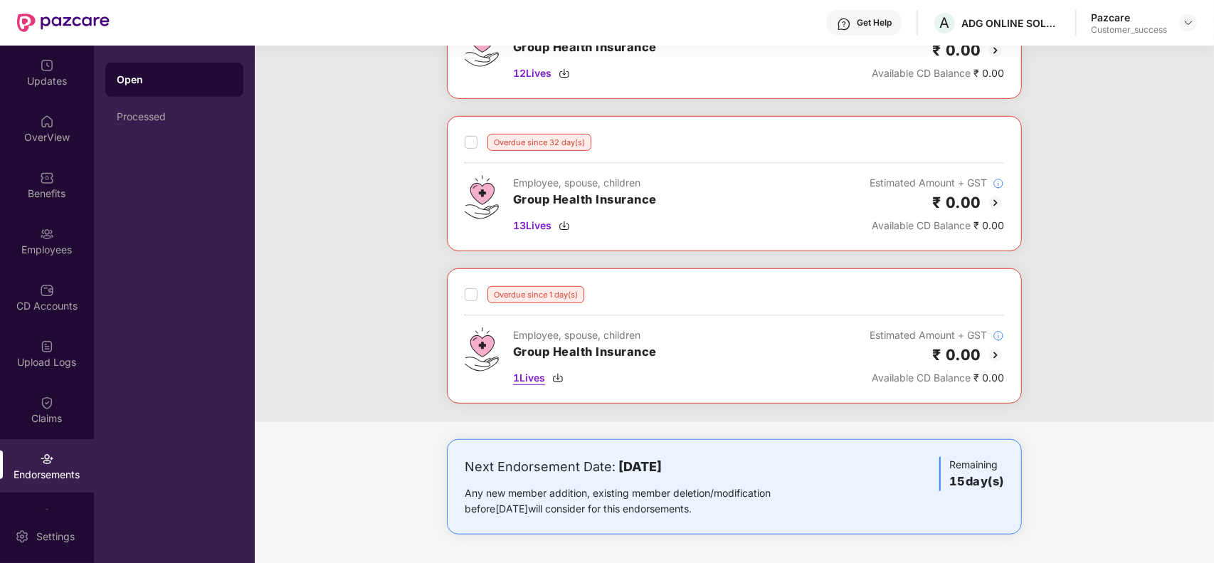
click at [555, 379] on img at bounding box center [557, 377] width 11 height 11
click at [471, 301] on label at bounding box center [471, 294] width 13 height 17
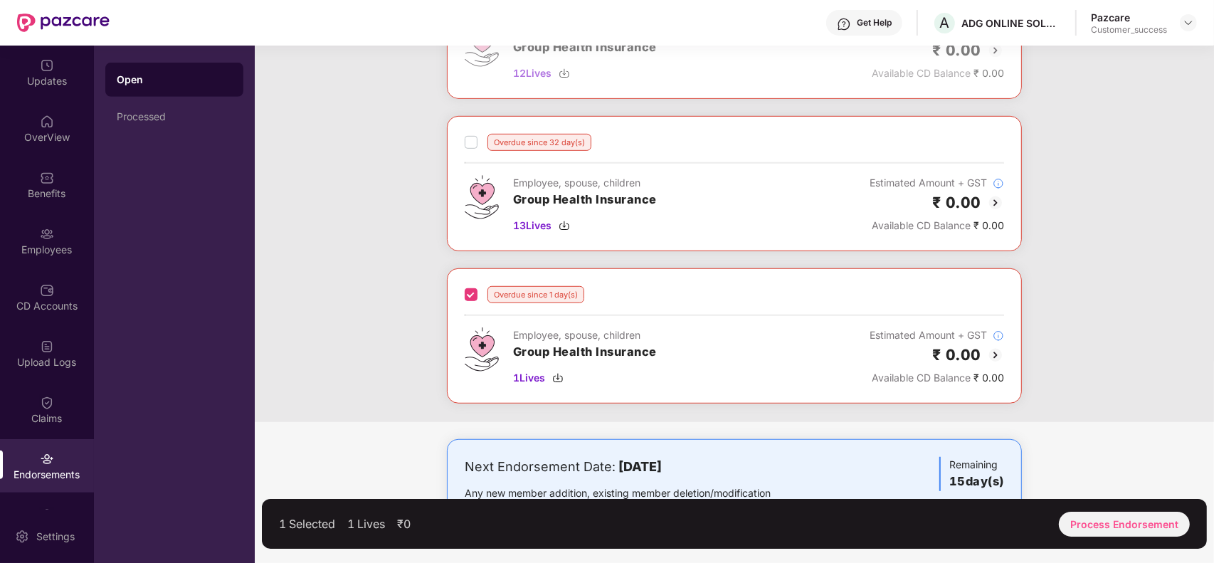
click at [1128, 502] on div "1 Selected 1 Lives ₹0 Process Endorsement" at bounding box center [734, 524] width 945 height 50
click at [1193, 23] on img at bounding box center [1188, 22] width 11 height 11
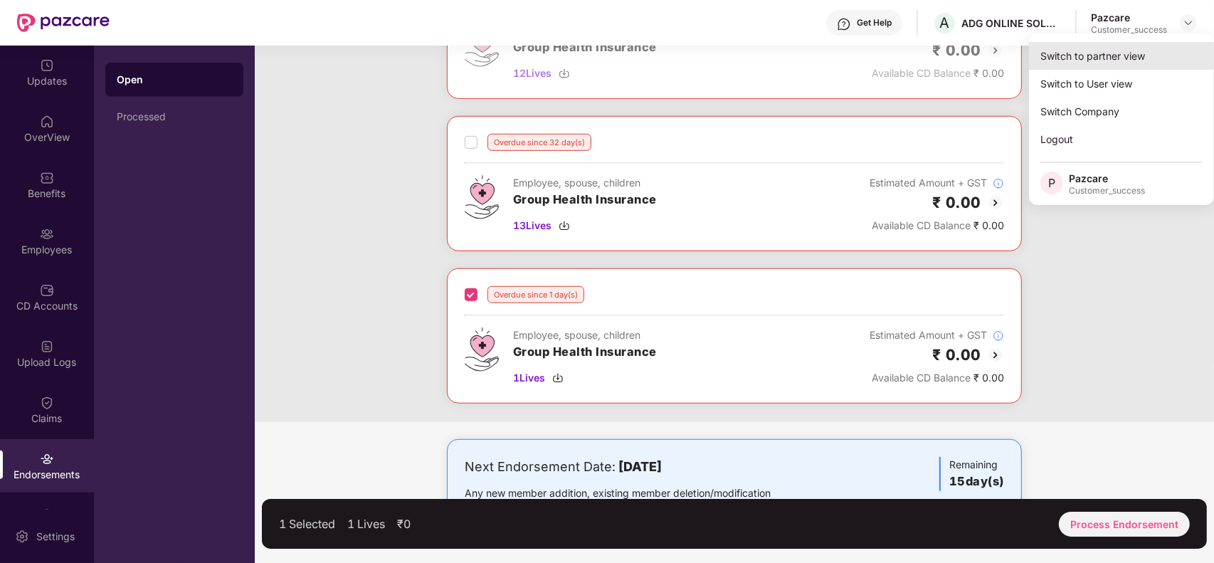
click at [1155, 53] on div "Switch to partner view" at bounding box center [1121, 56] width 185 height 28
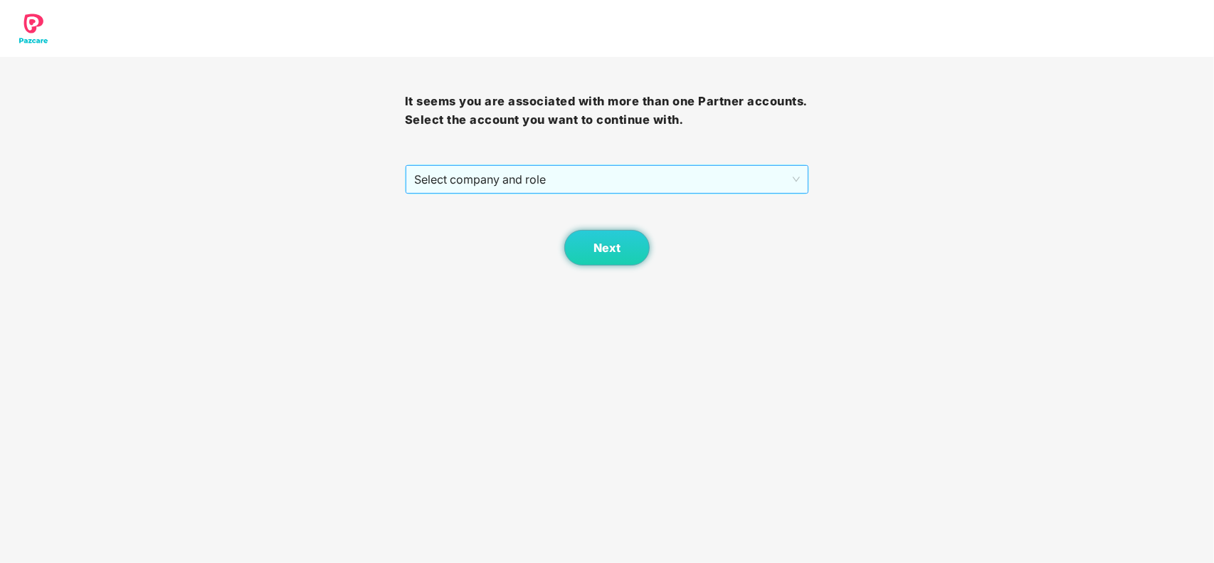
click at [638, 186] on span "Select company and role" at bounding box center [607, 179] width 386 height 27
click at [529, 242] on div "Next" at bounding box center [607, 229] width 405 height 71
click at [610, 254] on span "Next" at bounding box center [606, 248] width 27 height 14
click at [606, 203] on div "Next" at bounding box center [607, 229] width 405 height 71
click at [634, 185] on span "Select company and role" at bounding box center [607, 179] width 386 height 27
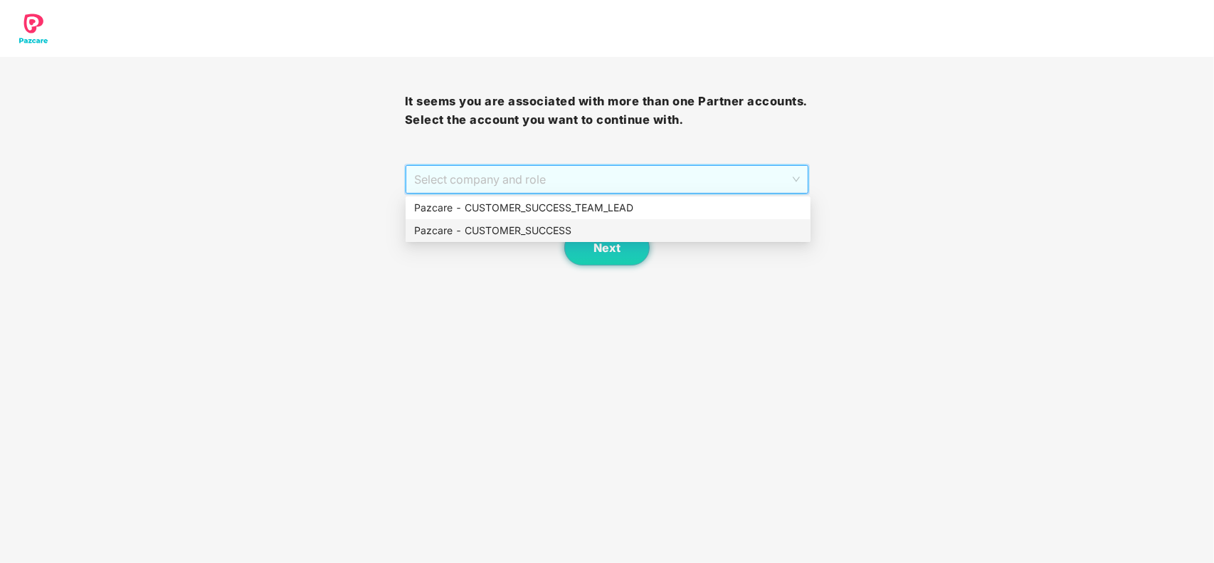
click at [573, 229] on div "Pazcare - CUSTOMER_SUCCESS" at bounding box center [608, 231] width 388 height 16
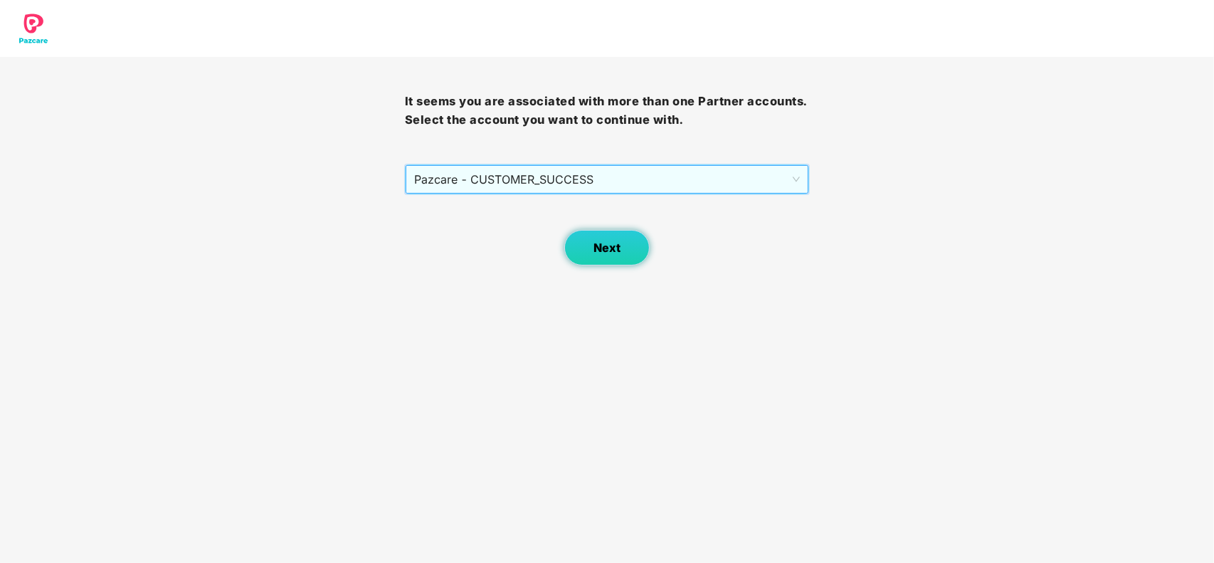
click at [593, 250] on span "Next" at bounding box center [606, 248] width 27 height 14
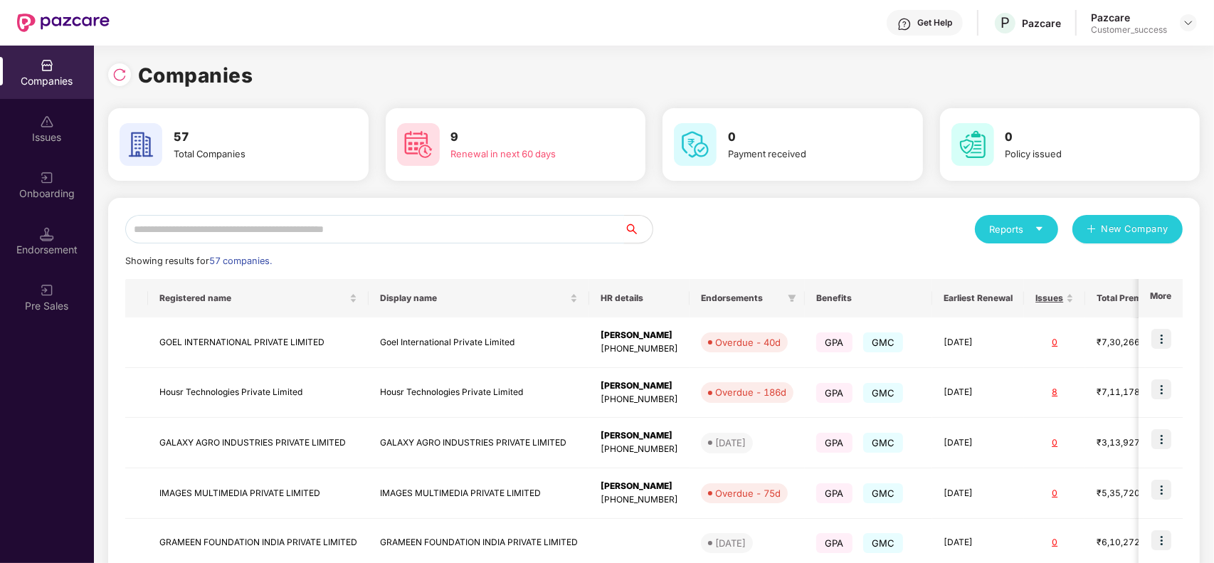
click at [358, 235] on input "text" at bounding box center [374, 229] width 499 height 28
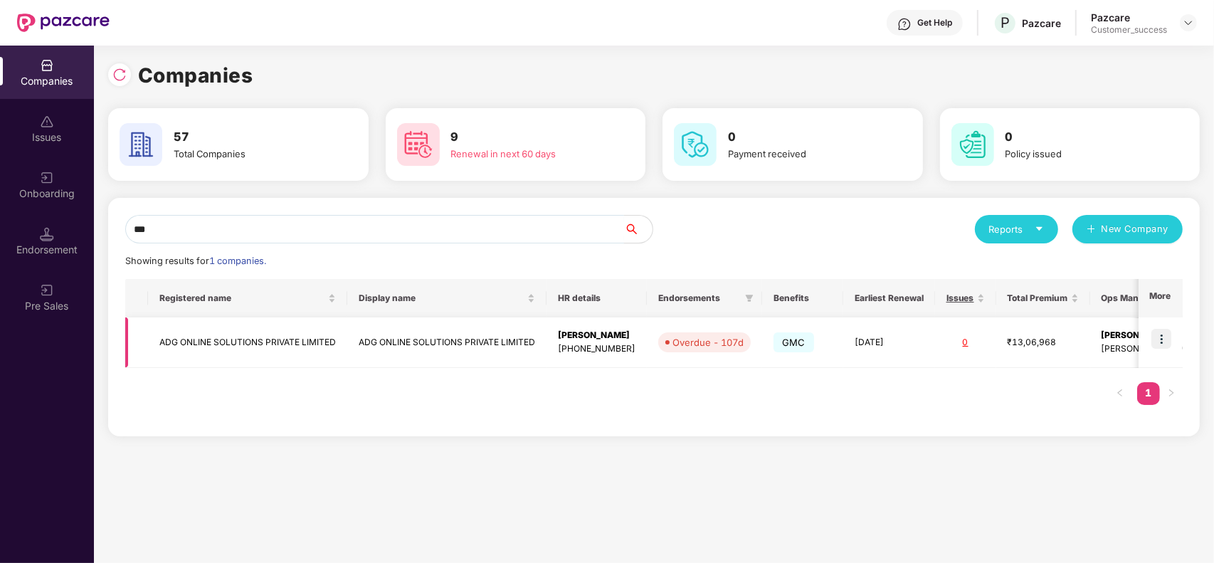
type input "***"
click at [365, 342] on td "ADG ONLINE SOLUTIONS PRIVATE LIMITED" at bounding box center [446, 342] width 199 height 51
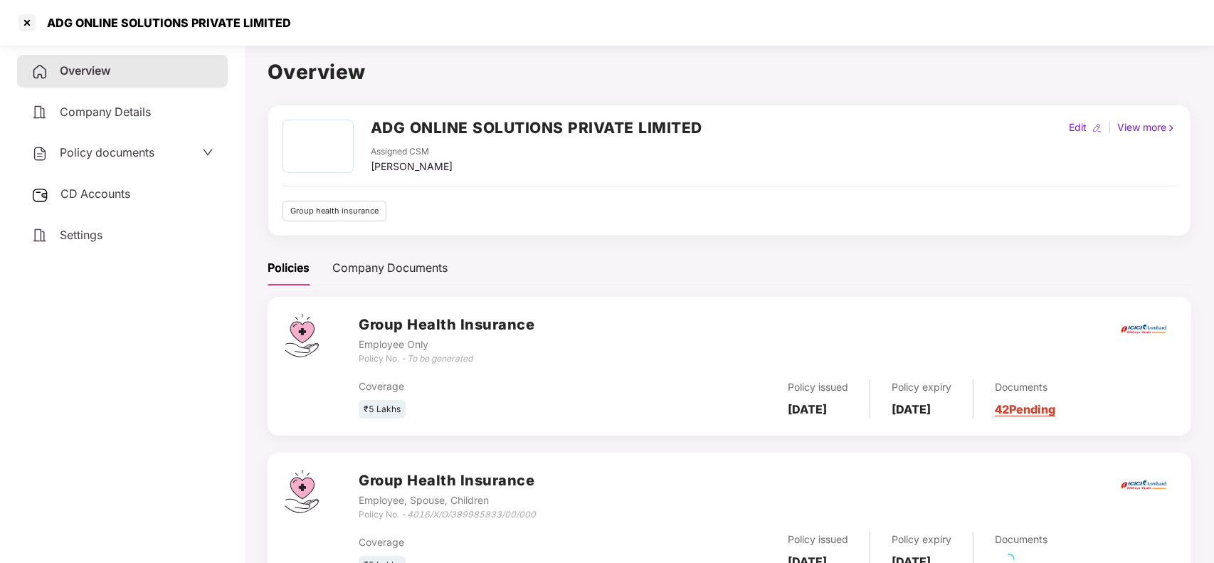
click at [80, 196] on span "CD Accounts" at bounding box center [95, 193] width 70 height 14
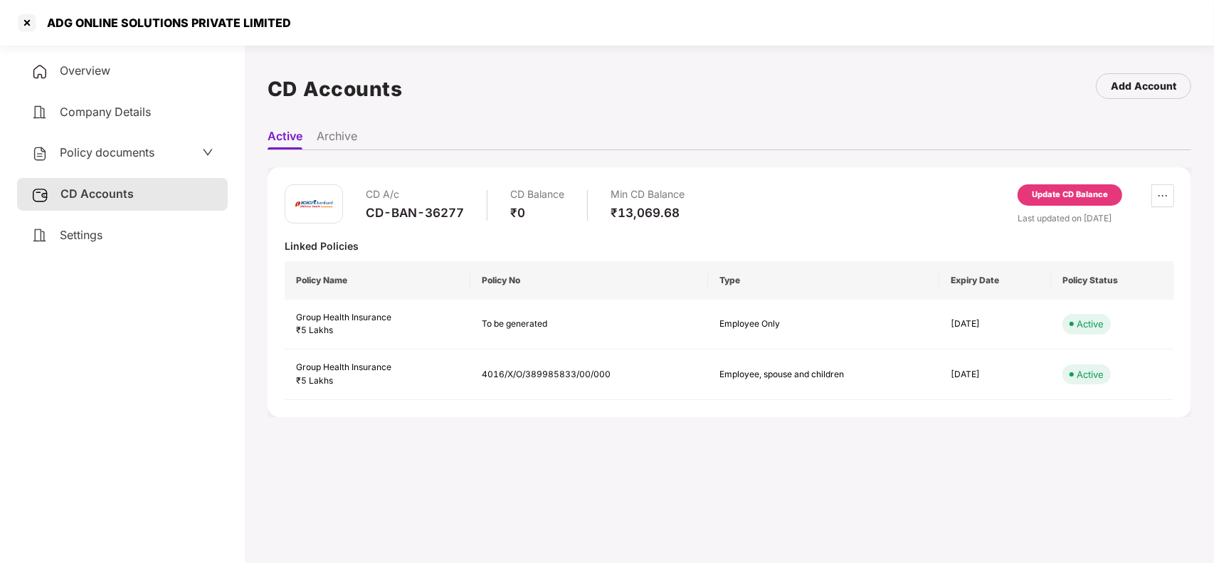
click at [1096, 185] on div "Update CD Balance" at bounding box center [1069, 194] width 105 height 21
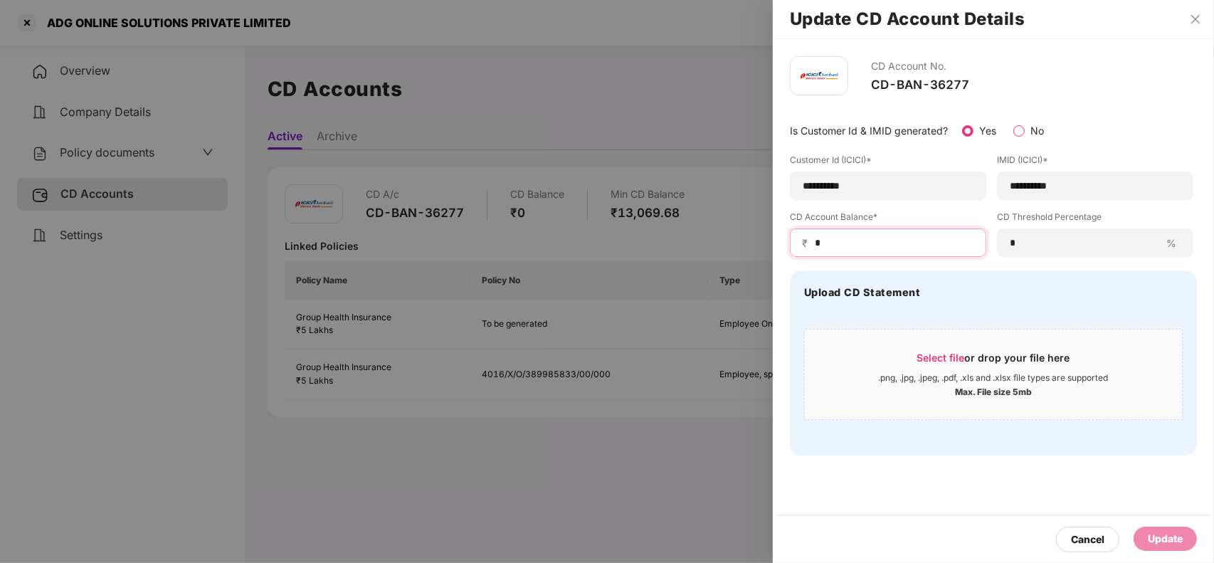
click at [862, 240] on input "*" at bounding box center [893, 243] width 161 height 15
type input "*****"
click at [1148, 534] on div "Update" at bounding box center [1165, 539] width 35 height 16
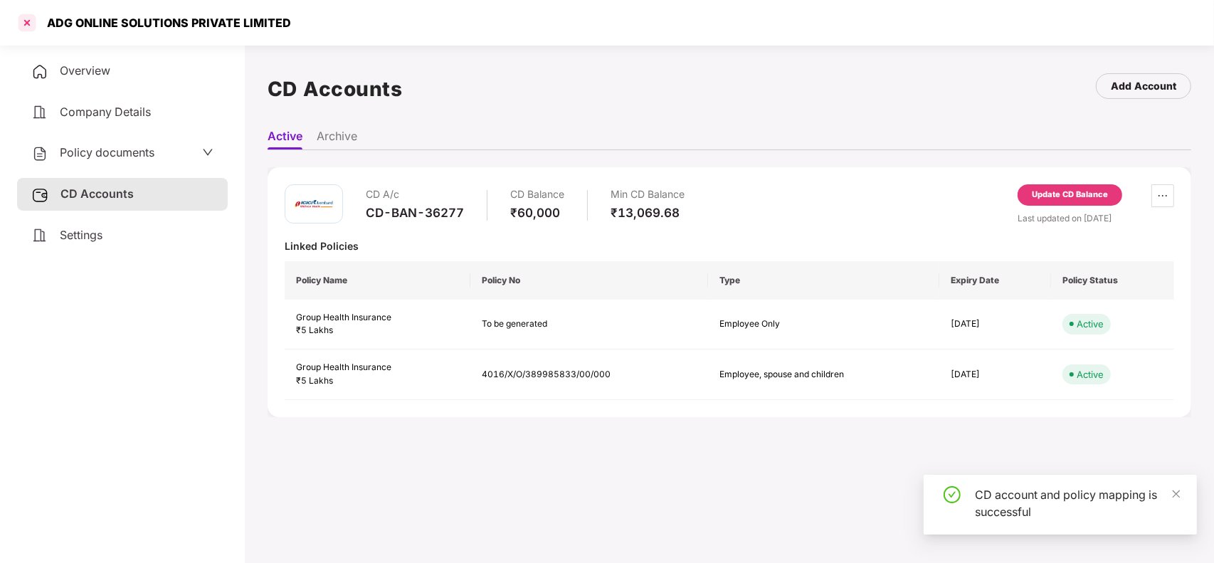
click at [26, 25] on div at bounding box center [27, 22] width 23 height 23
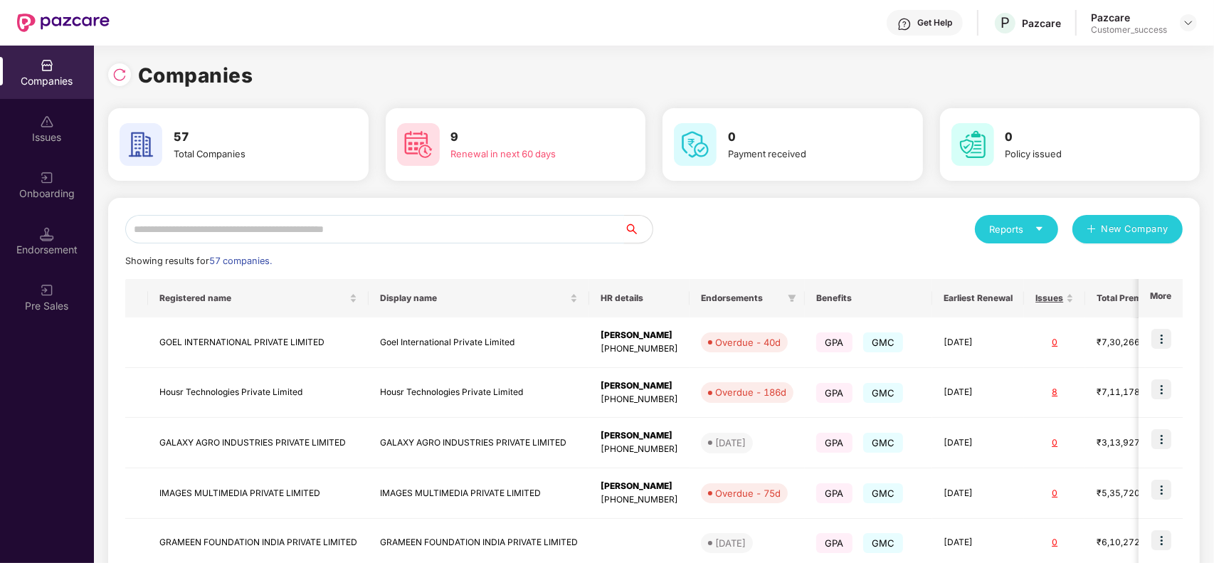
click at [425, 230] on input "text" at bounding box center [374, 229] width 499 height 28
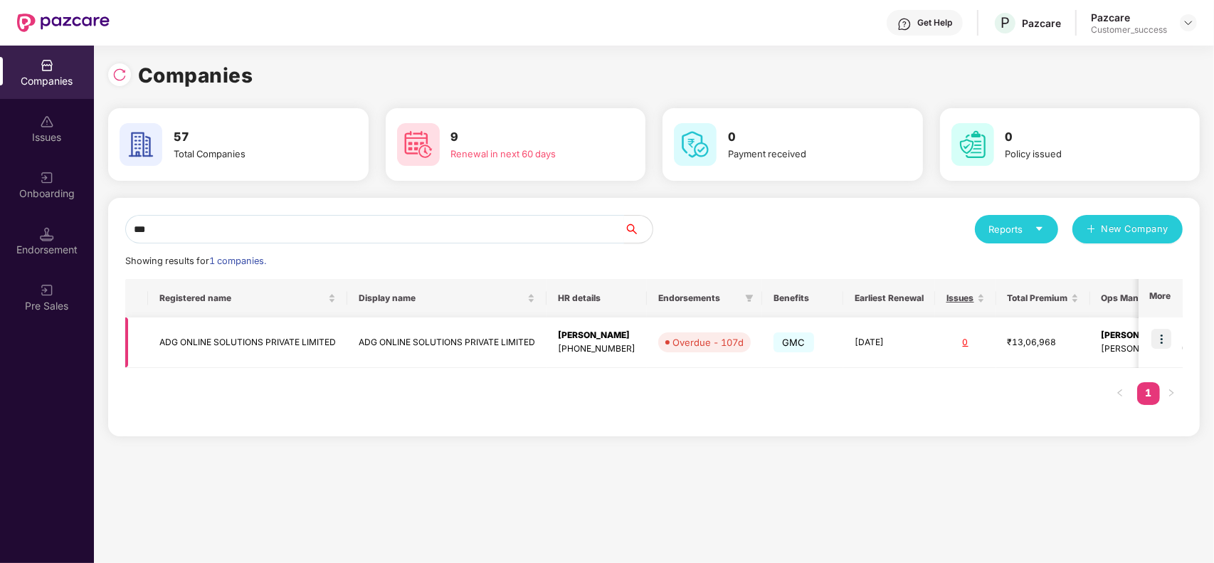
type input "***"
click at [1162, 332] on img at bounding box center [1161, 339] width 20 height 20
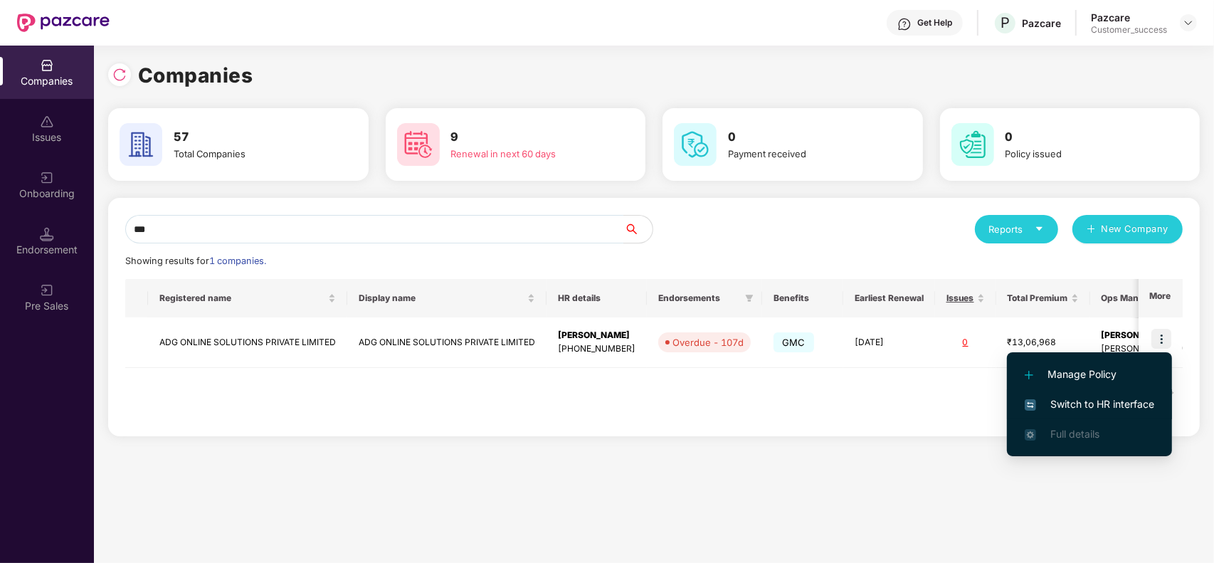
click at [1099, 395] on li "Switch to HR interface" at bounding box center [1089, 404] width 165 height 30
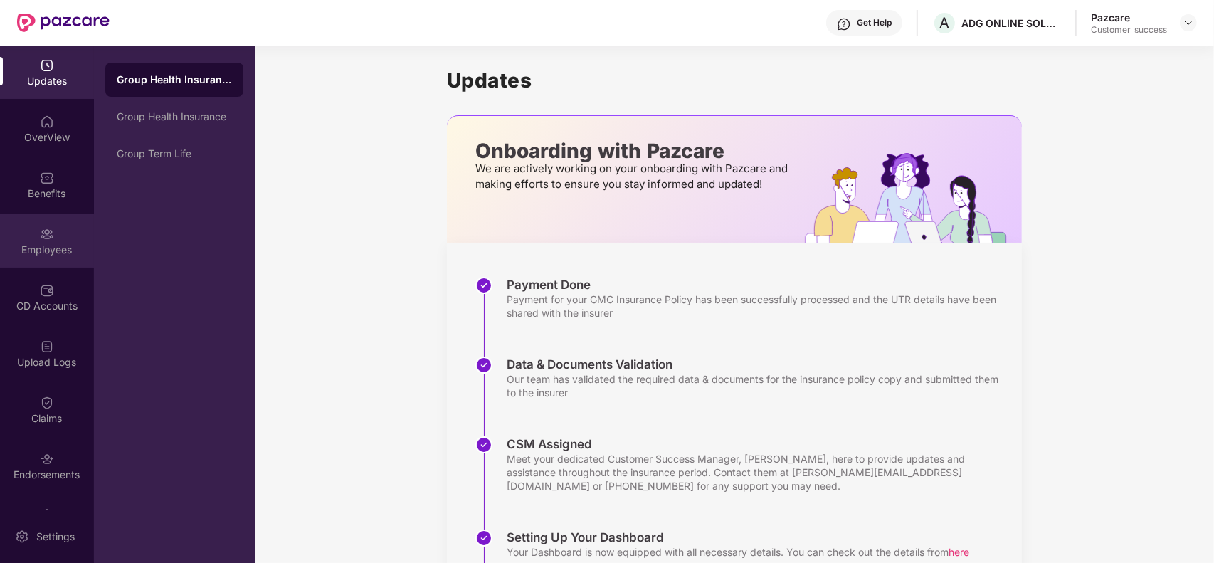
click at [64, 239] on div "Employees" at bounding box center [47, 240] width 94 height 53
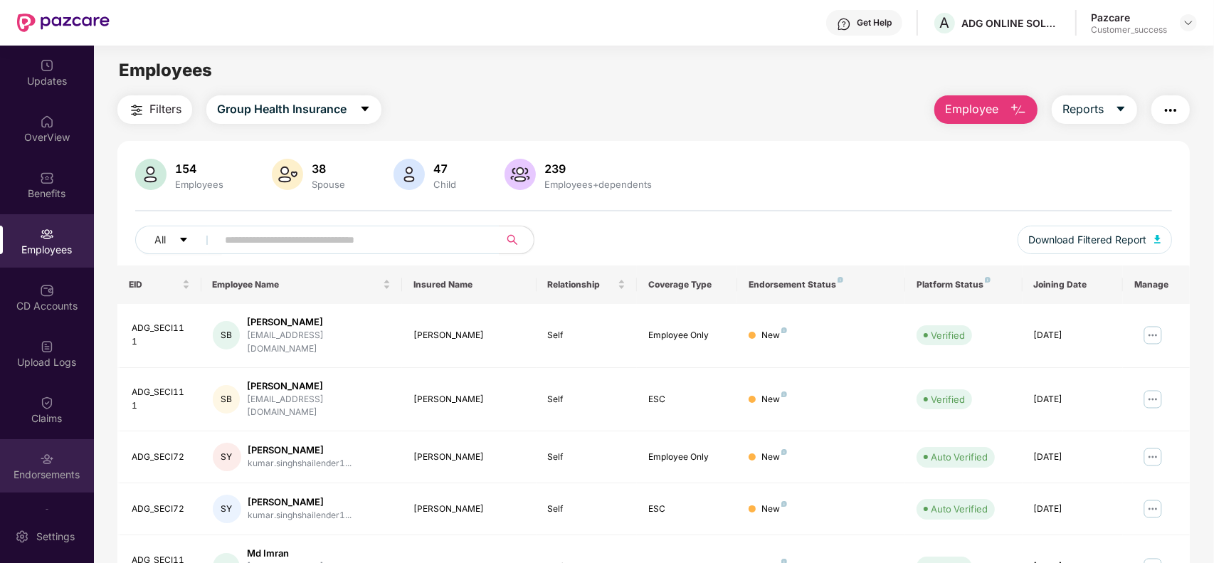
click at [40, 461] on img at bounding box center [47, 459] width 14 height 14
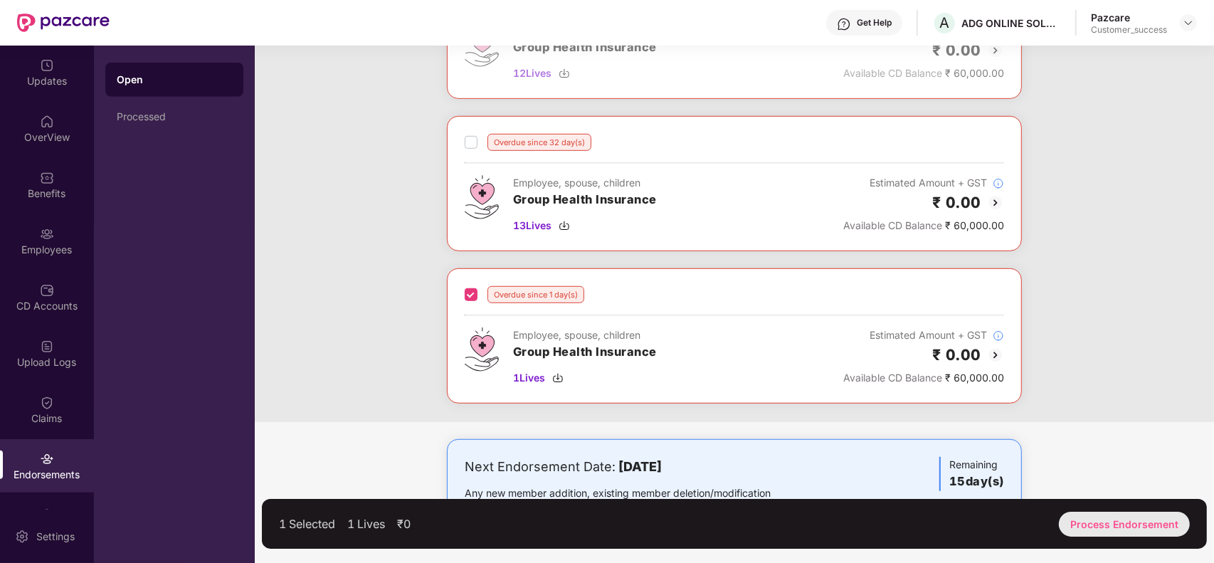
click at [1157, 528] on div "Process Endorsement" at bounding box center [1124, 524] width 131 height 25
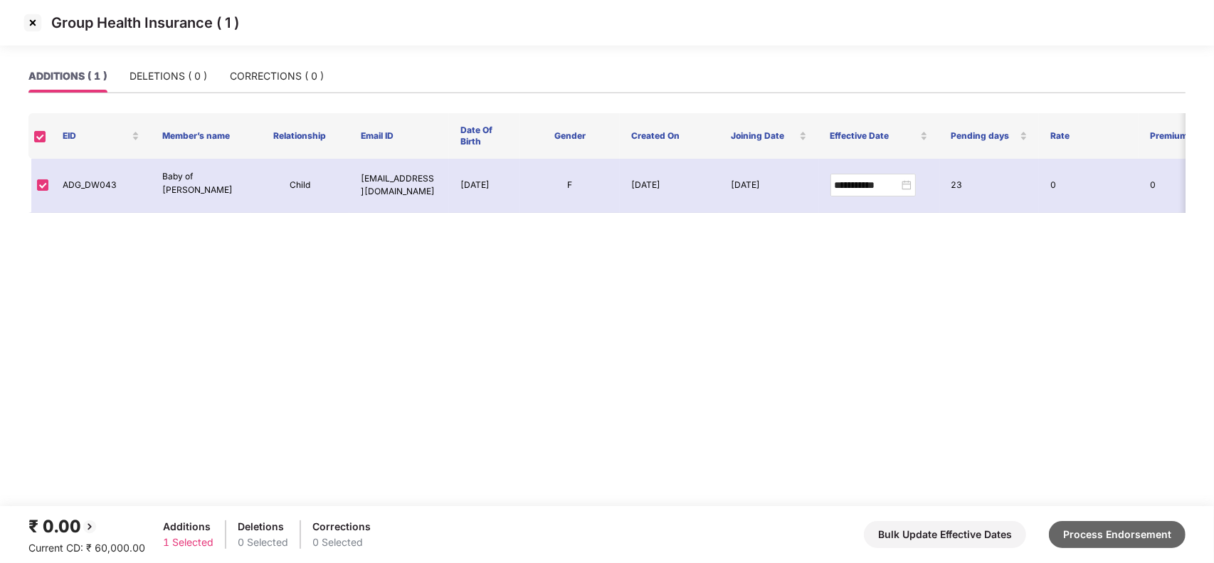
click at [1082, 532] on button "Process Endorsement" at bounding box center [1117, 534] width 137 height 27
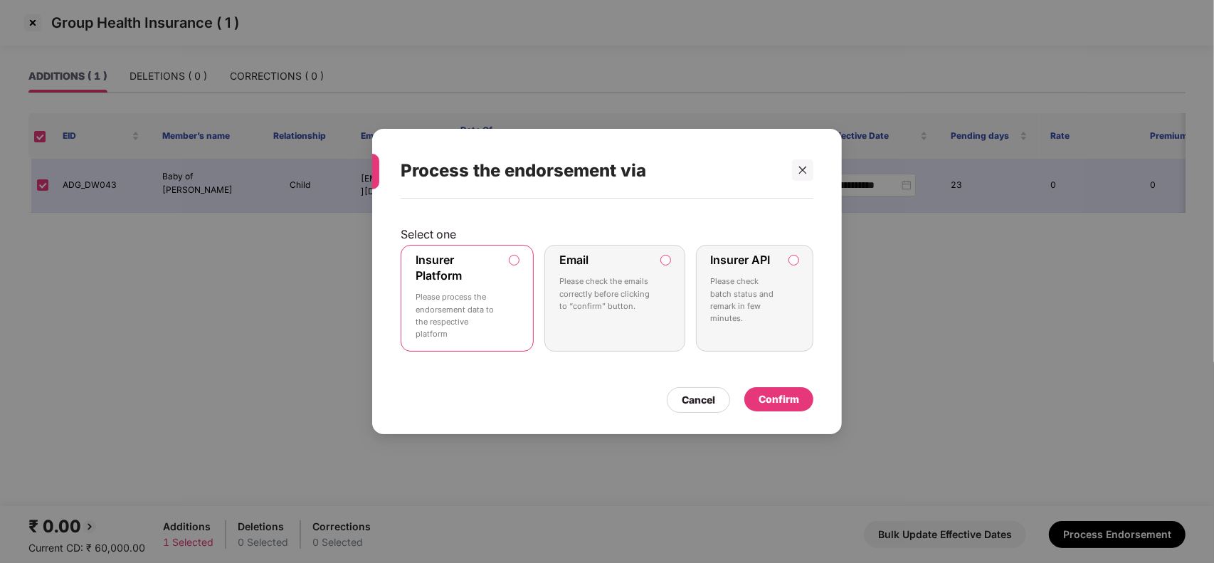
click at [649, 285] on p "Please check the emails correctly before clicking to “confirm” button." at bounding box center [604, 293] width 91 height 37
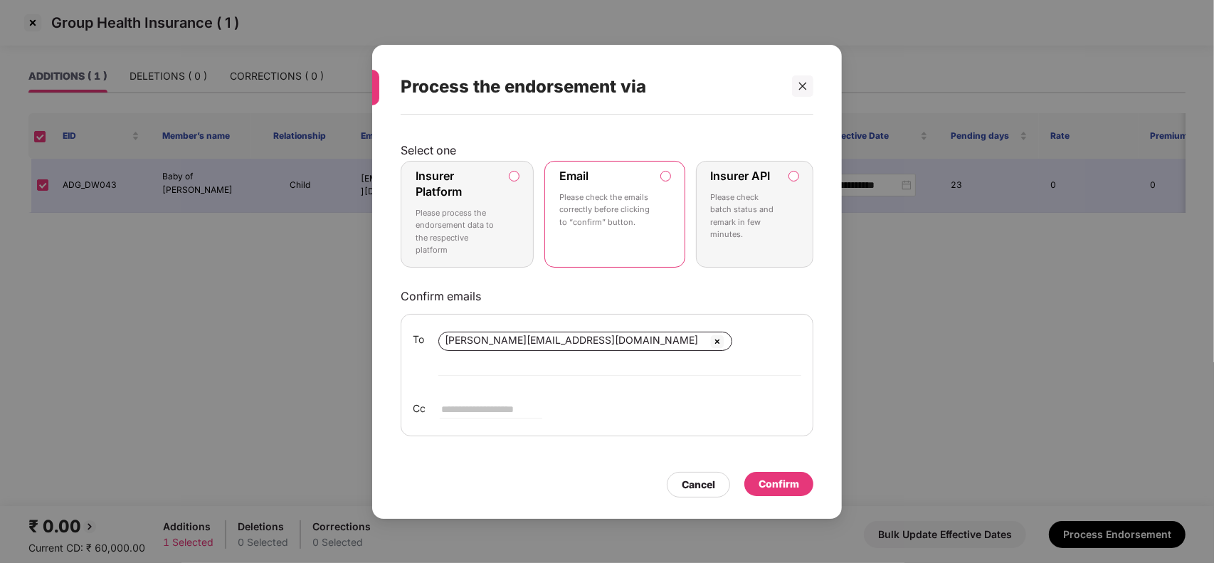
click at [756, 477] on div "Confirm" at bounding box center [778, 484] width 69 height 24
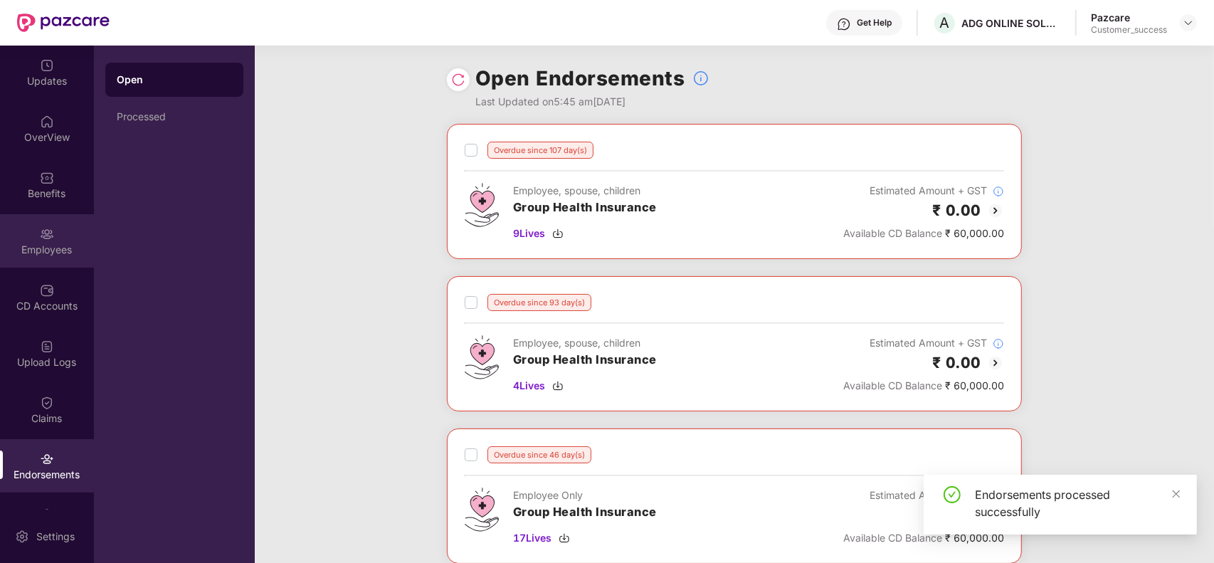
click at [26, 244] on div "Employees" at bounding box center [47, 250] width 94 height 14
